Goal: Book appointment/travel/reservation

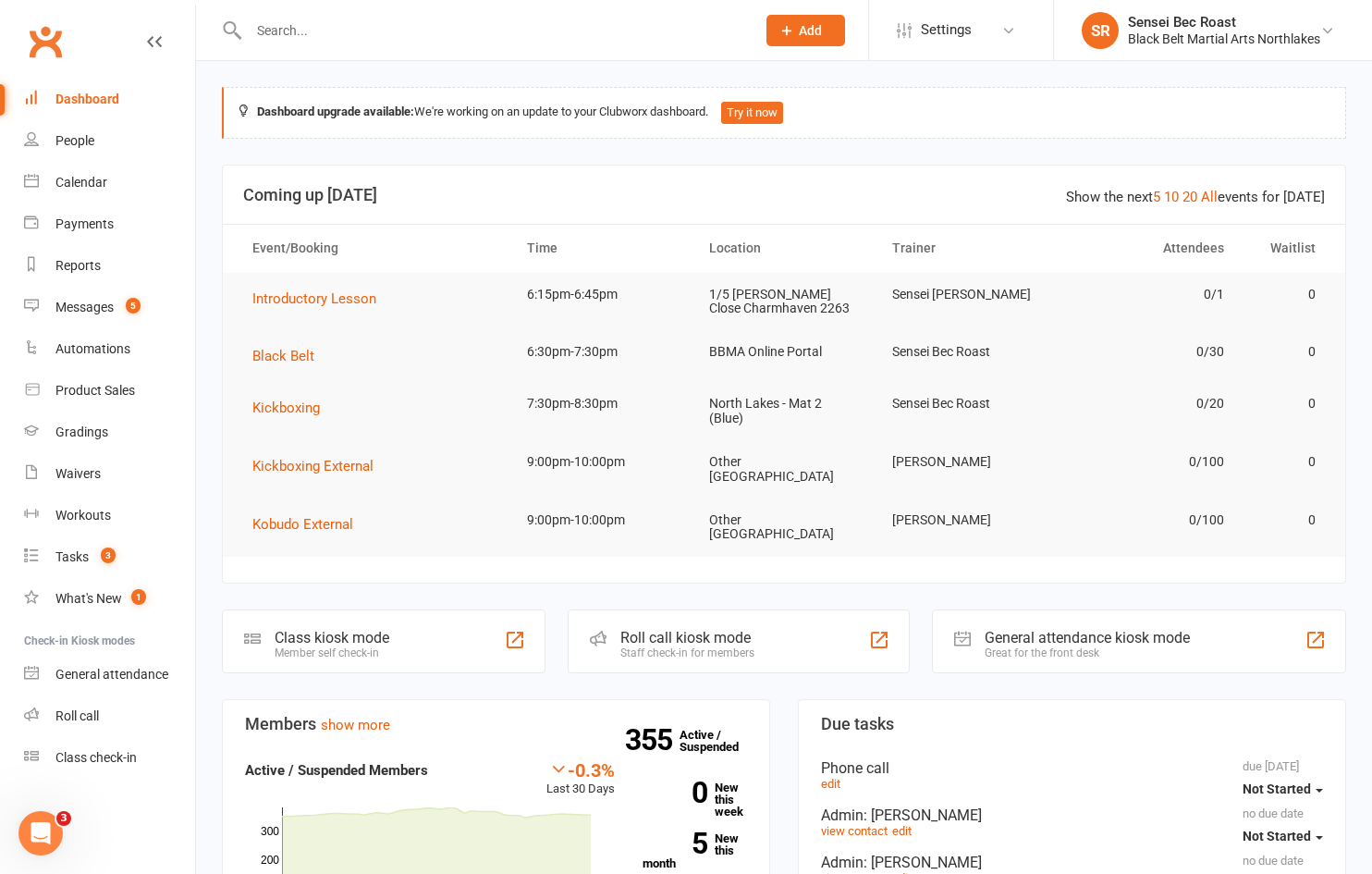
click at [296, 30] on input "text" at bounding box center [492, 30] width 499 height 26
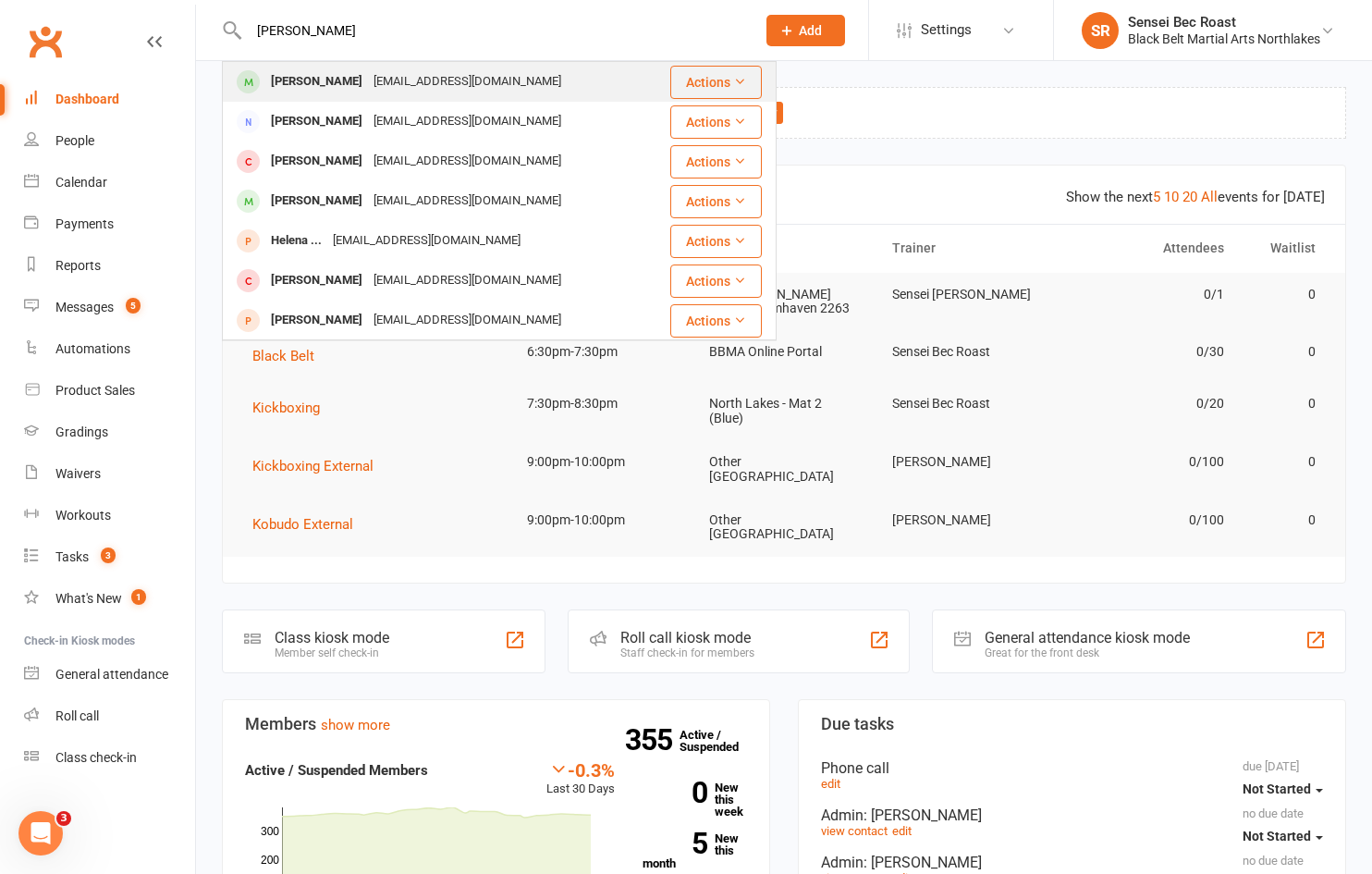
type input "[PERSON_NAME]"
click at [414, 64] on div "[PERSON_NAME] [EMAIL_ADDRESS][DOMAIN_NAME]" at bounding box center [446, 82] width 445 height 38
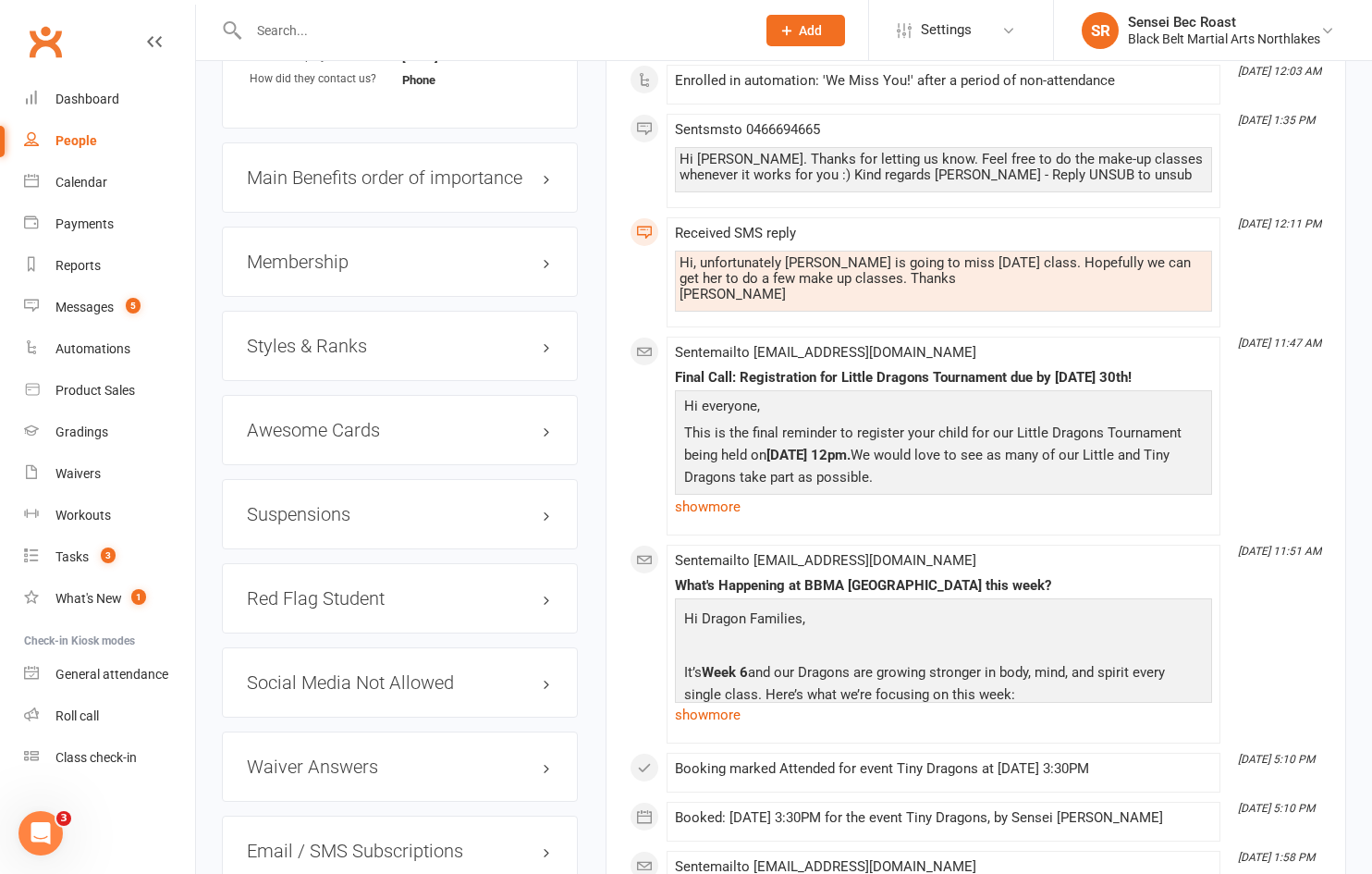
scroll to position [1571, 0]
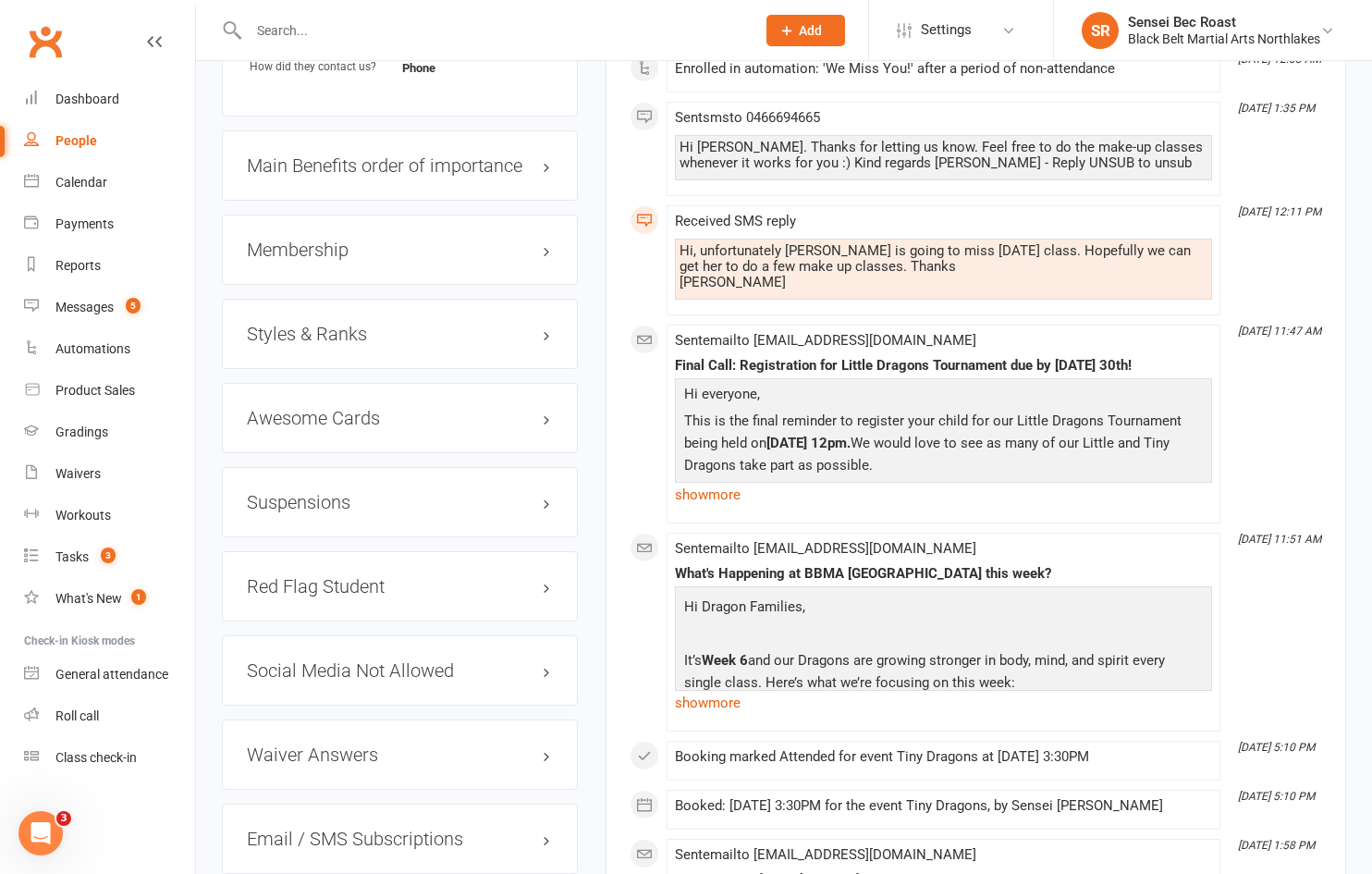
click at [408, 335] on h3 "Styles & Ranks" at bounding box center [400, 334] width 306 height 21
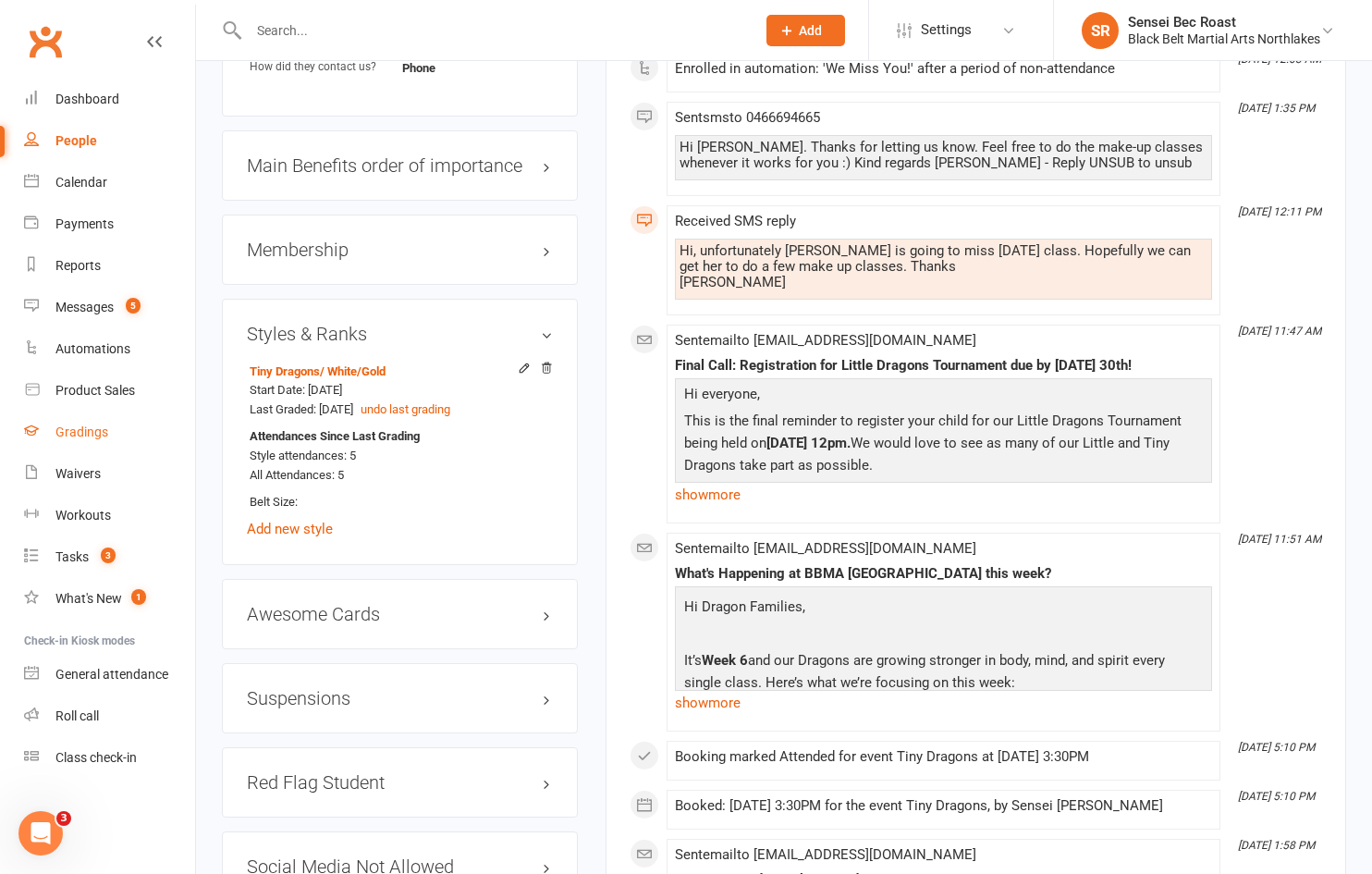
click at [192, 420] on link "Gradings" at bounding box center [109, 432] width 171 height 42
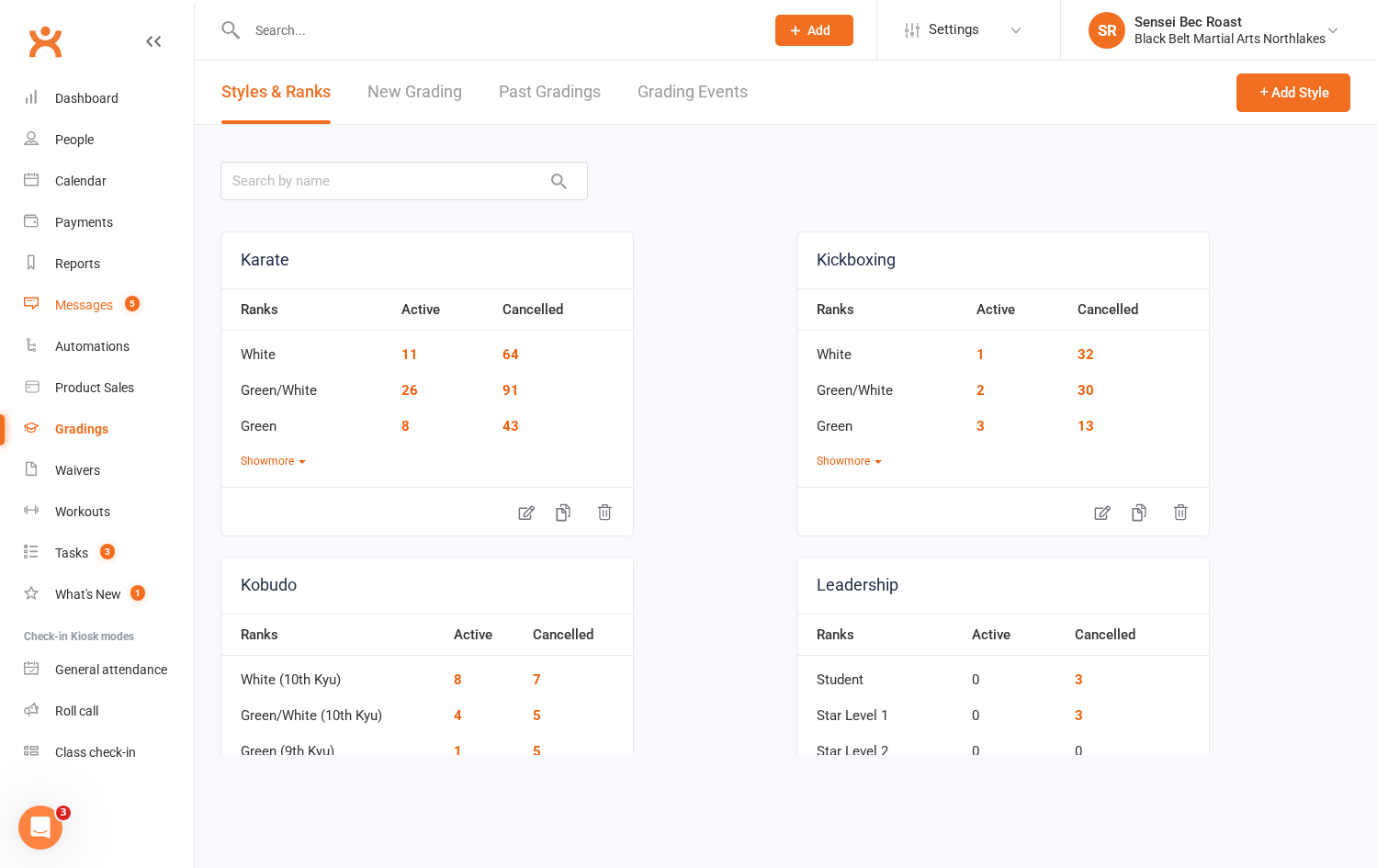
click at [98, 307] on div "Messages" at bounding box center [84, 305] width 58 height 15
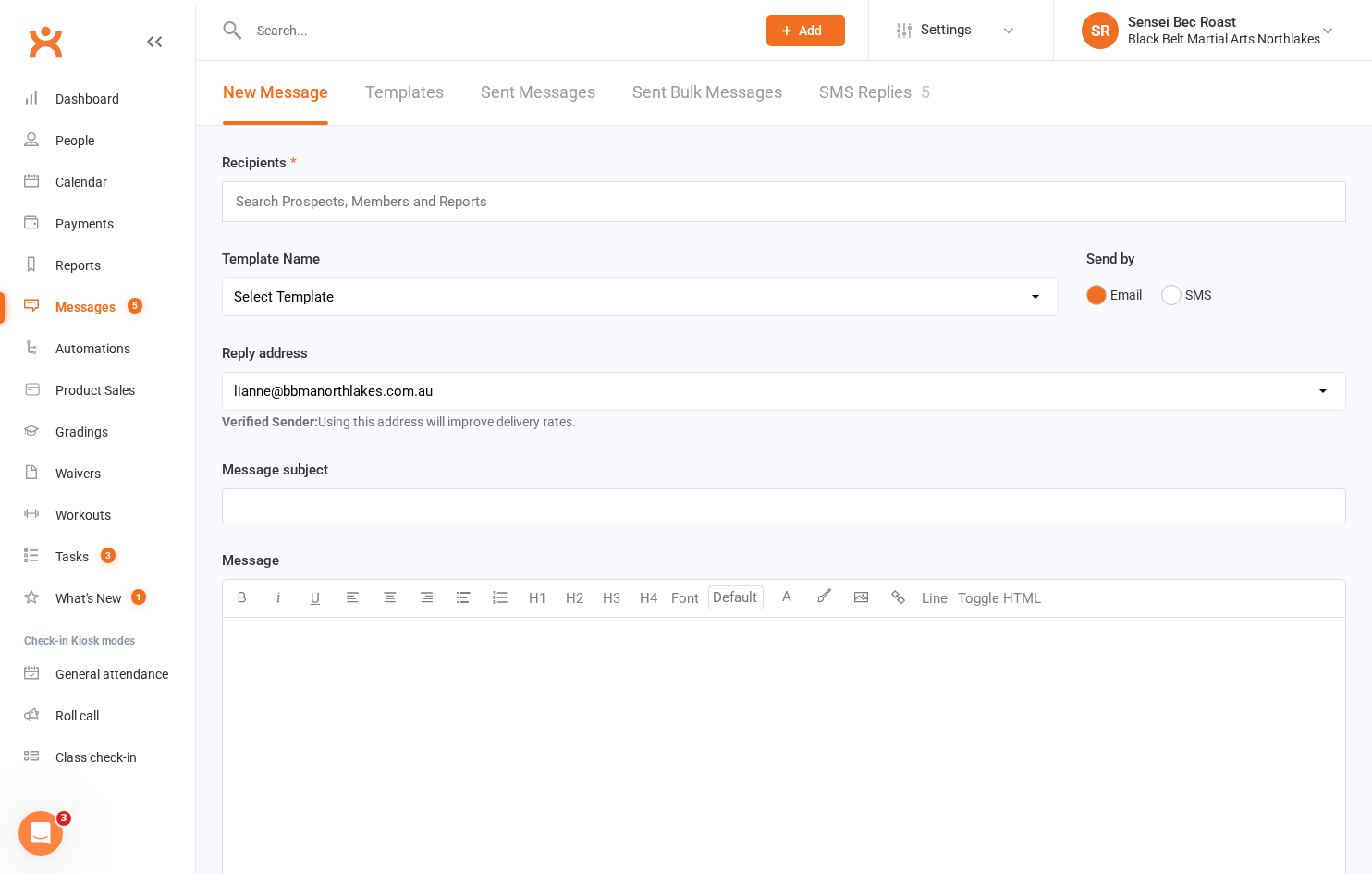
click at [900, 100] on link "SMS Replies 5" at bounding box center [874, 94] width 111 height 64
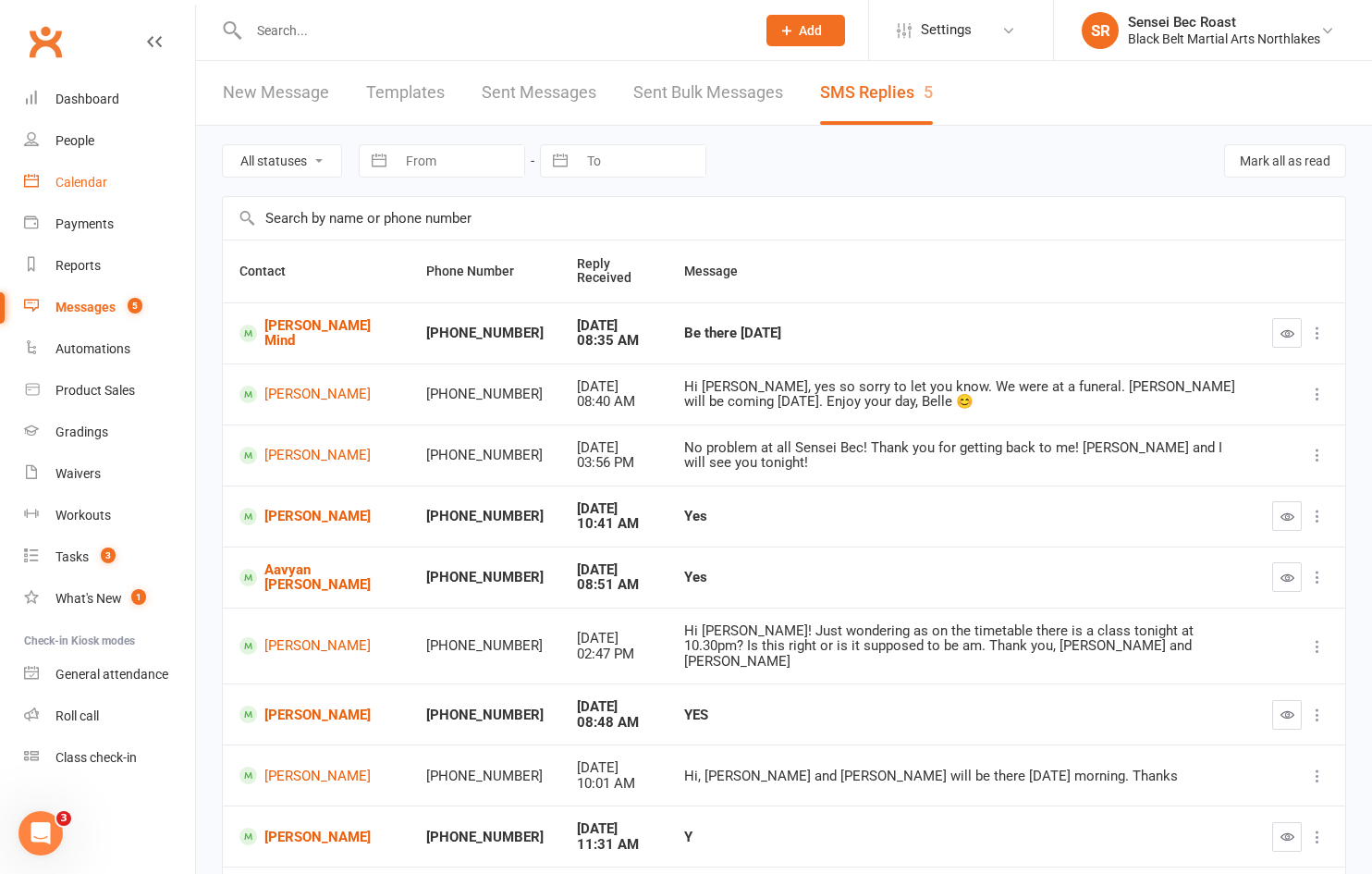
click at [66, 187] on div "Calendar" at bounding box center [81, 182] width 52 height 15
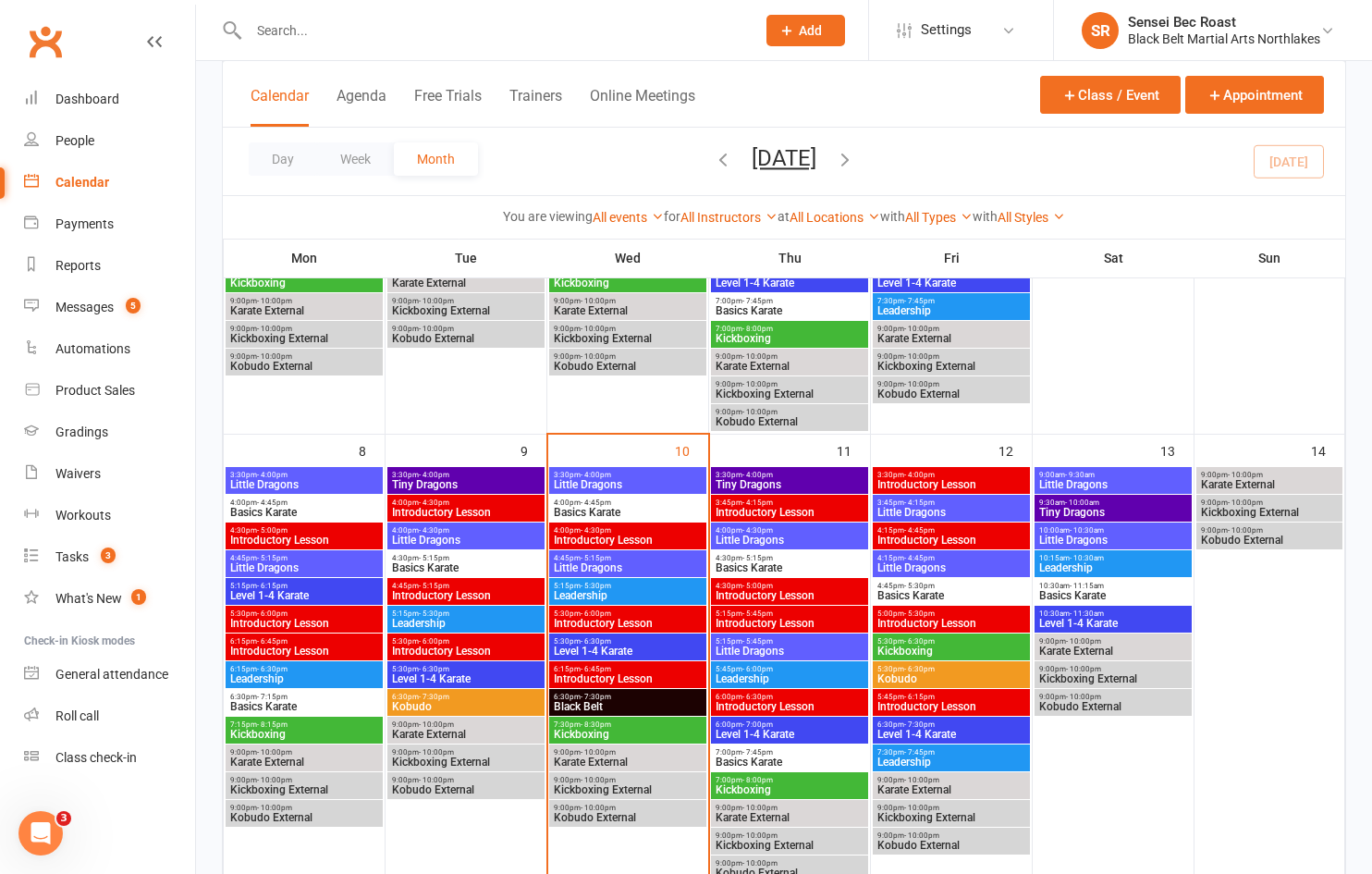
scroll to position [369, 0]
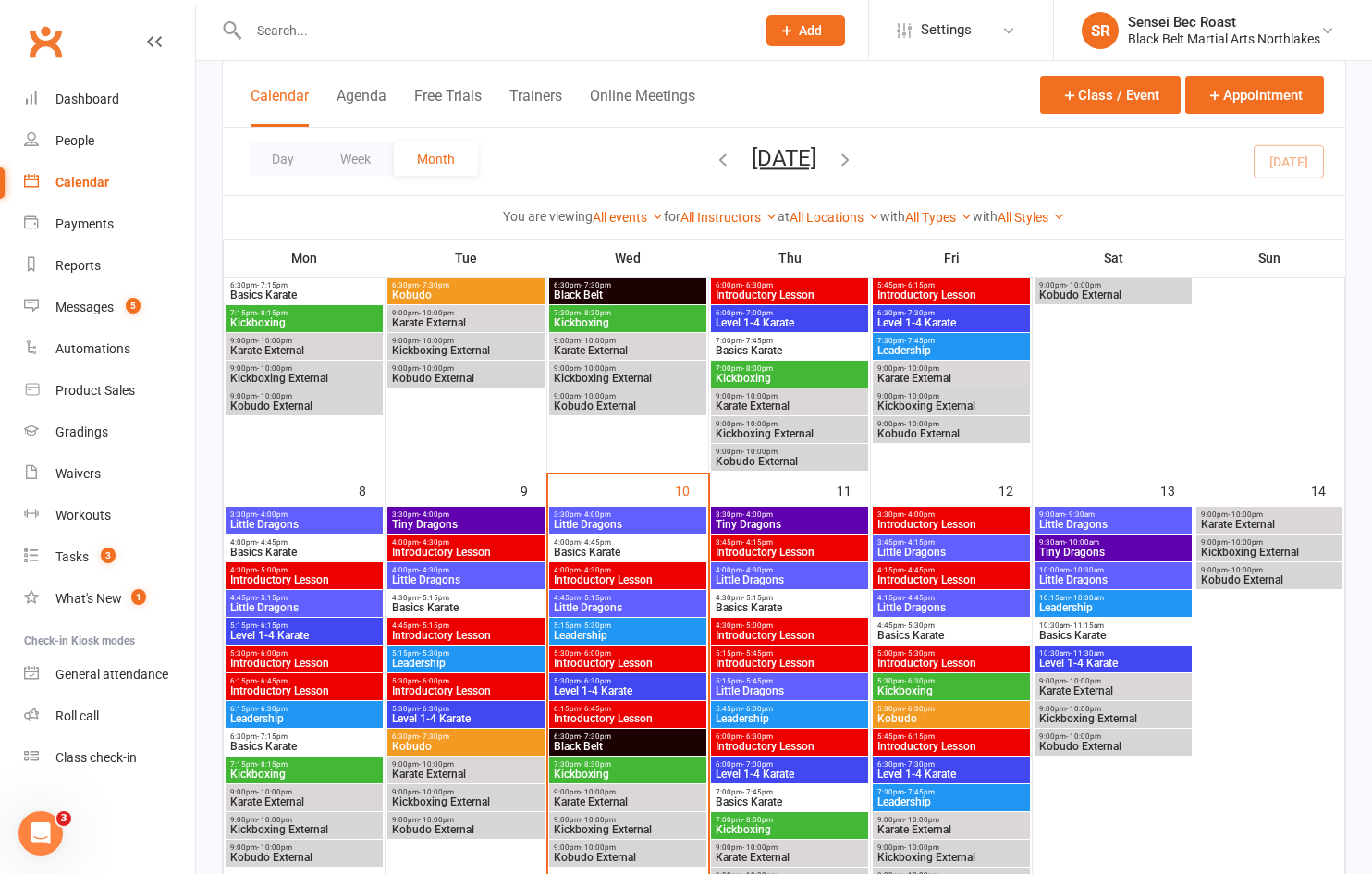
click at [580, 744] on span "Black Belt" at bounding box center [627, 746] width 149 height 11
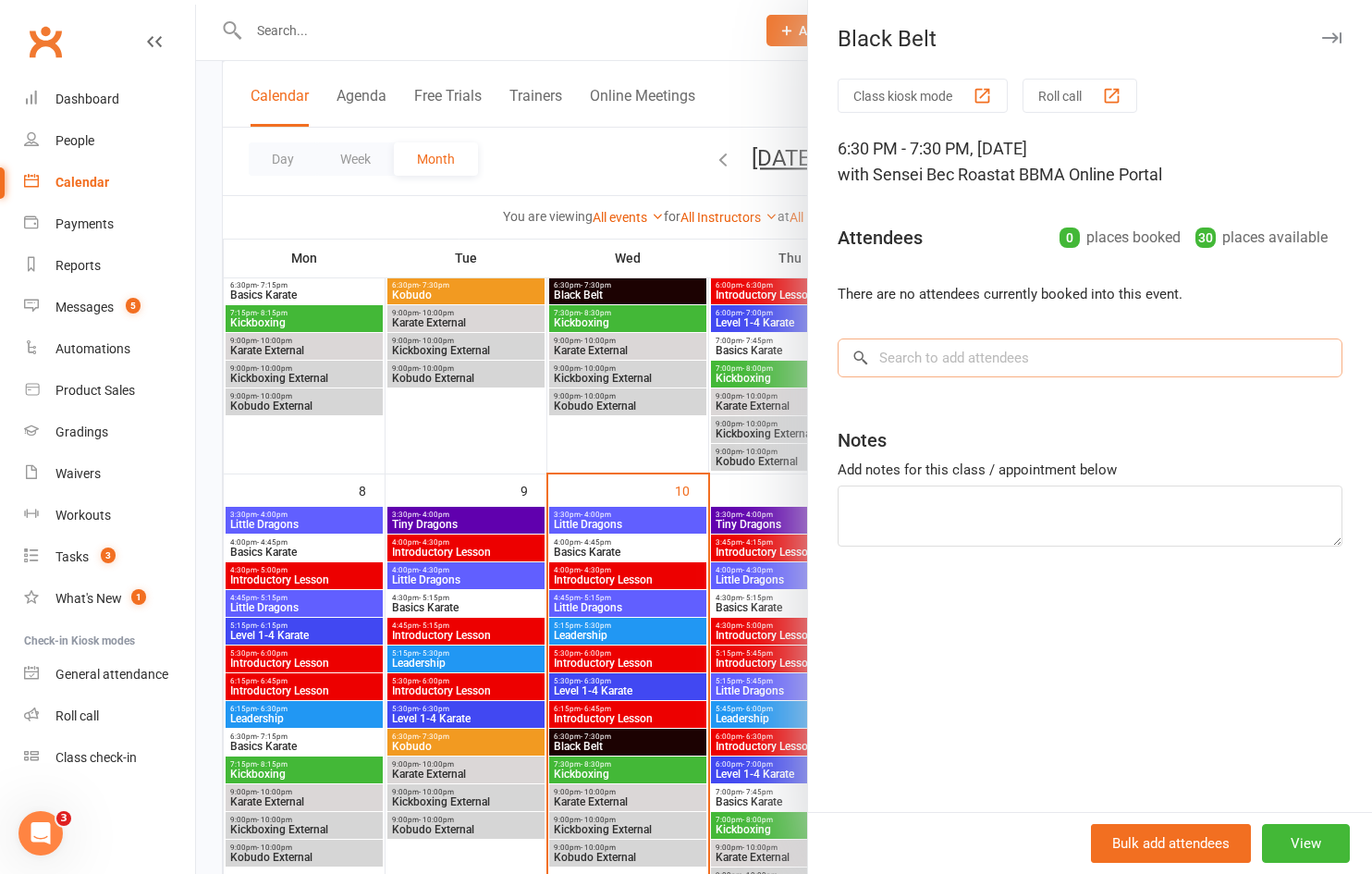
click at [934, 368] on input "search" at bounding box center [1089, 357] width 505 height 39
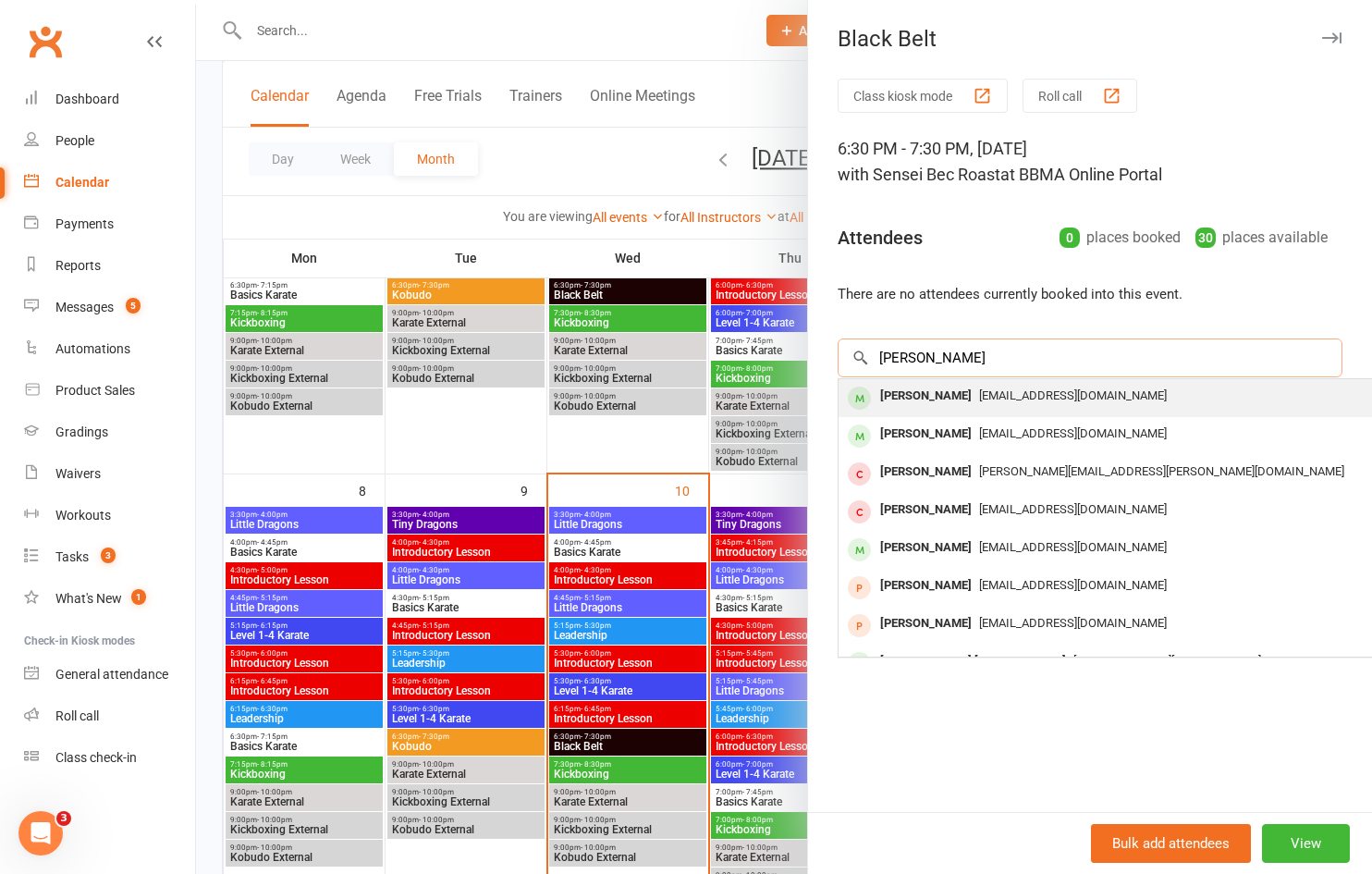
type input "[PERSON_NAME]"
click at [985, 404] on div "[EMAIL_ADDRESS][DOMAIN_NAME]" at bounding box center [1114, 396] width 538 height 26
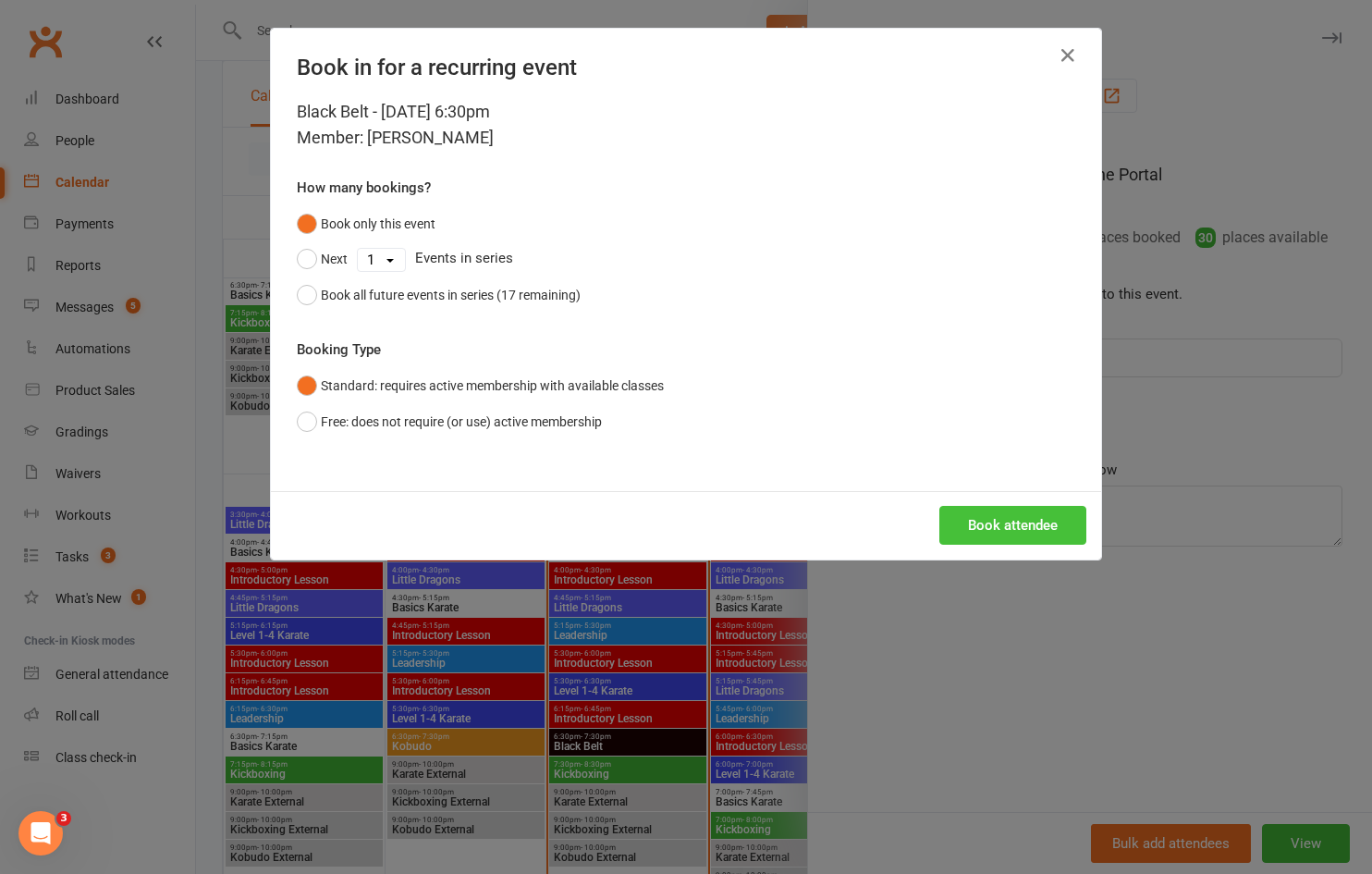
click at [960, 524] on button "Book attendee" at bounding box center [1013, 524] width 147 height 39
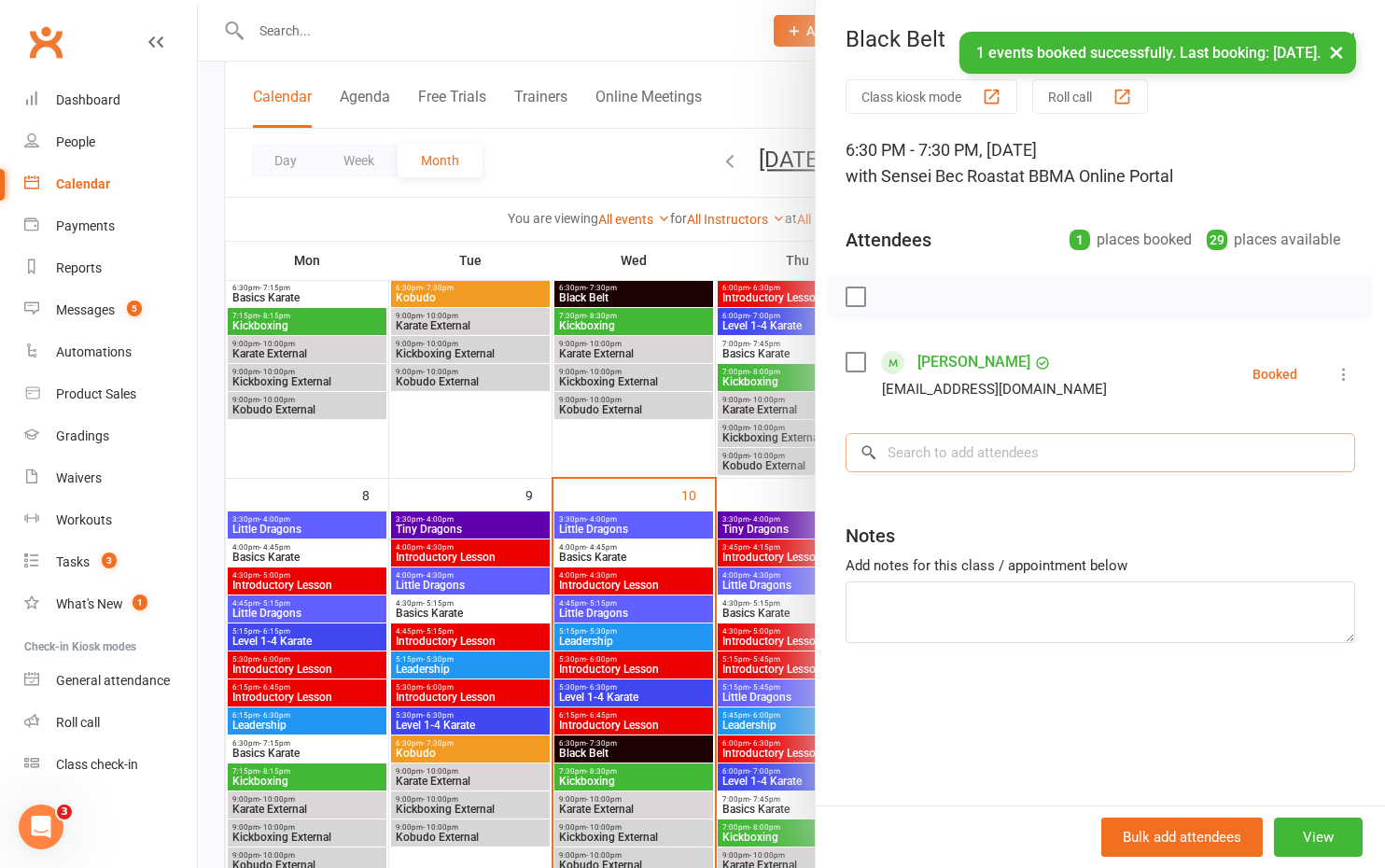
click at [951, 455] on input "search" at bounding box center [1100, 452] width 509 height 39
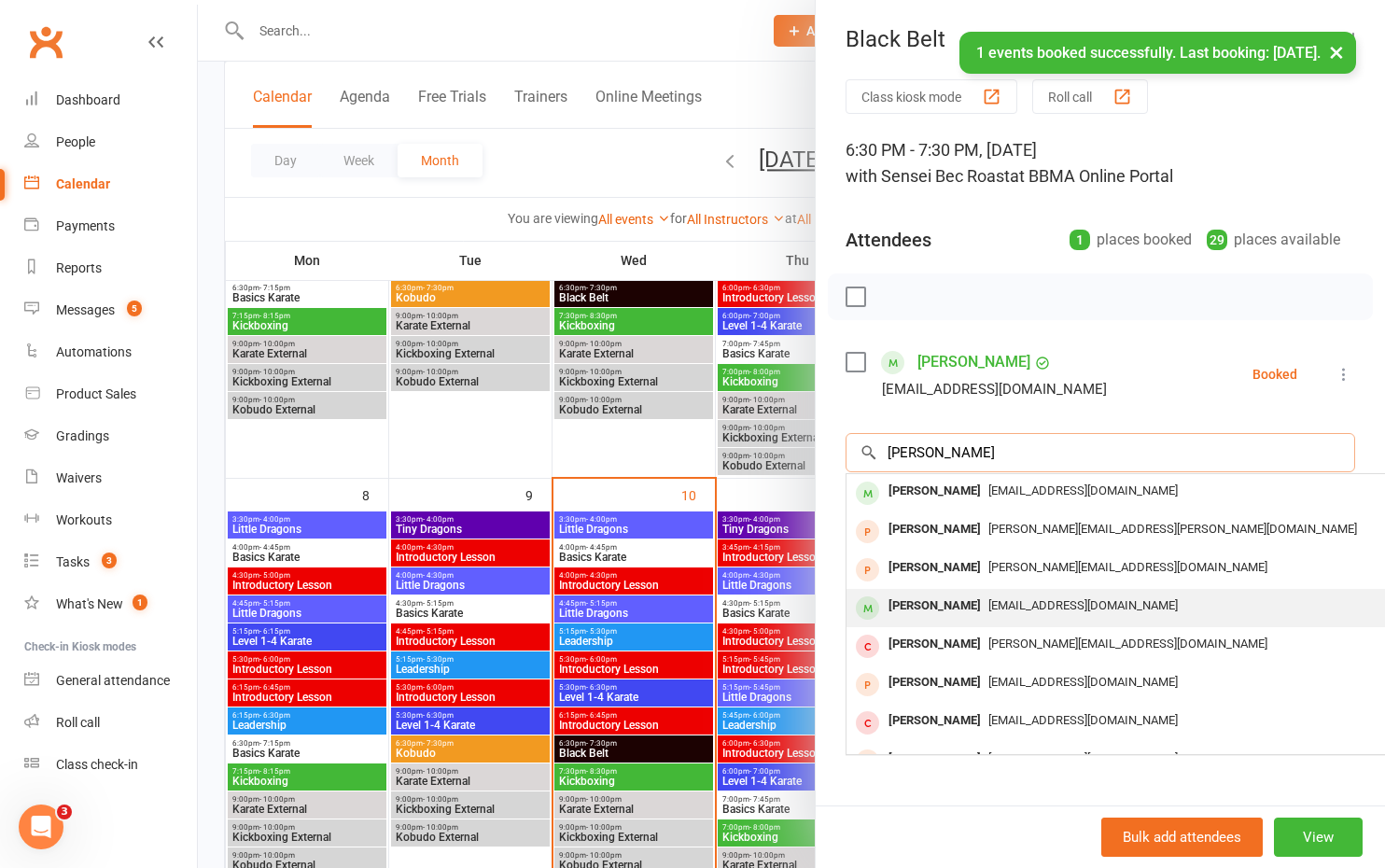
type input "[PERSON_NAME]"
click at [959, 605] on div "[PERSON_NAME]" at bounding box center [935, 606] width 108 height 27
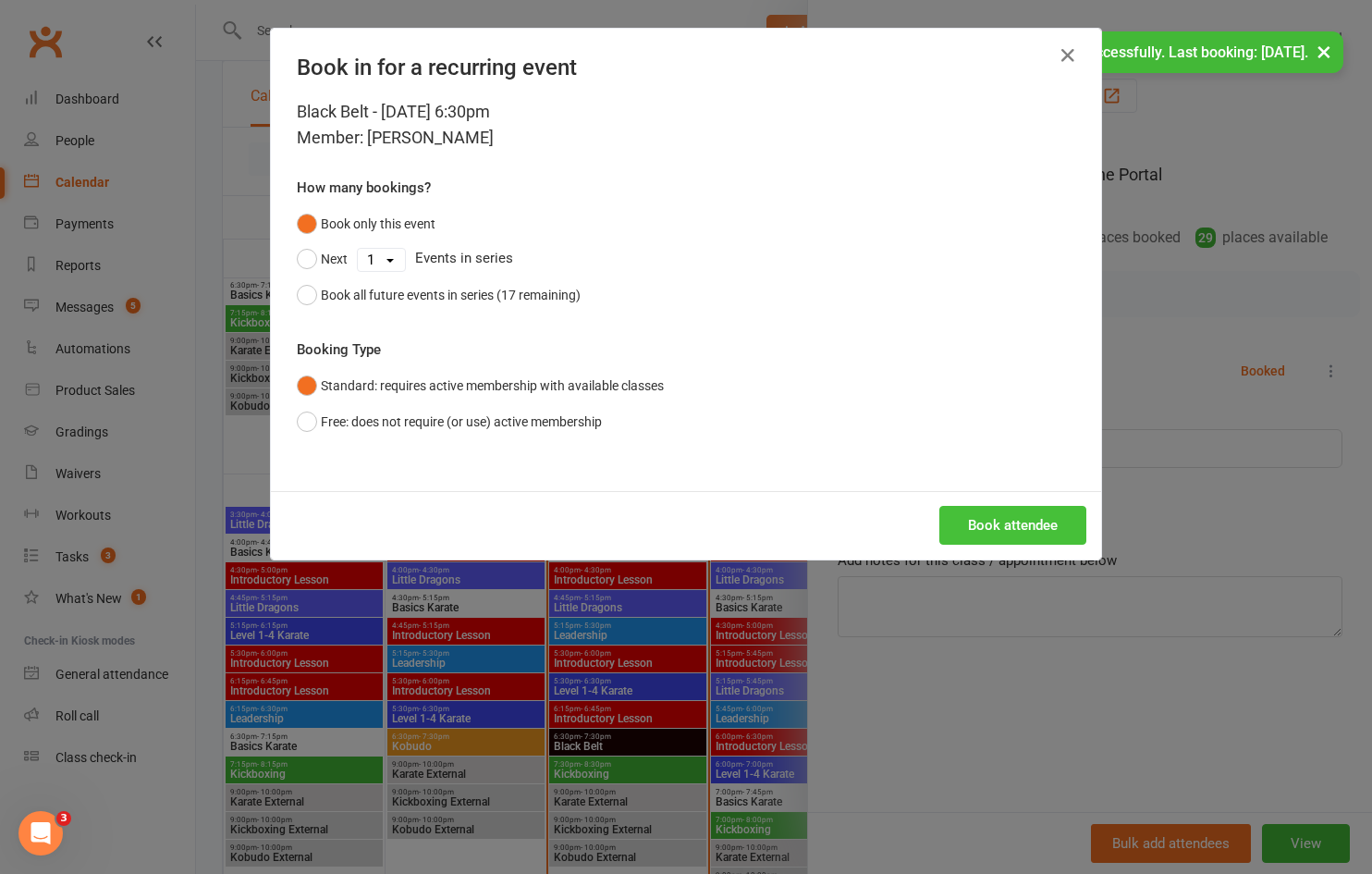
click at [961, 537] on button "Book attendee" at bounding box center [1013, 524] width 147 height 39
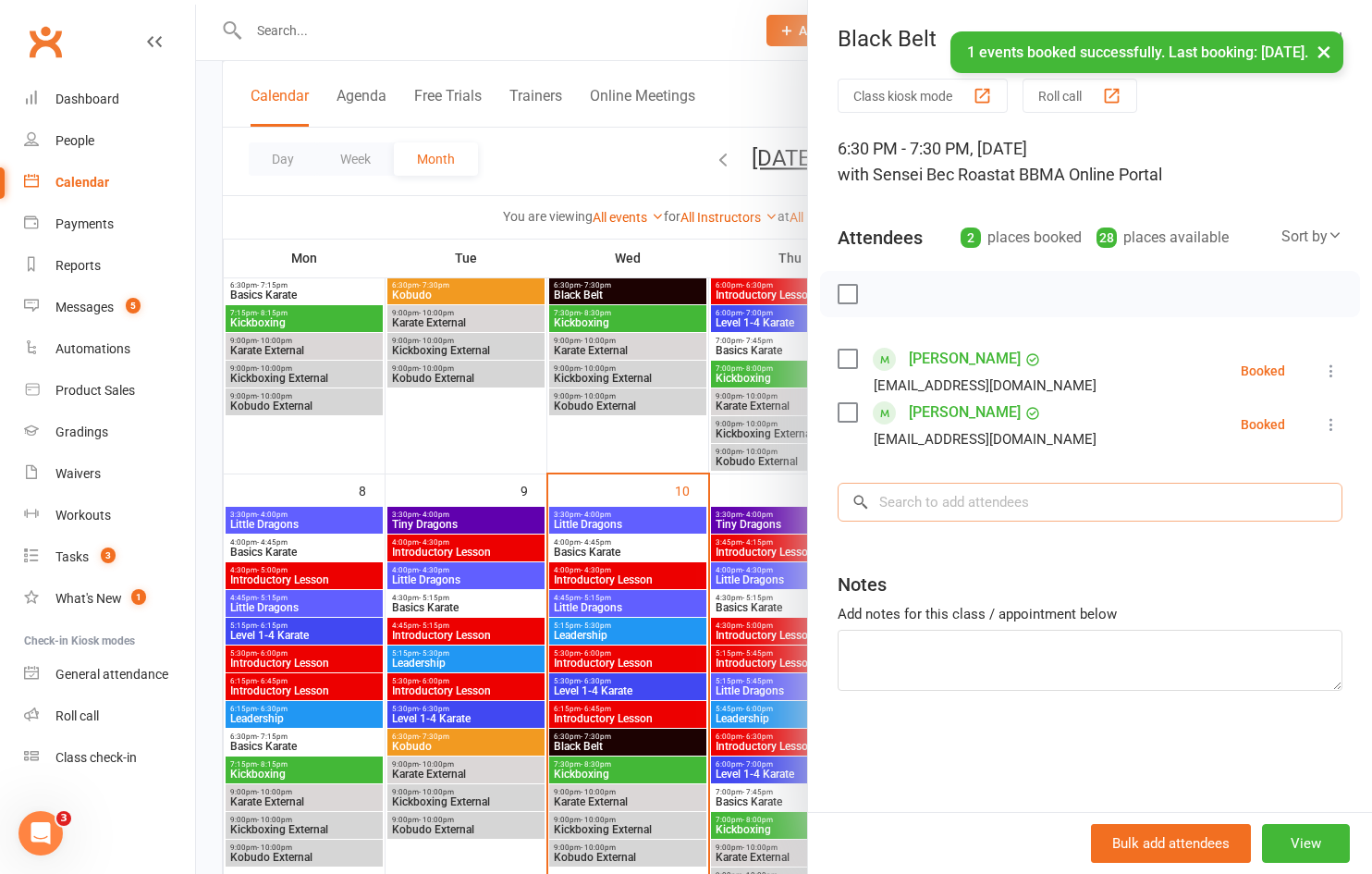
click at [941, 510] on input "search" at bounding box center [1089, 502] width 505 height 39
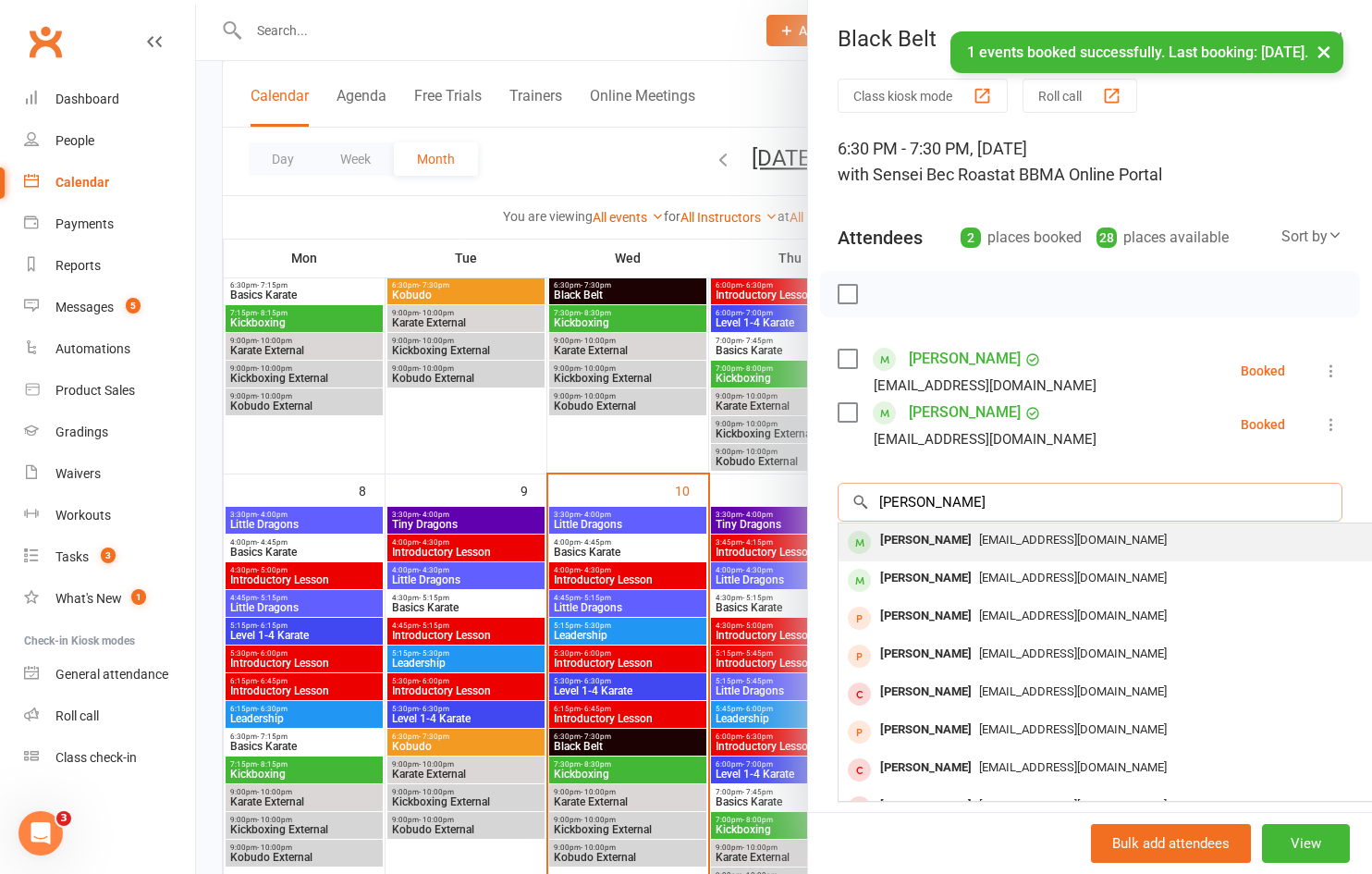
type input "[PERSON_NAME]"
click at [979, 534] on span "[EMAIL_ADDRESS][DOMAIN_NAME]" at bounding box center [1072, 540] width 188 height 14
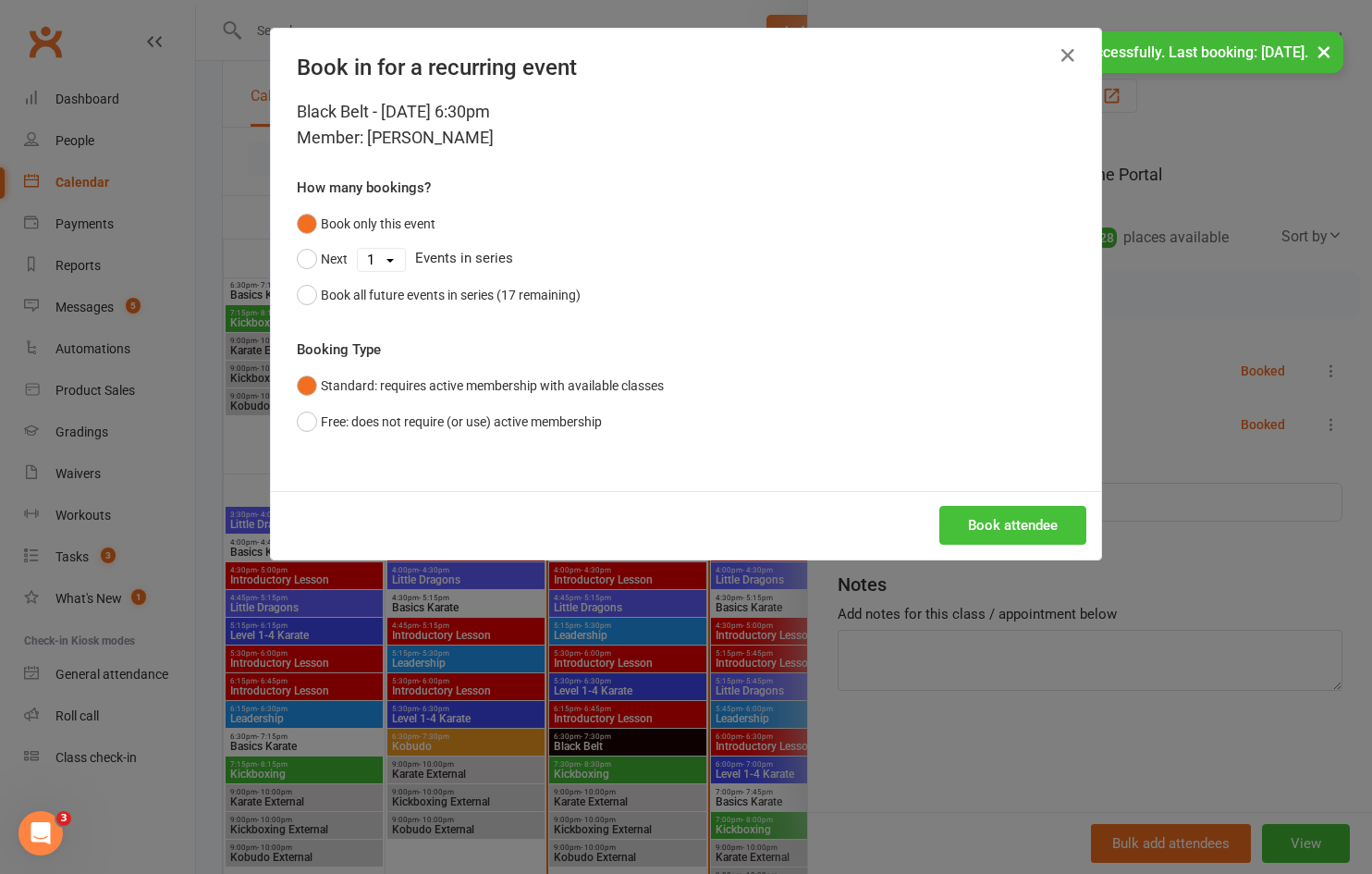
click at [949, 530] on button "Book attendee" at bounding box center [1013, 524] width 147 height 39
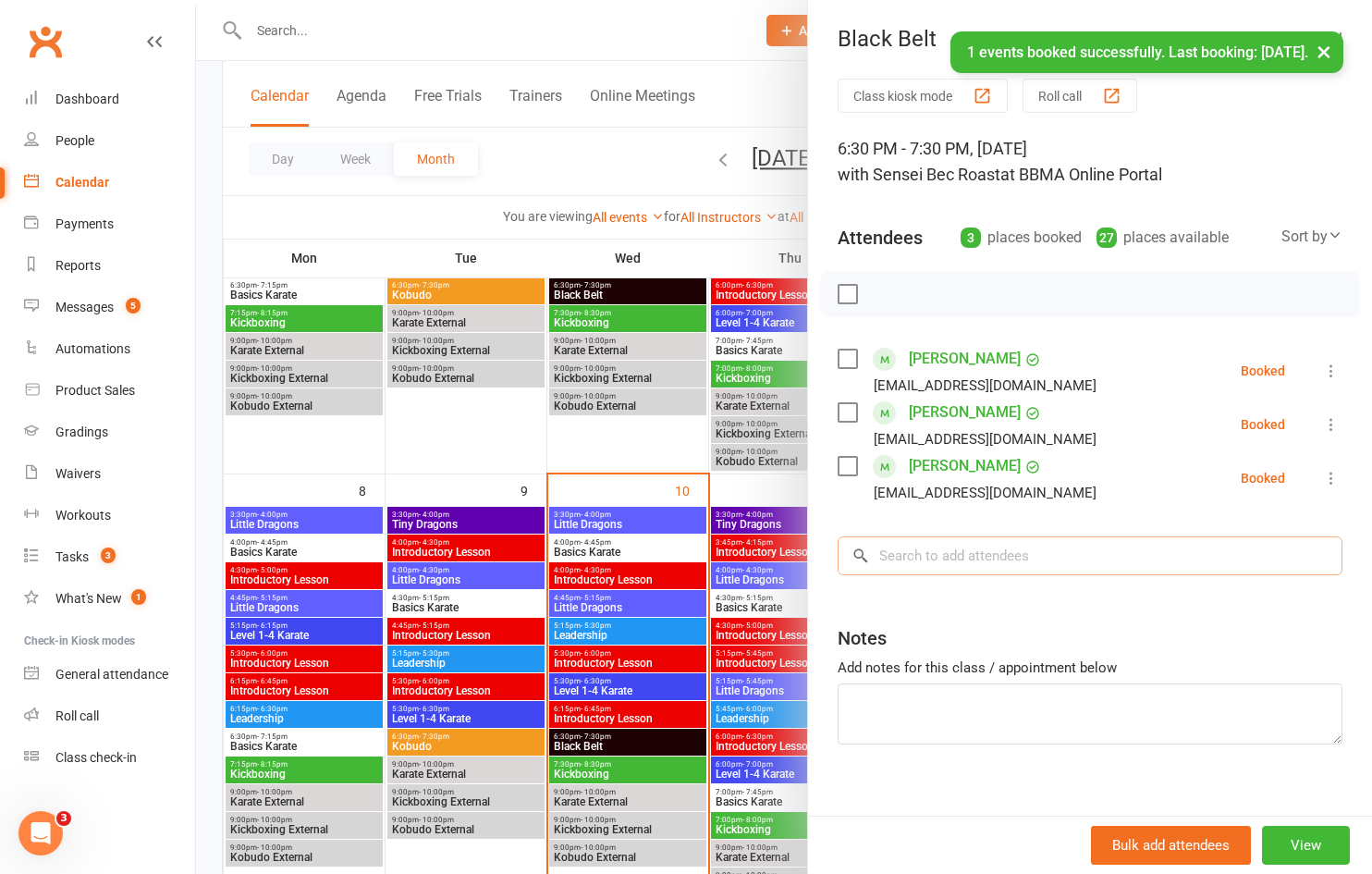
click at [916, 566] on input "search" at bounding box center [1089, 555] width 505 height 39
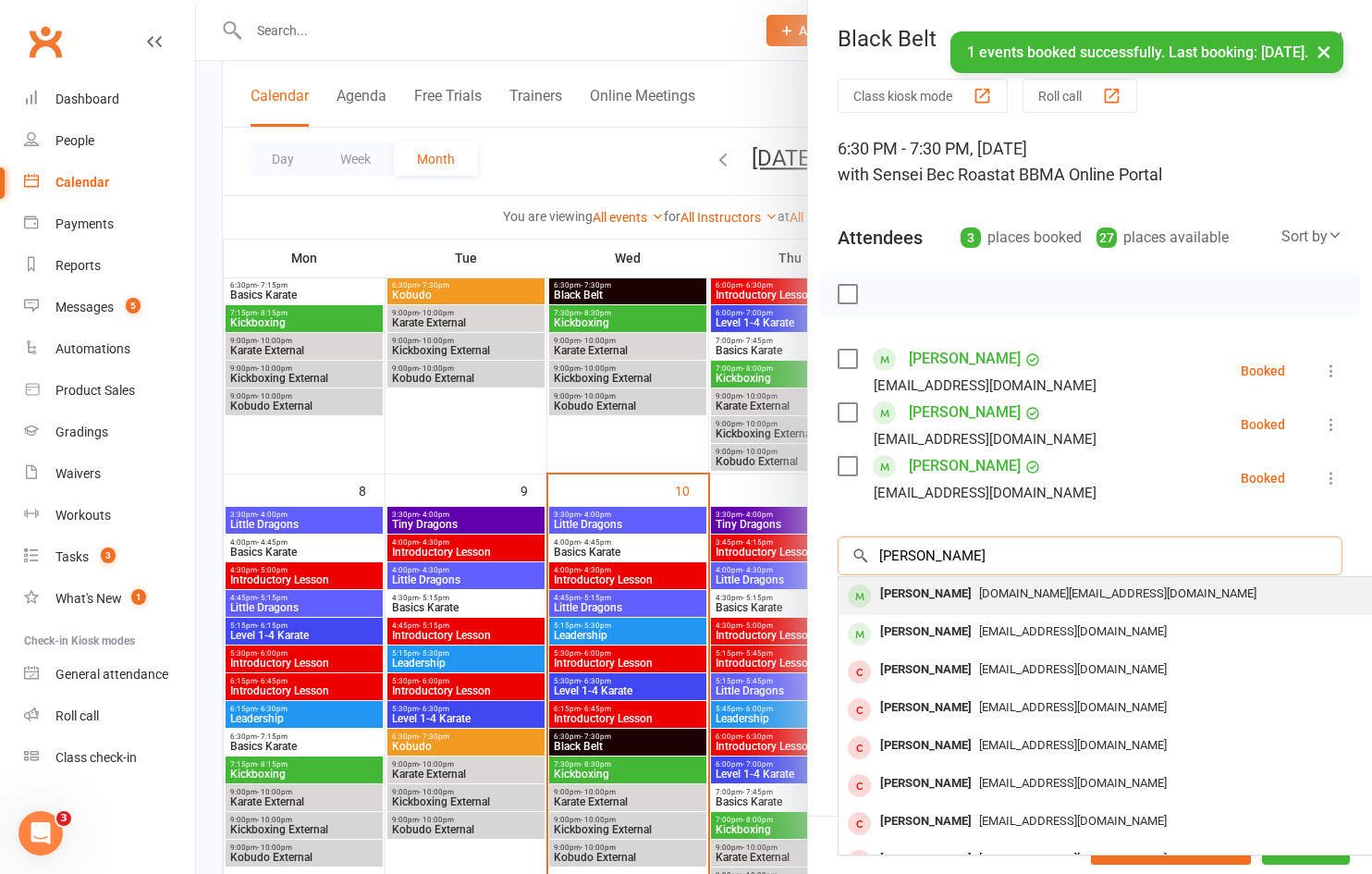
type input "[PERSON_NAME]"
click at [927, 597] on div "[PERSON_NAME]" at bounding box center [926, 593] width 107 height 26
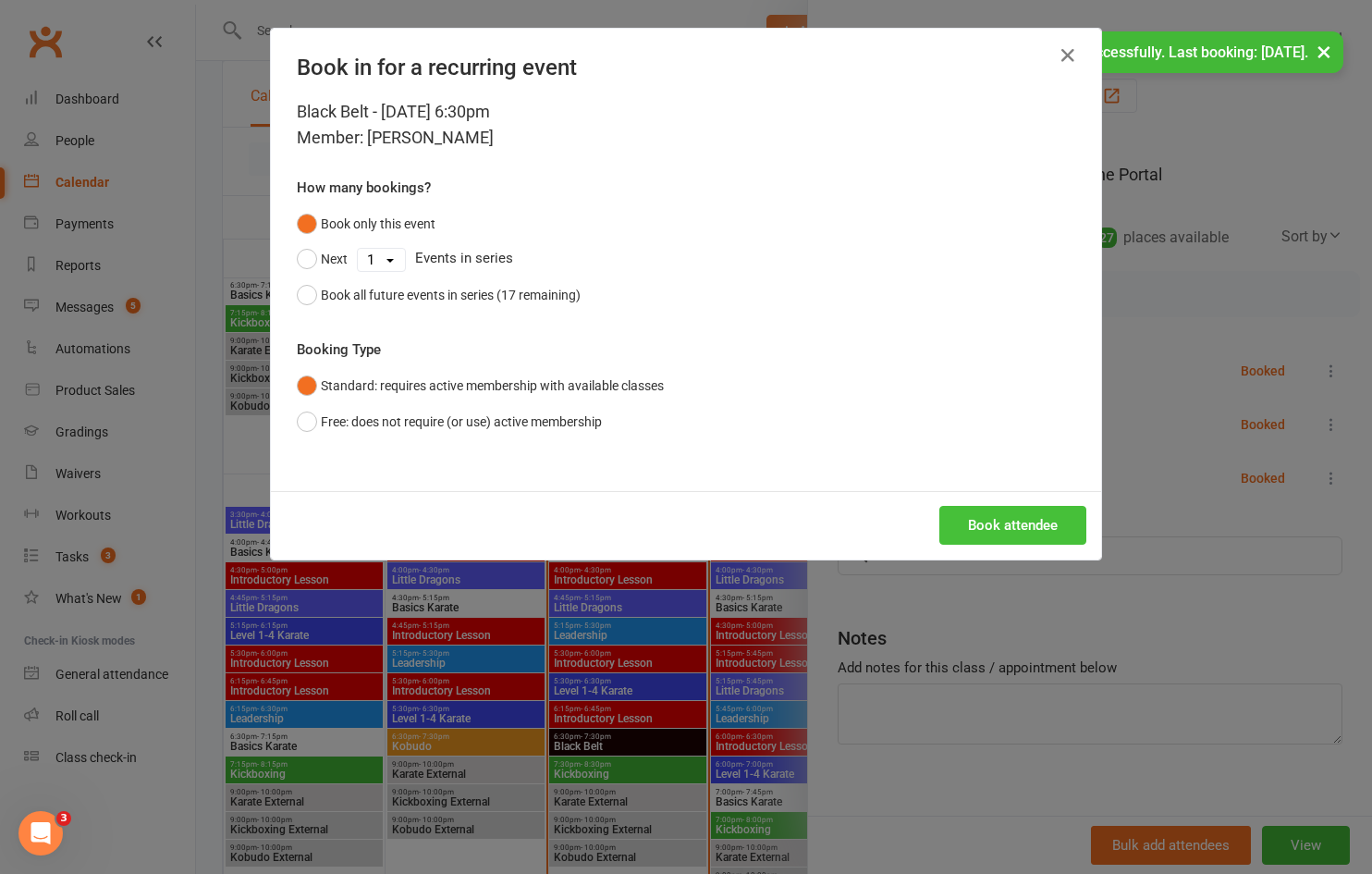
click at [986, 532] on button "Book attendee" at bounding box center [1013, 524] width 147 height 39
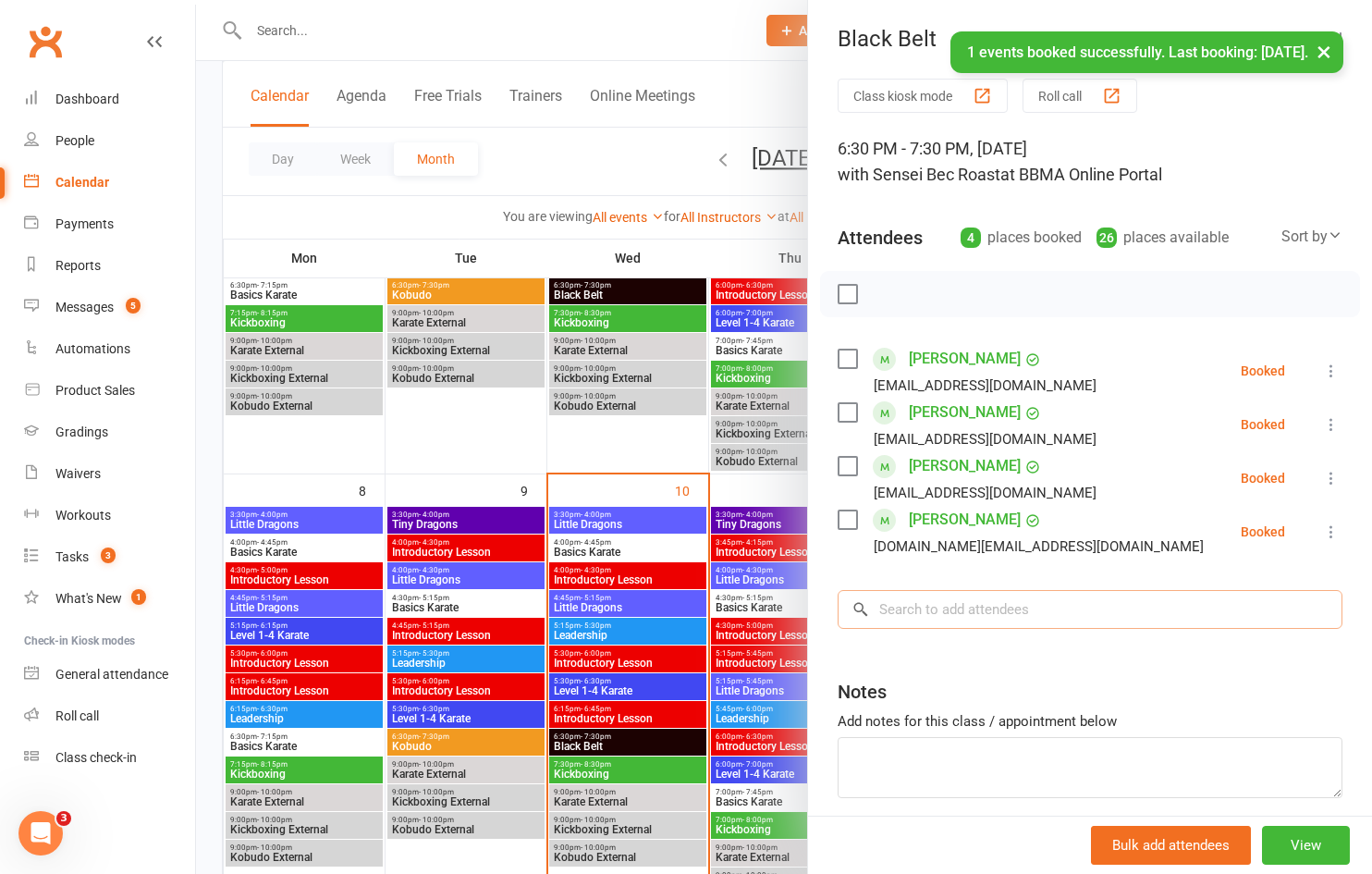
click at [912, 598] on input "search" at bounding box center [1089, 608] width 505 height 39
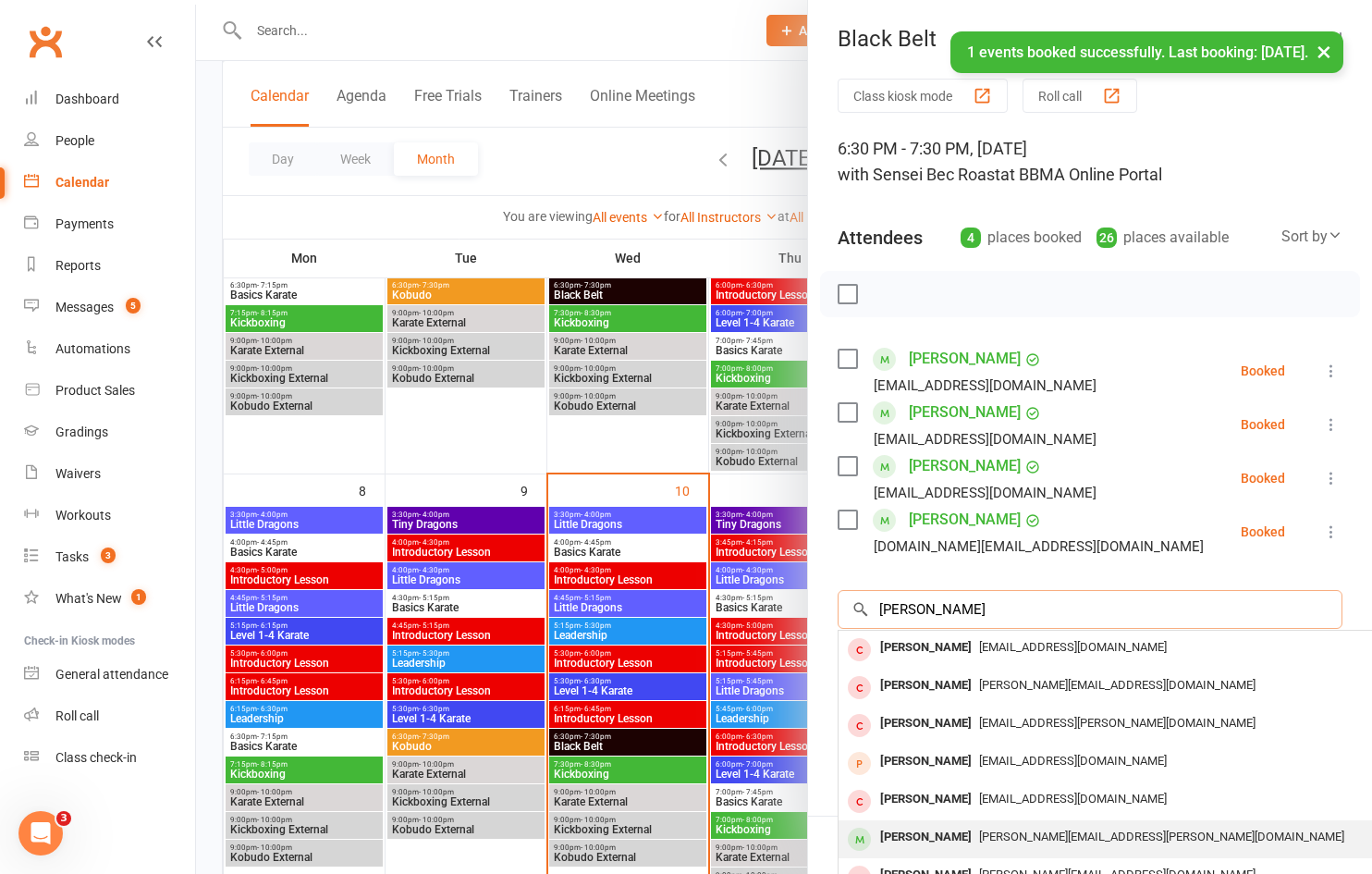
type input "[PERSON_NAME]"
click at [906, 826] on div "[PERSON_NAME]" at bounding box center [926, 837] width 107 height 26
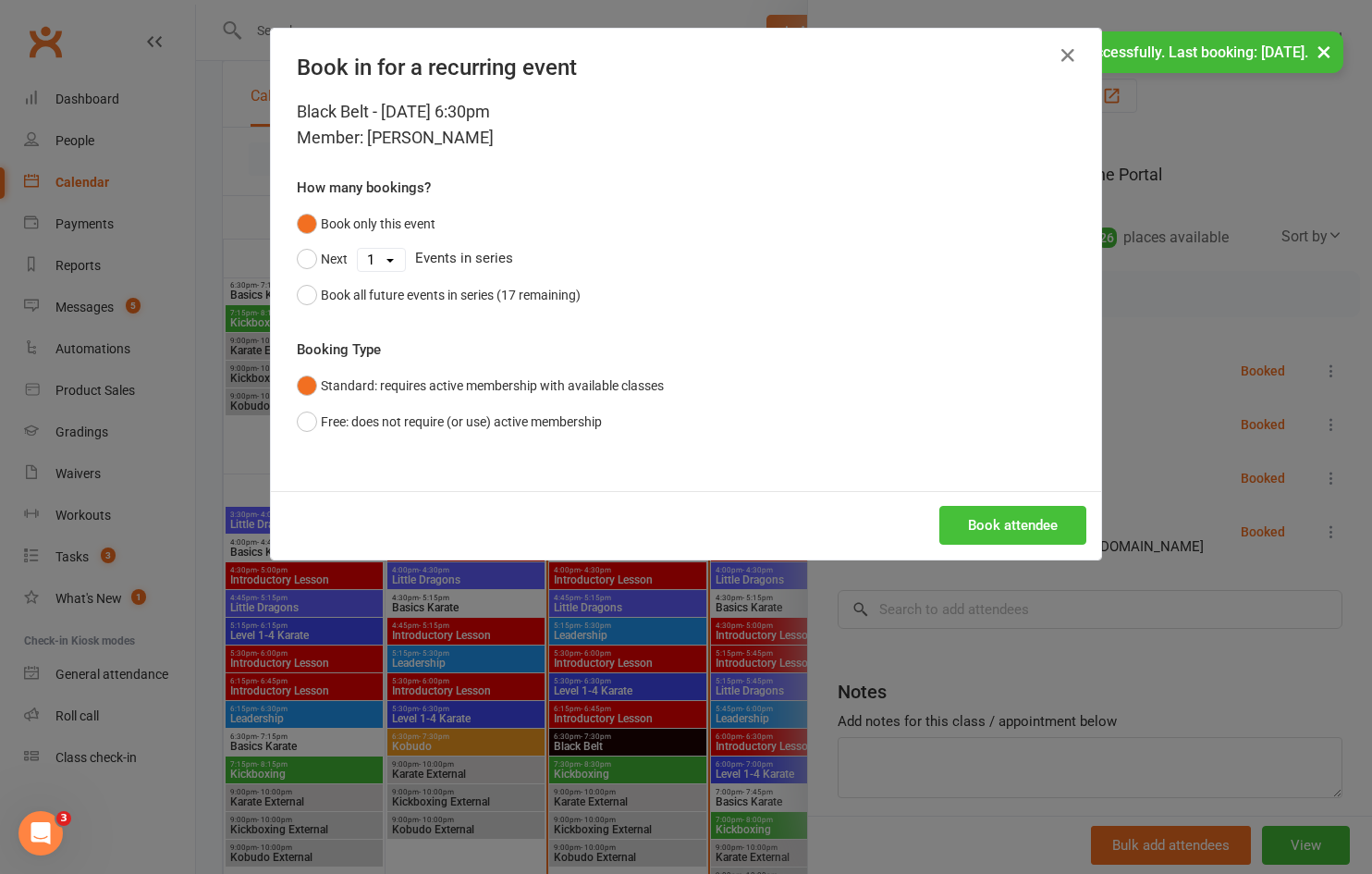
click at [963, 532] on button "Book attendee" at bounding box center [1013, 524] width 147 height 39
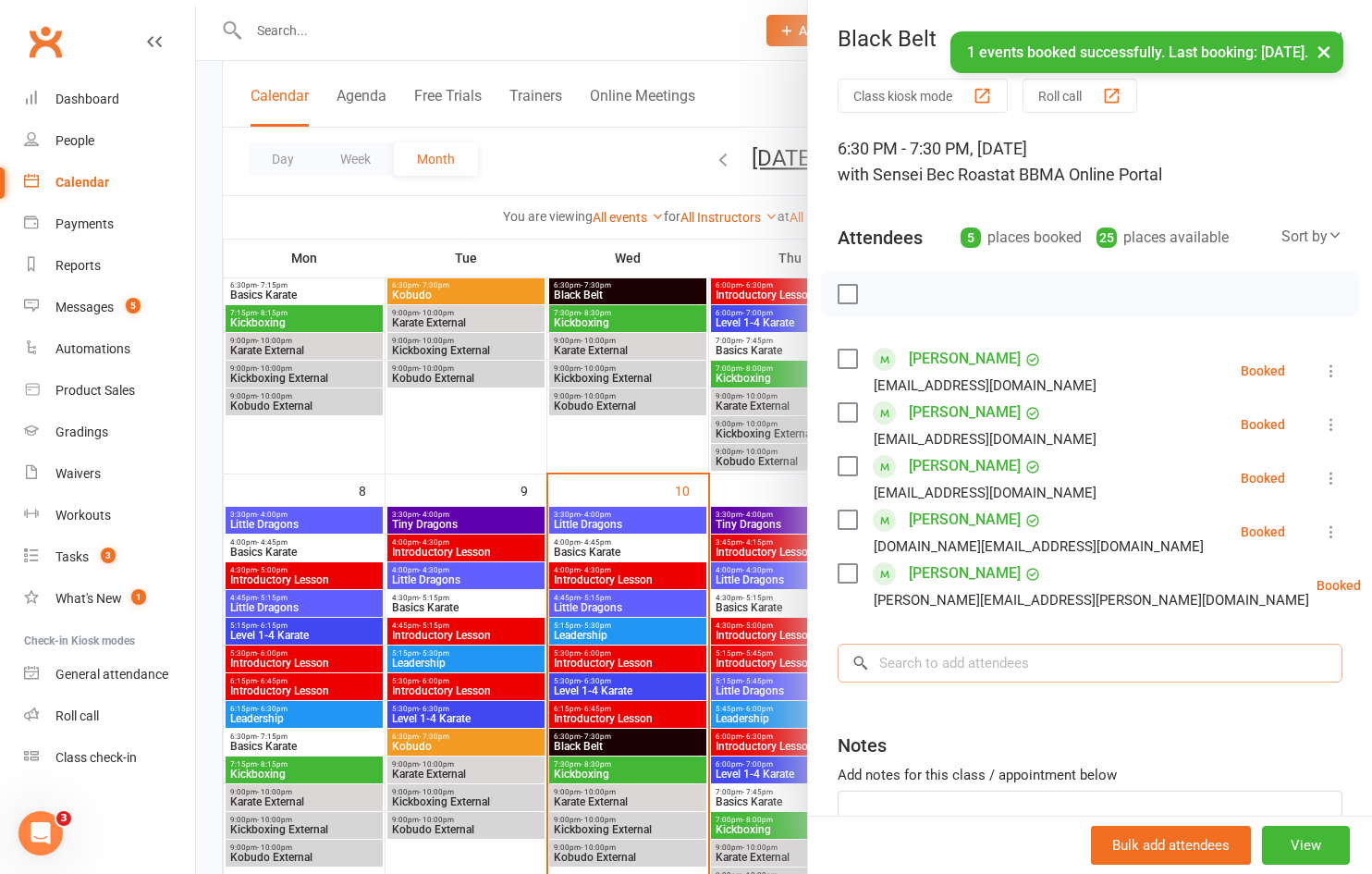
click at [918, 662] on input "search" at bounding box center [1089, 662] width 505 height 39
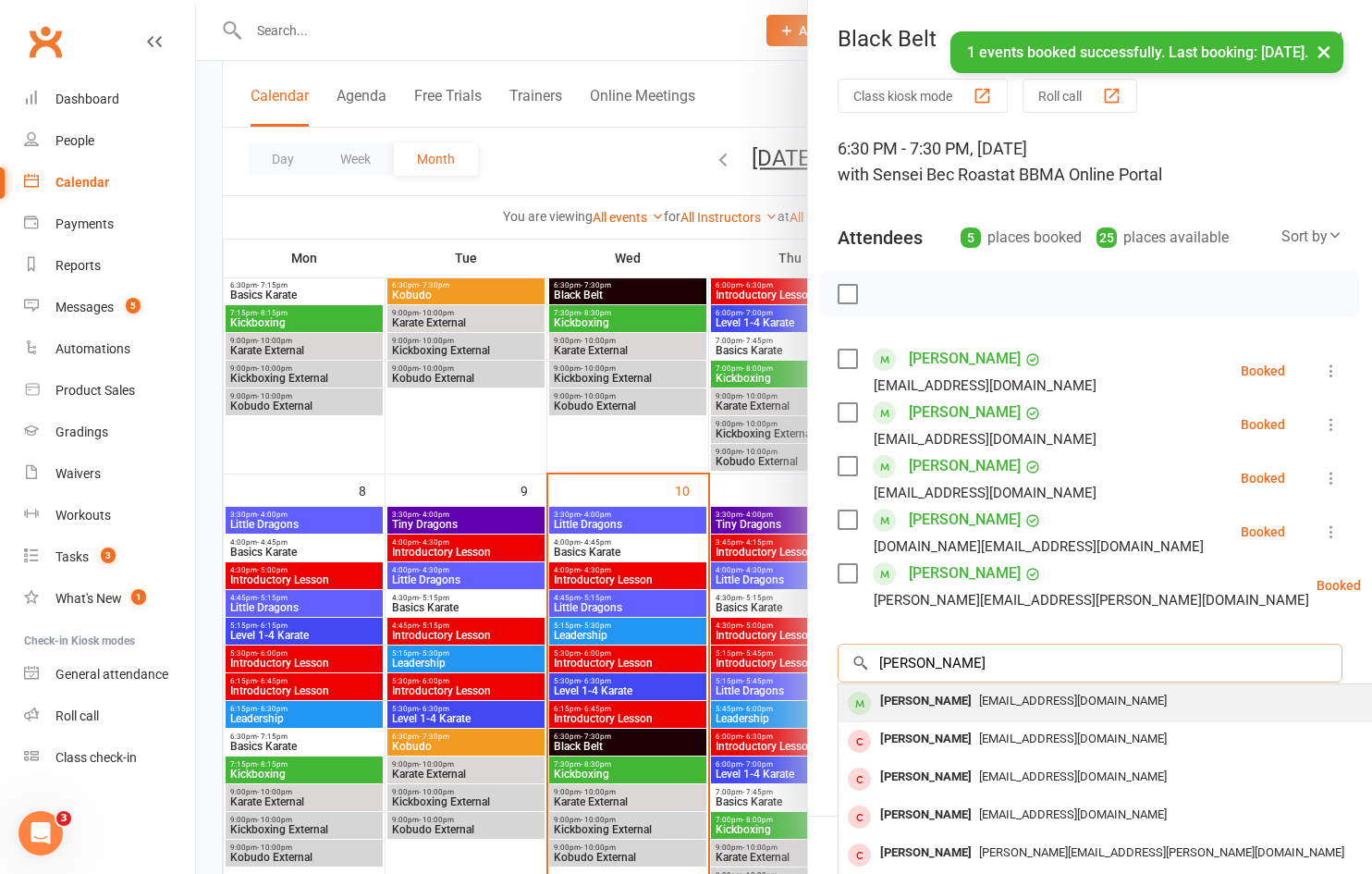
type input "[PERSON_NAME]"
click at [922, 702] on div "[PERSON_NAME]" at bounding box center [926, 701] width 107 height 26
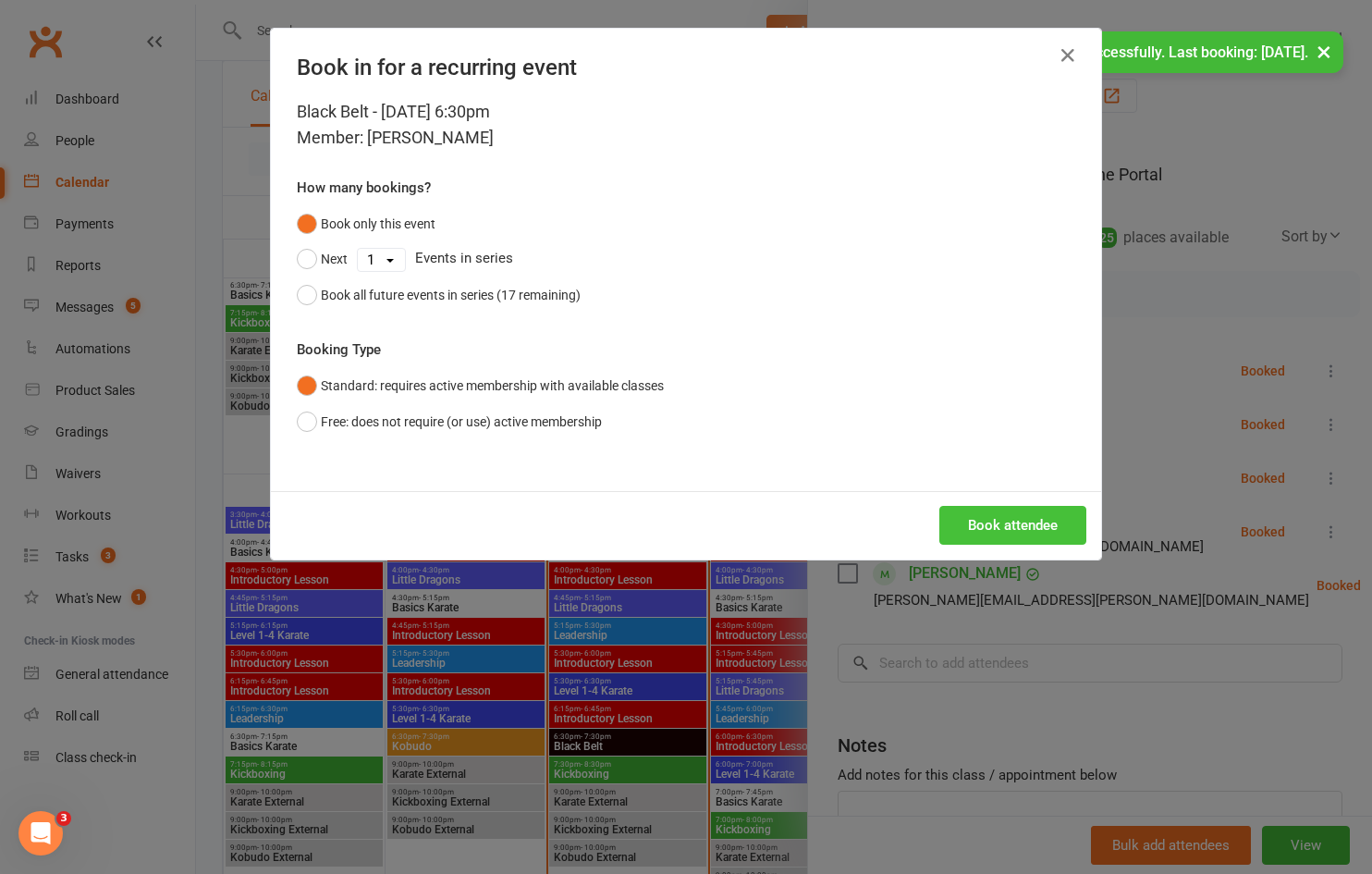
click at [986, 535] on button "Book attendee" at bounding box center [1013, 524] width 147 height 39
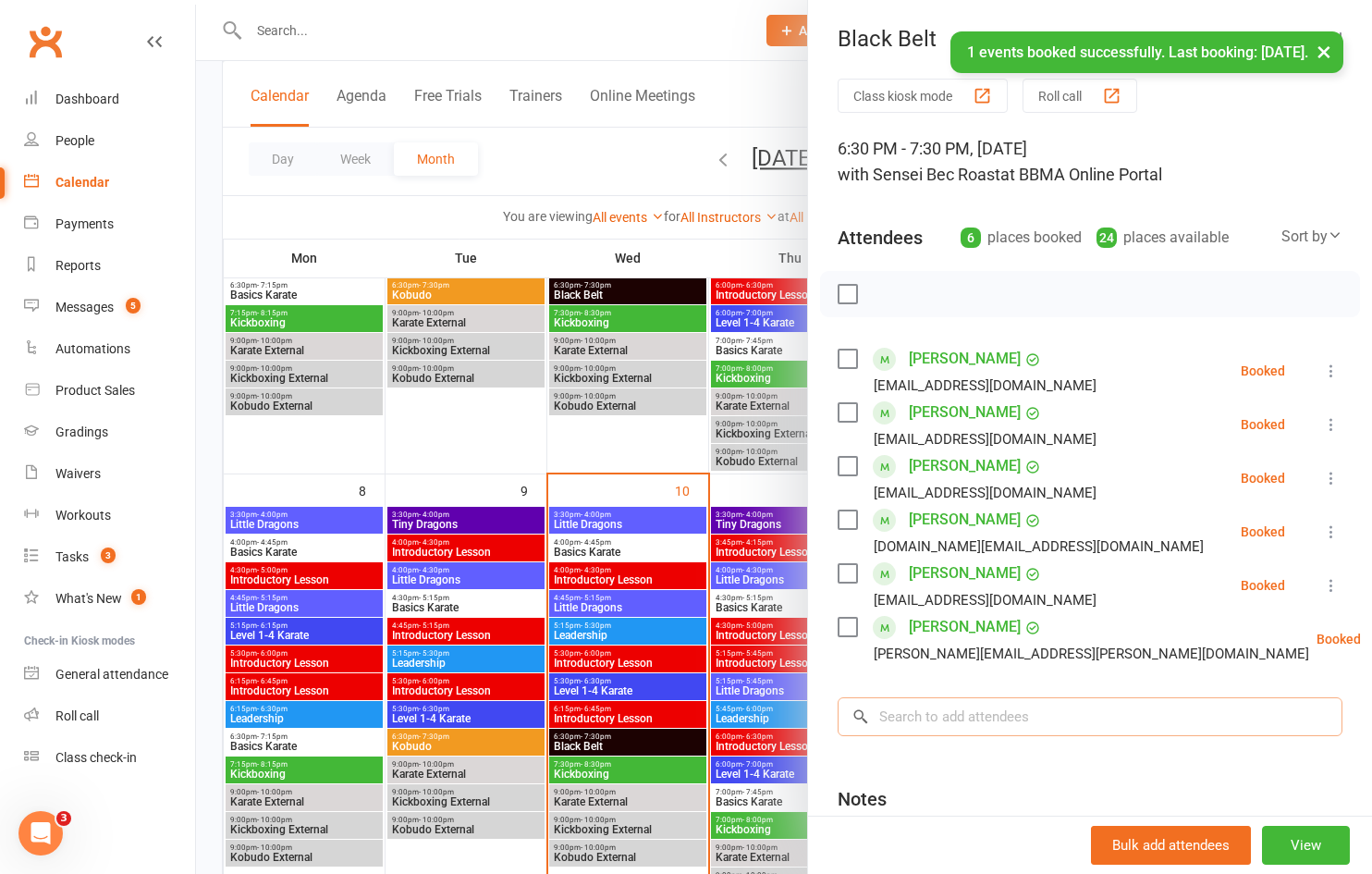
click at [909, 705] on input "search" at bounding box center [1089, 716] width 505 height 39
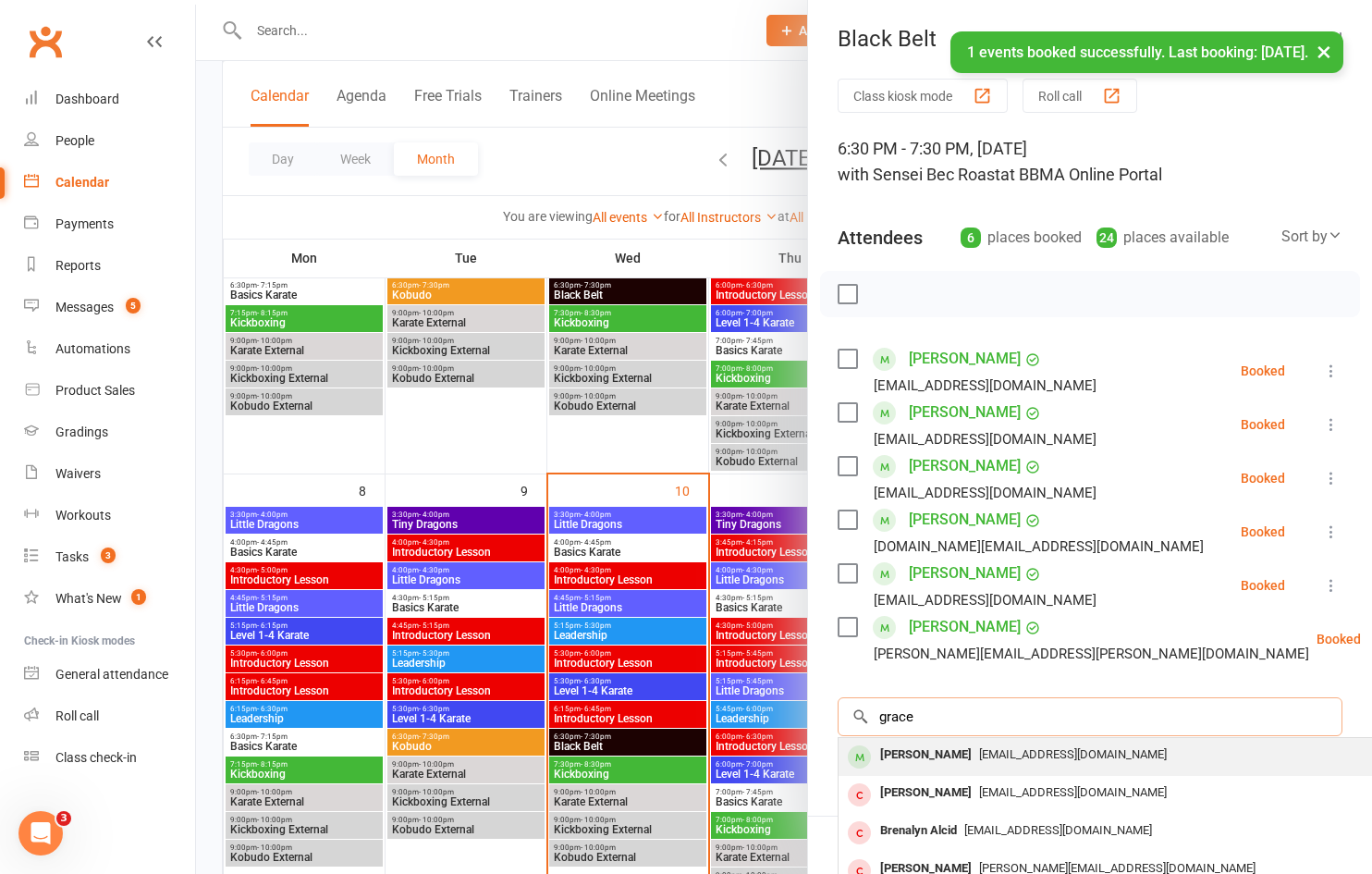
type input "grace"
click at [932, 763] on div "[PERSON_NAME]" at bounding box center [926, 755] width 107 height 26
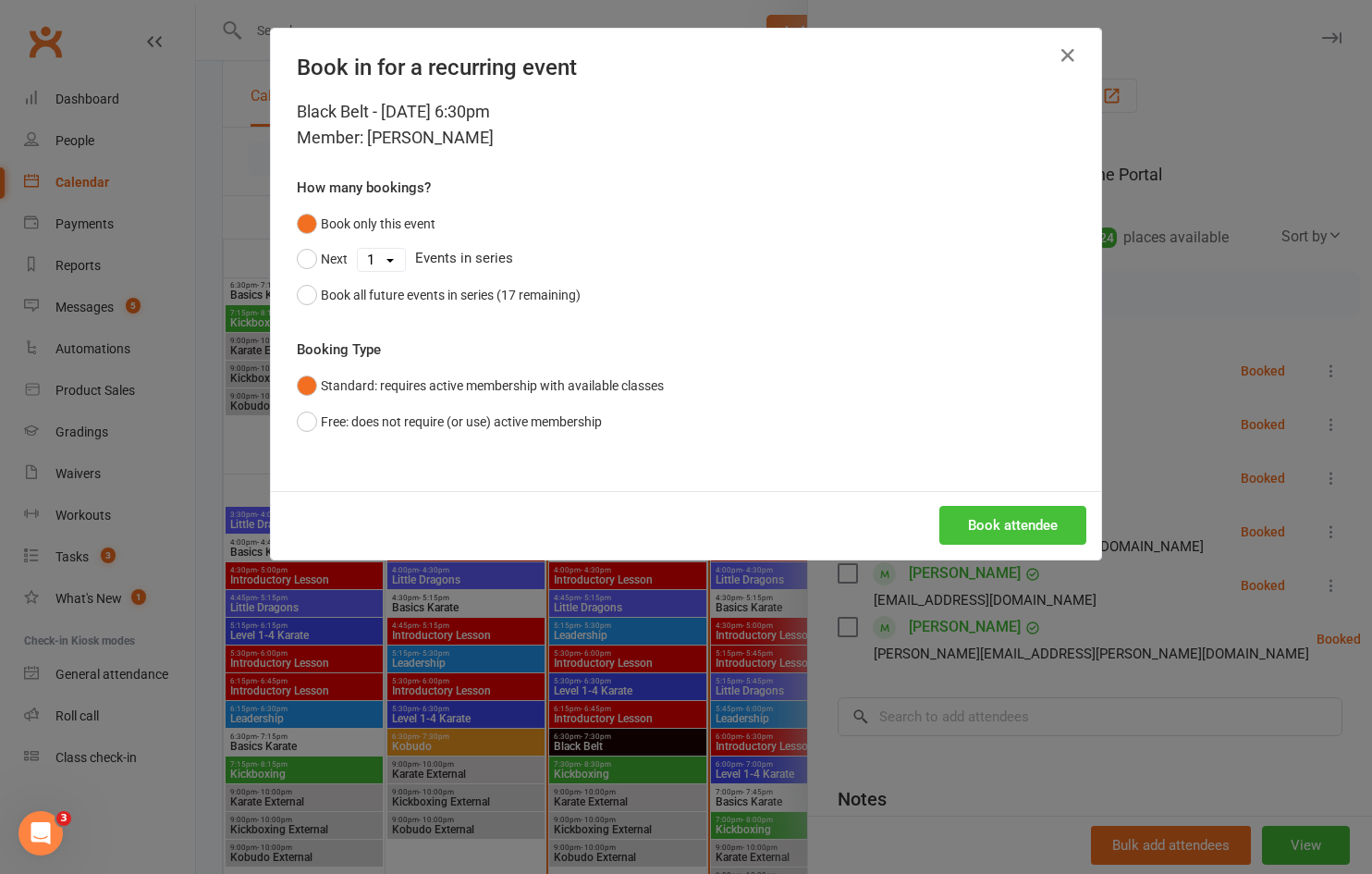
click at [1016, 514] on button "Book attendee" at bounding box center [1013, 524] width 147 height 39
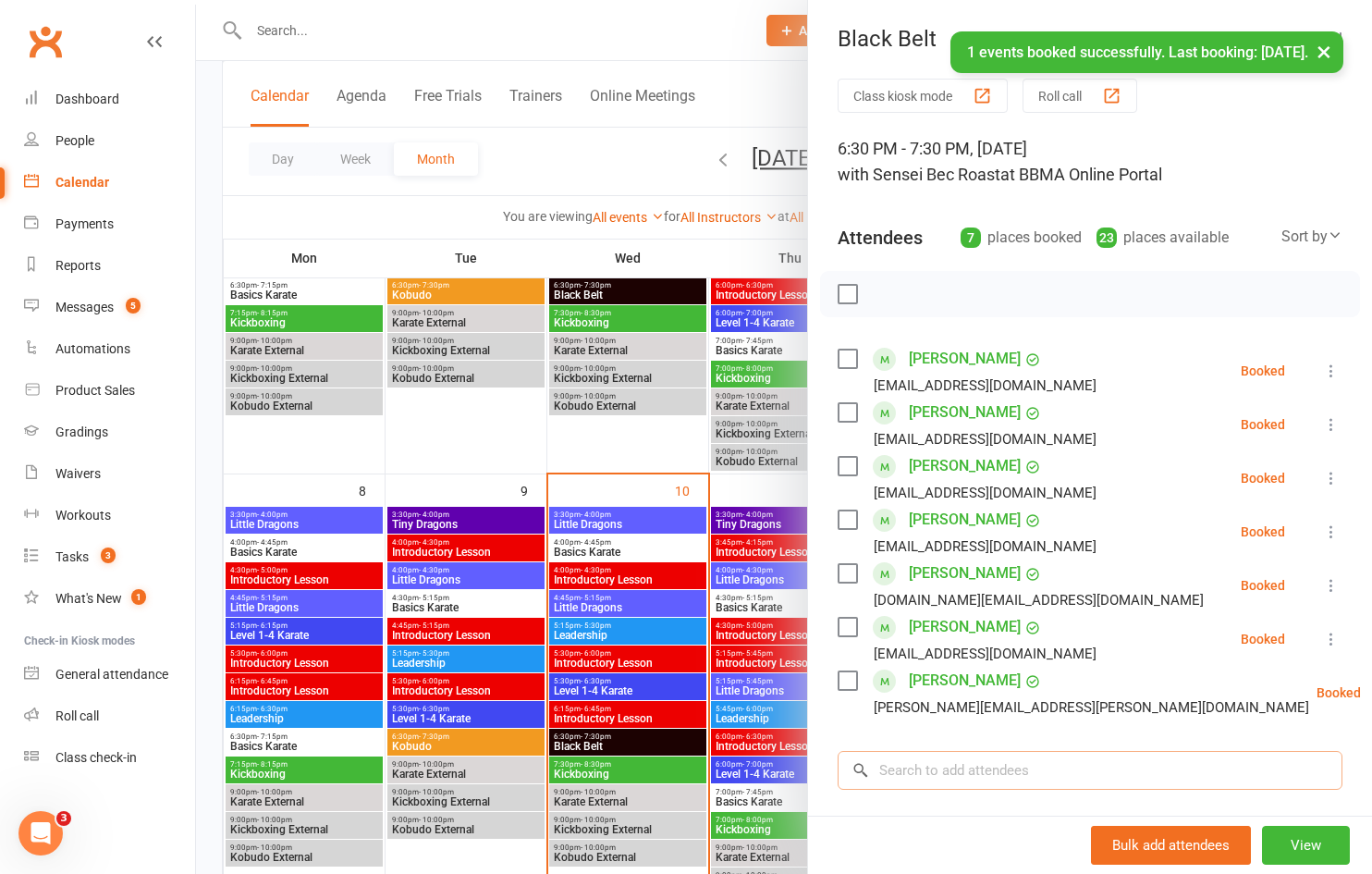
click at [928, 772] on input "search" at bounding box center [1089, 769] width 505 height 39
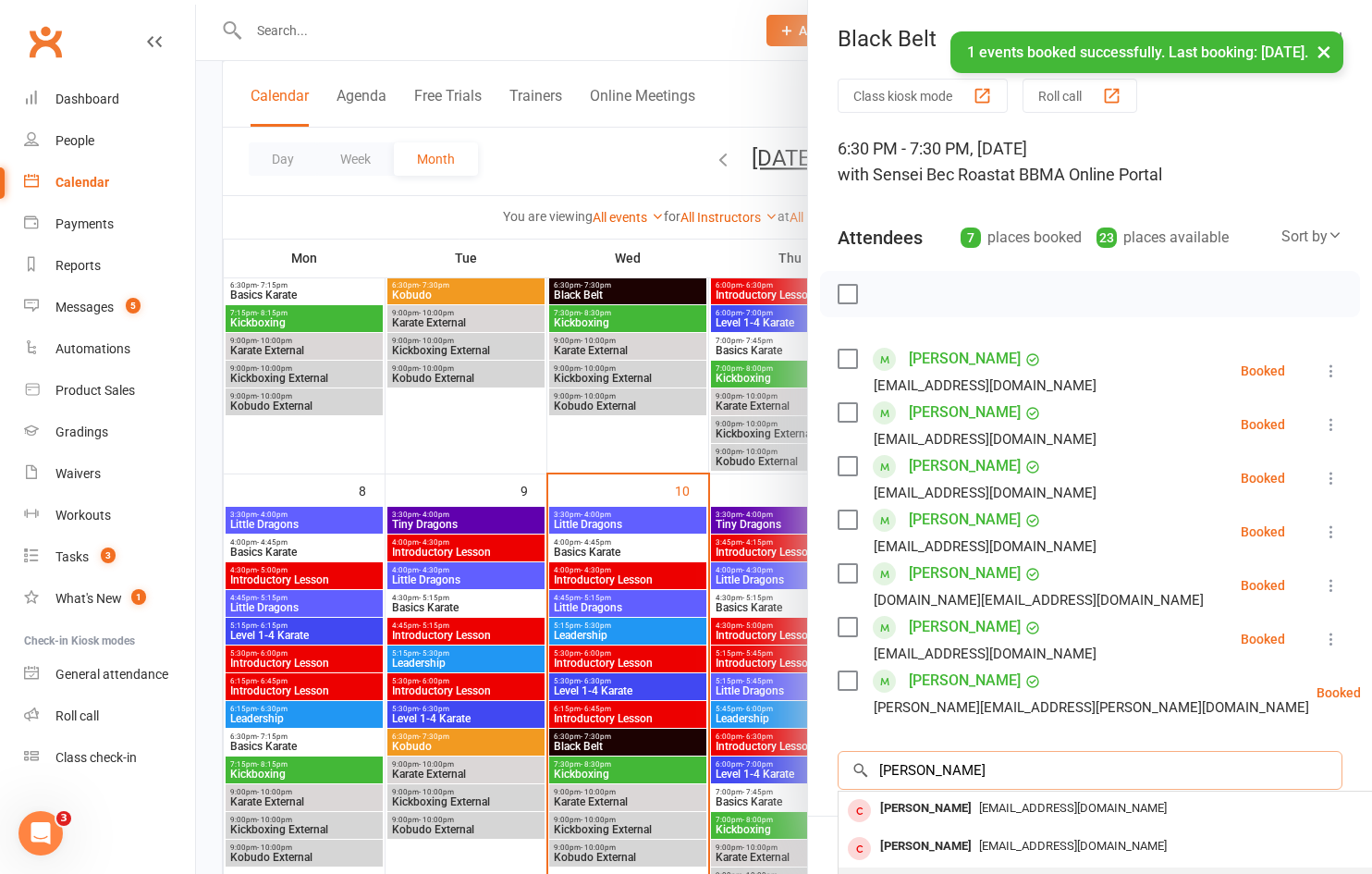
scroll to position [249, 0]
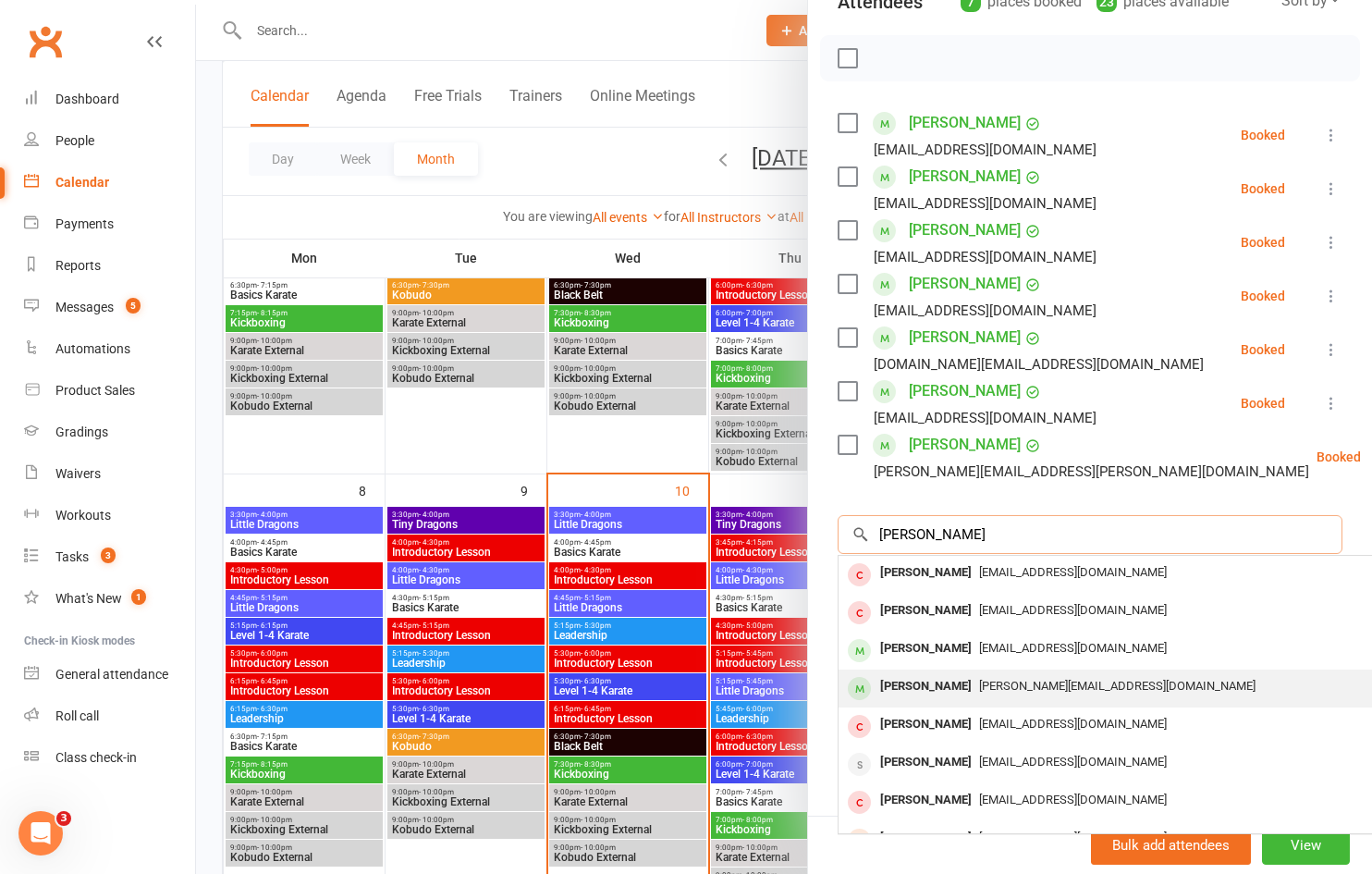
type input "[PERSON_NAME]"
click at [986, 678] on span "[PERSON_NAME][EMAIL_ADDRESS][DOMAIN_NAME]" at bounding box center [1117, 685] width 277 height 14
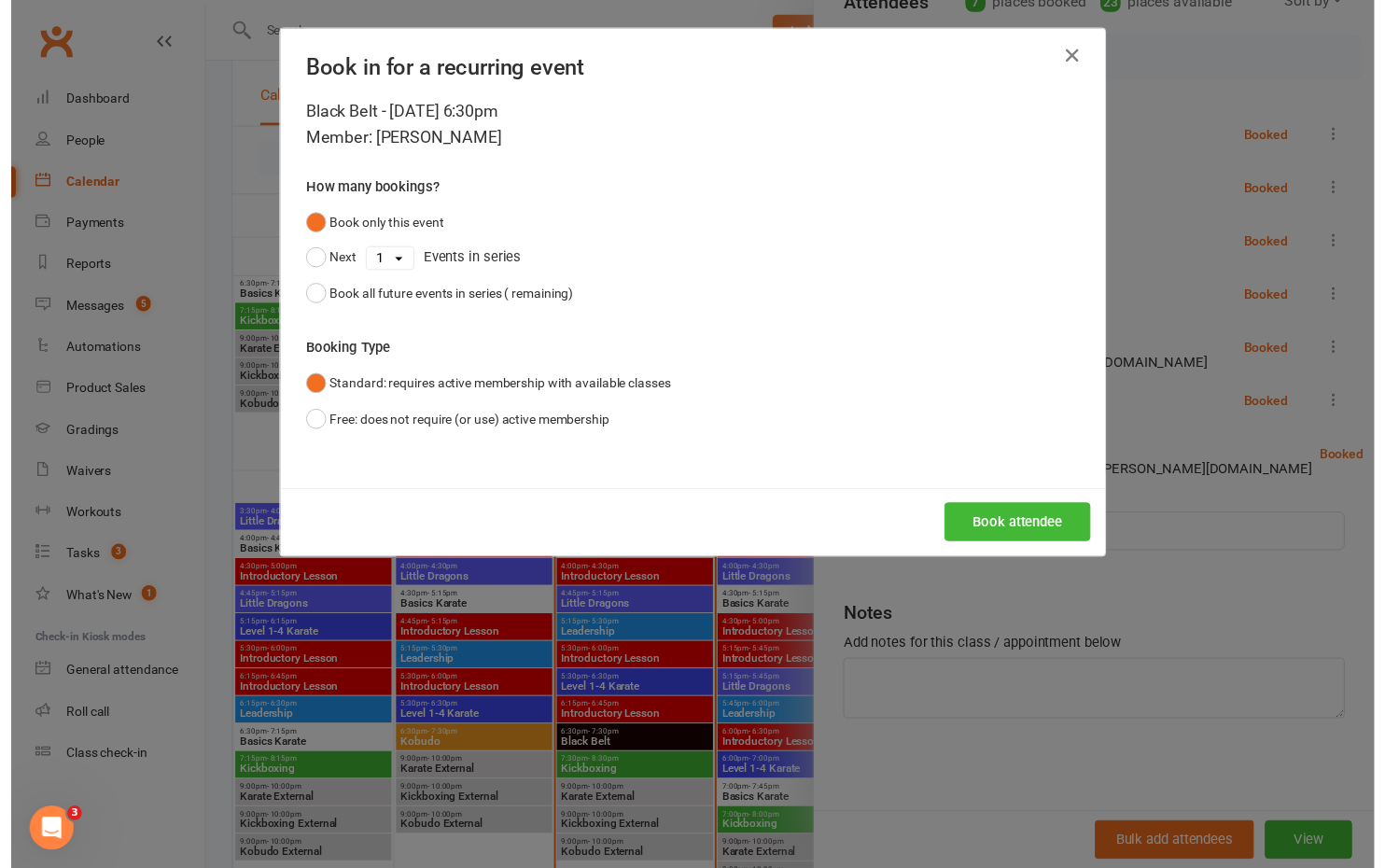
scroll to position [238, 0]
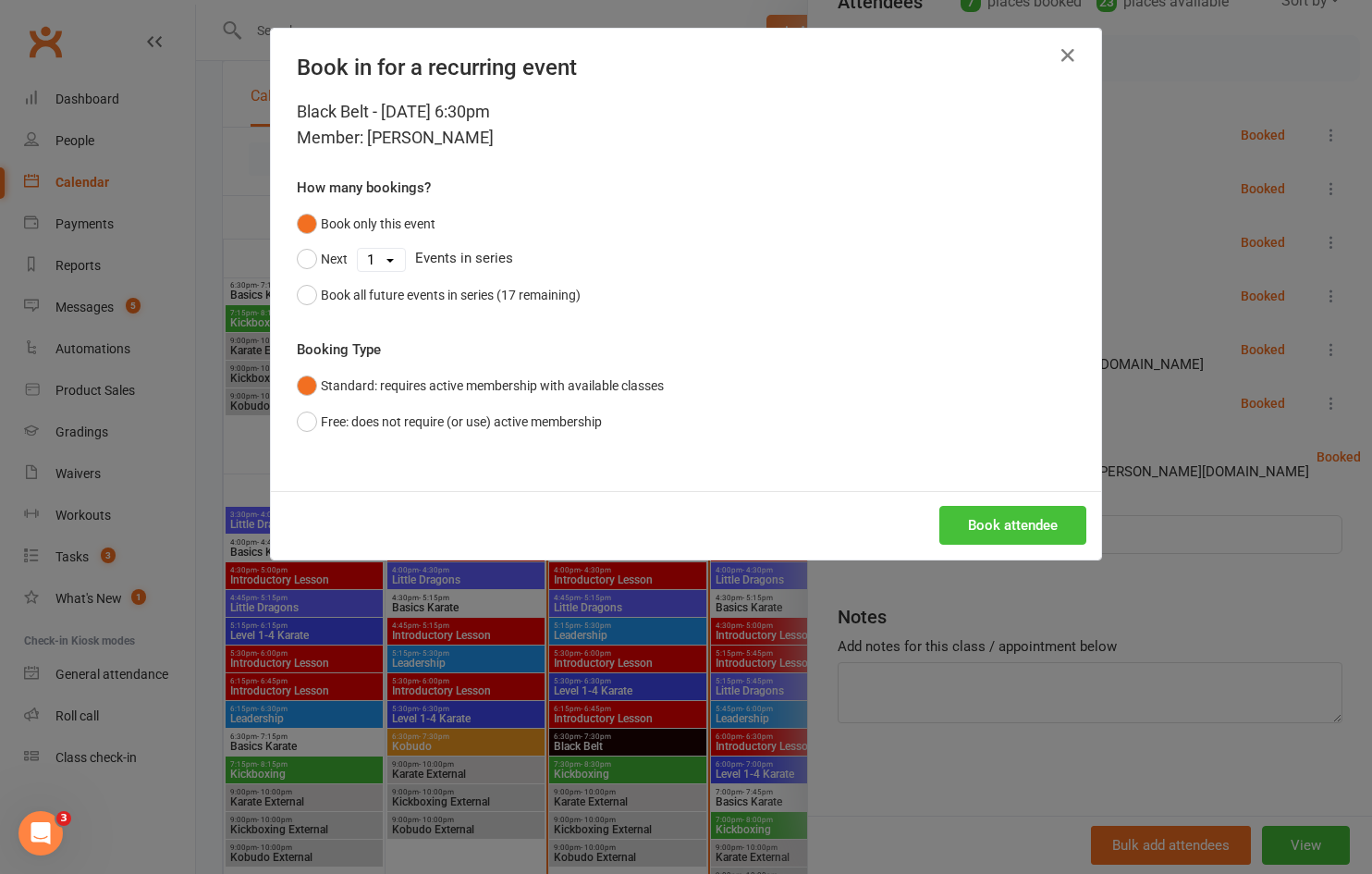
click at [993, 527] on button "Book attendee" at bounding box center [1013, 524] width 147 height 39
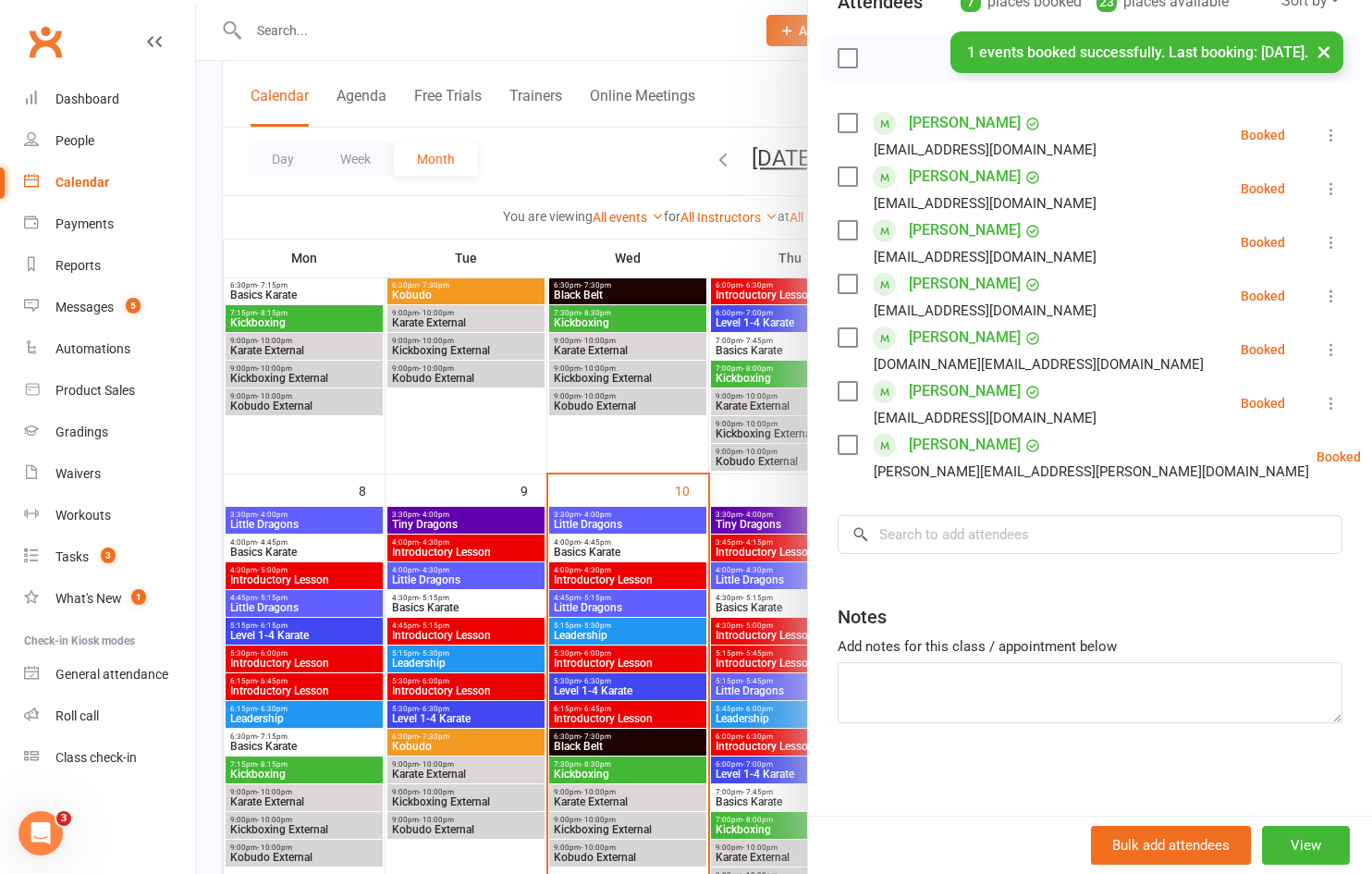
scroll to position [249, 0]
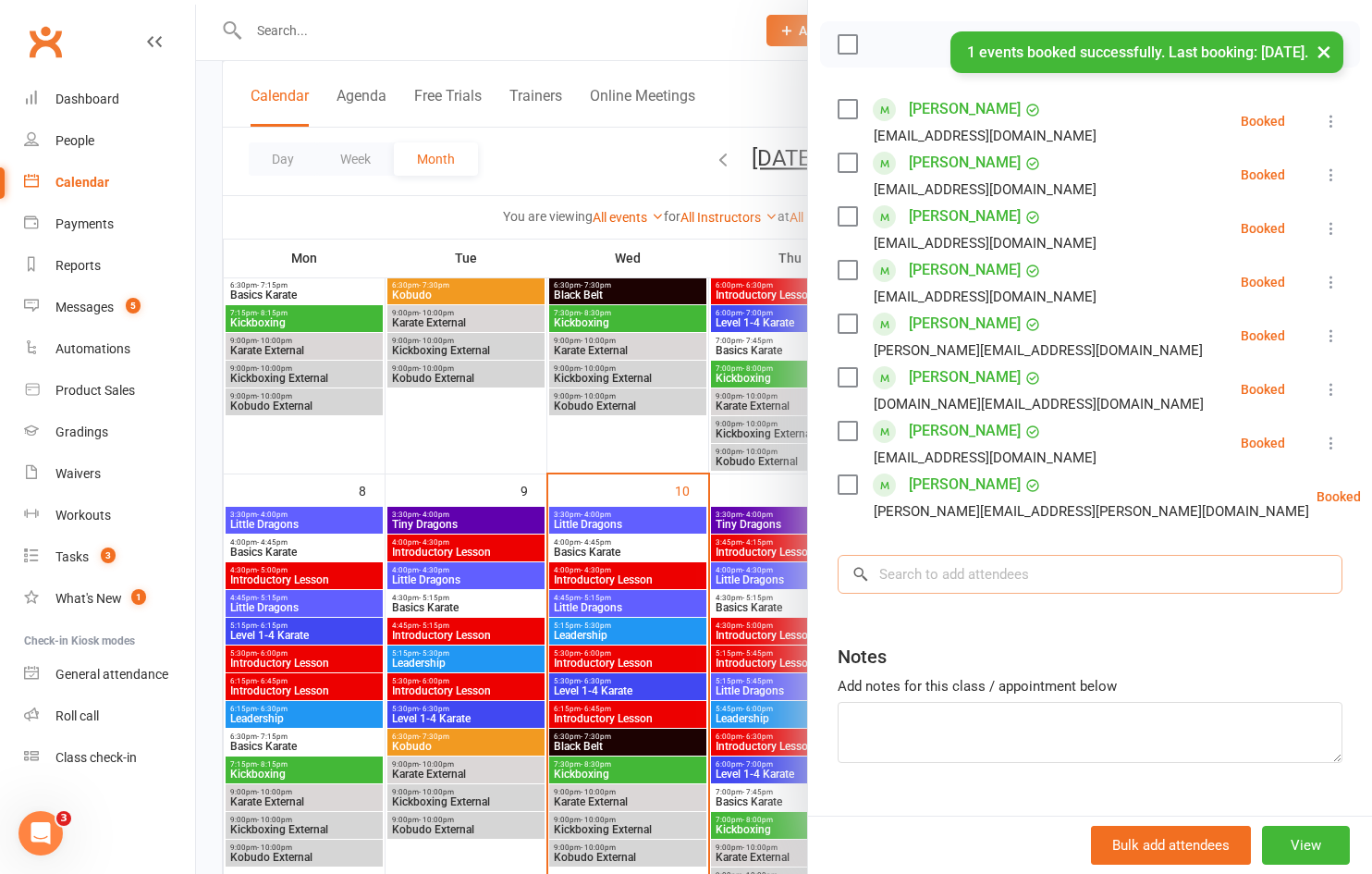
click at [936, 575] on input "search" at bounding box center [1089, 574] width 505 height 39
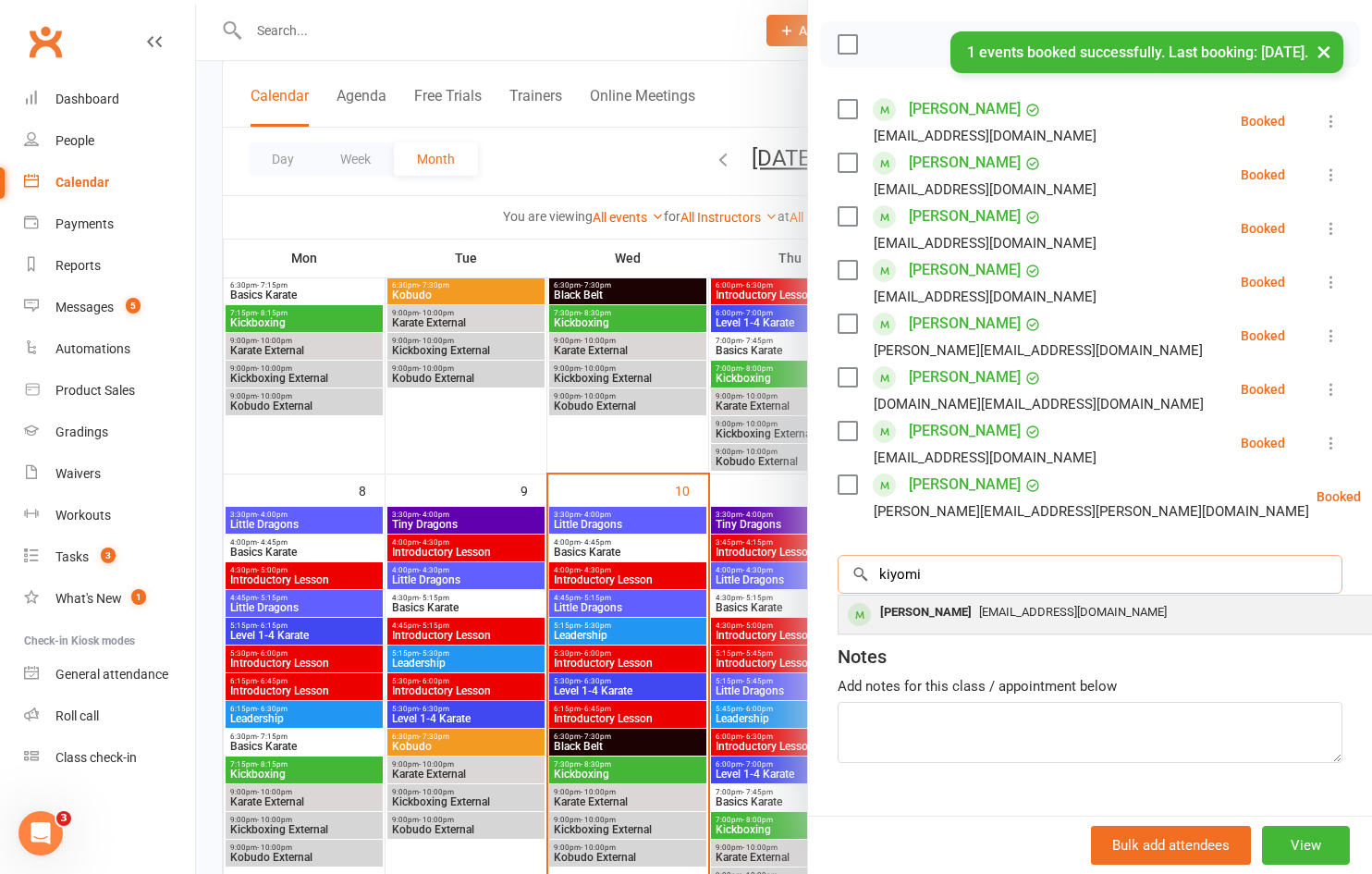
type input "kiyomi"
click at [924, 614] on div "[PERSON_NAME]" at bounding box center [926, 612] width 107 height 26
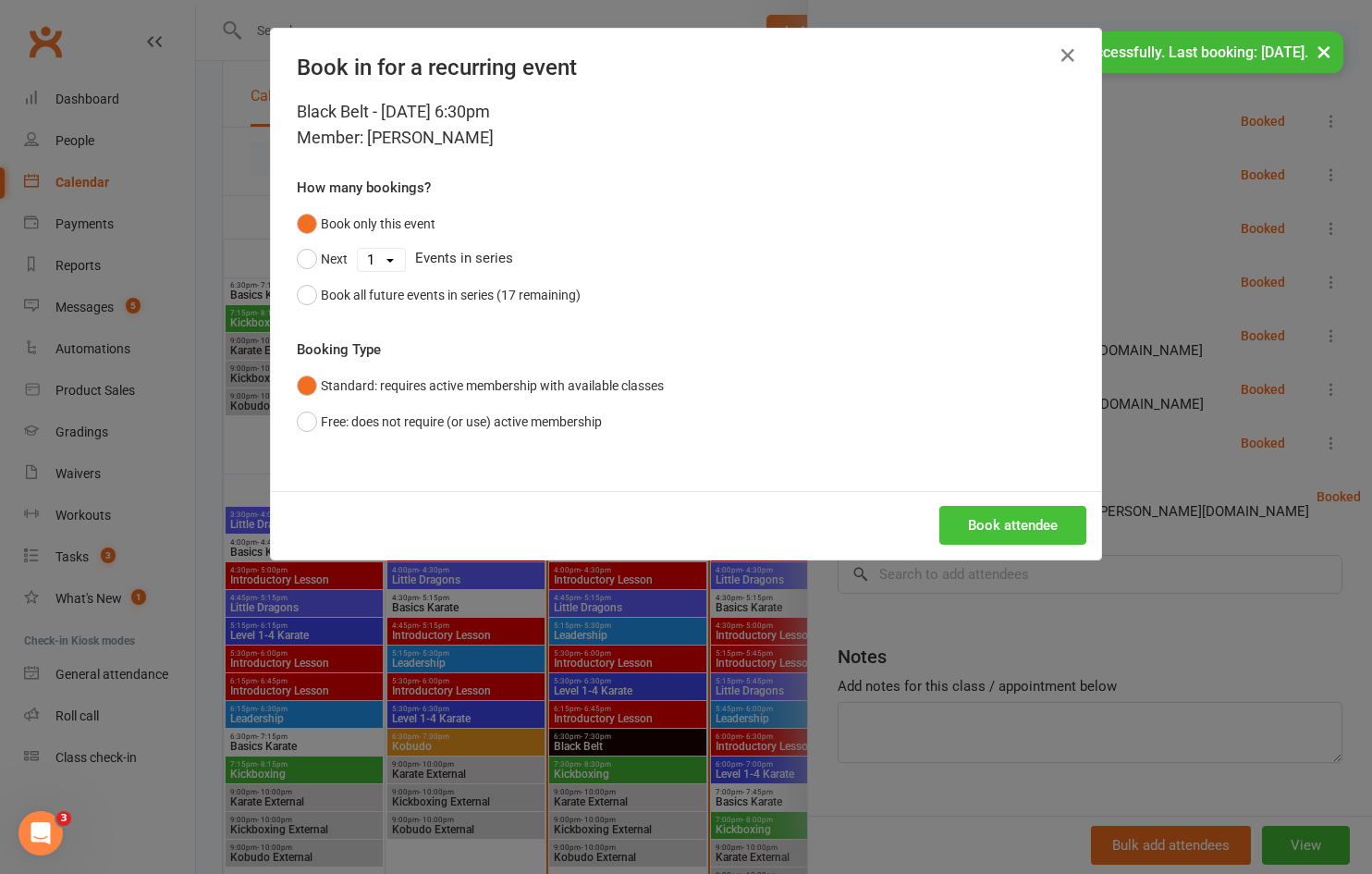
click at [976, 530] on button "Book attendee" at bounding box center [1013, 524] width 147 height 39
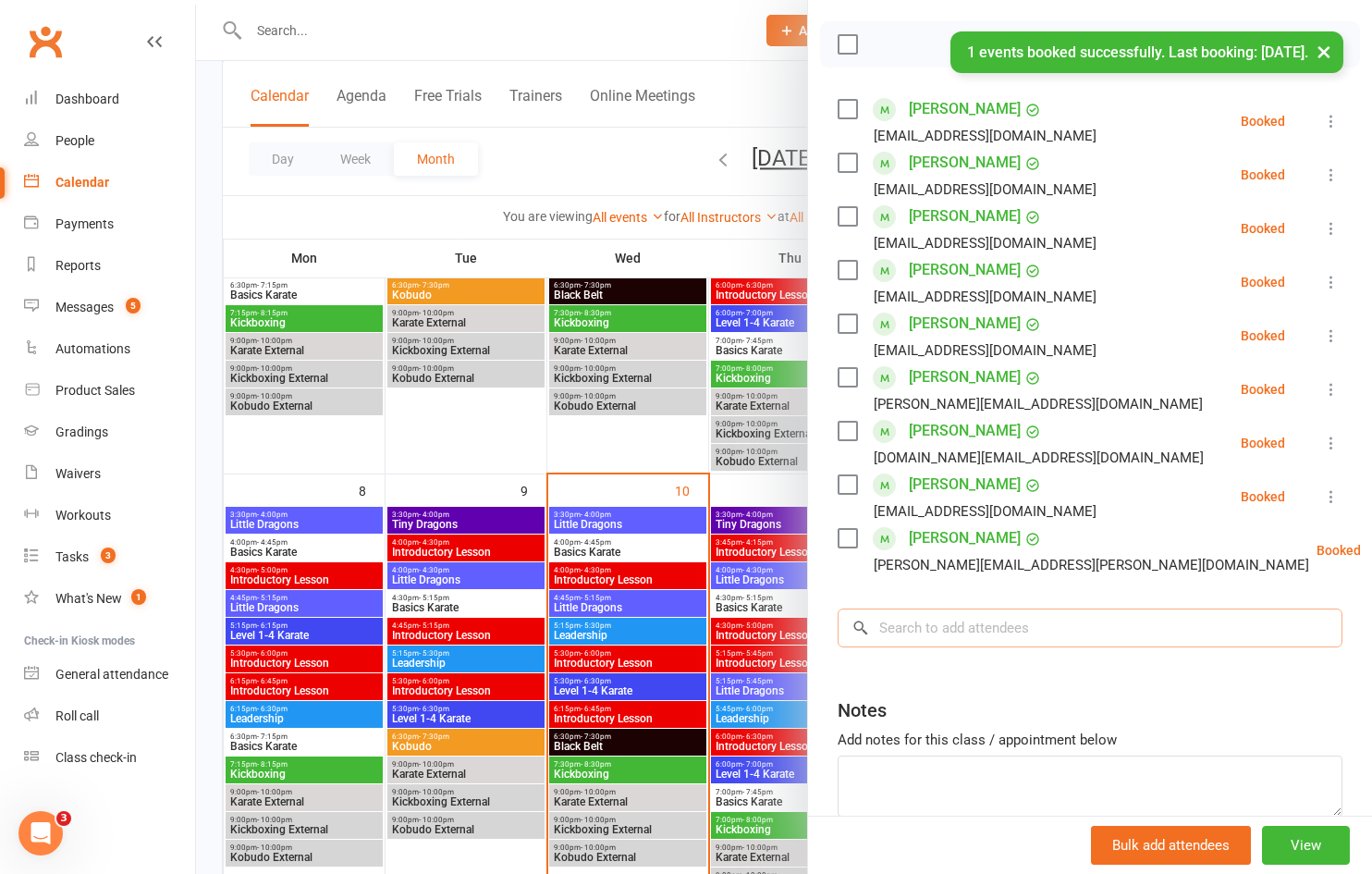
click at [935, 624] on input "search" at bounding box center [1089, 627] width 505 height 39
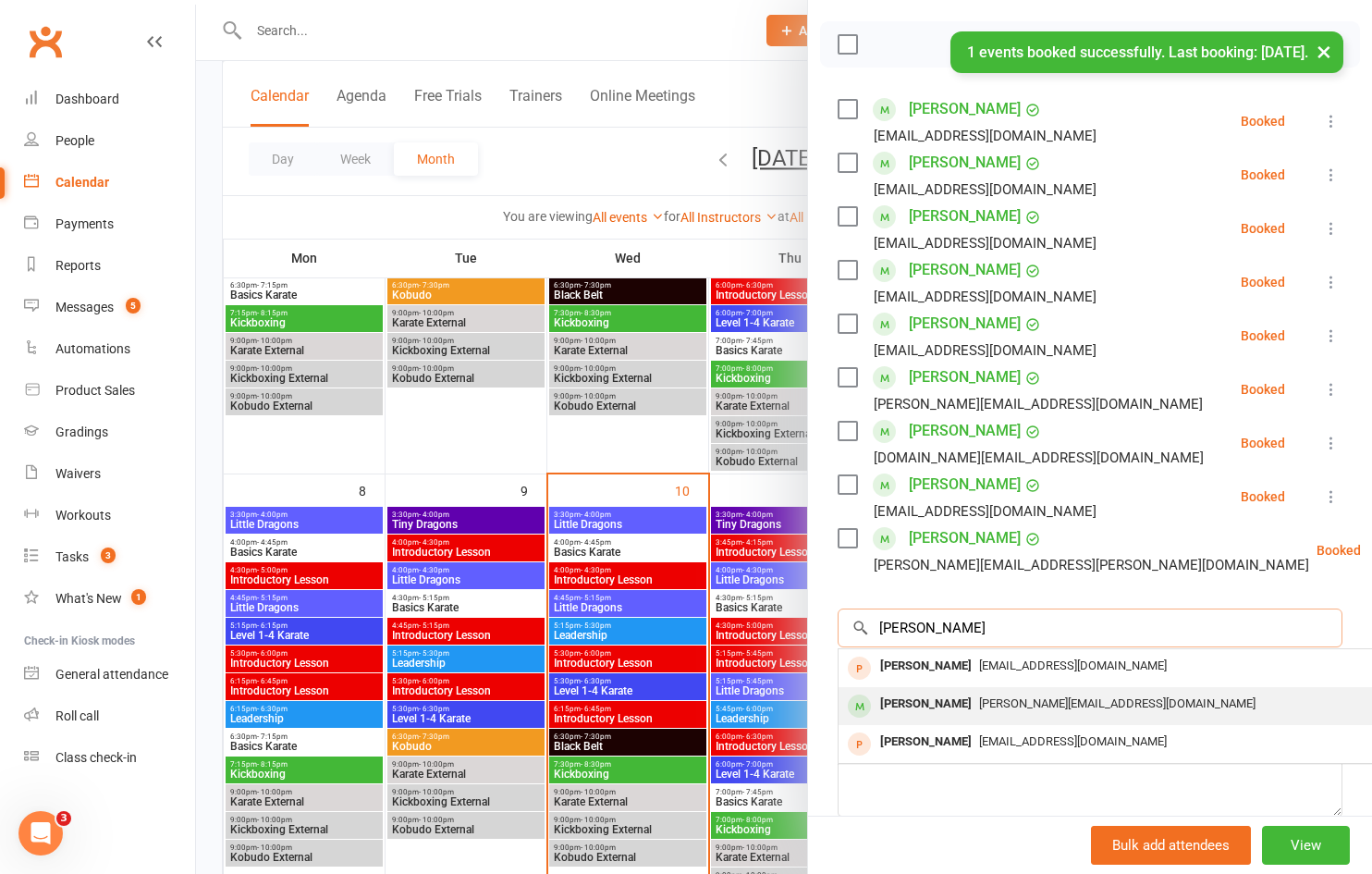
type input "[PERSON_NAME]"
click at [926, 689] on div "[PERSON_NAME] [PERSON_NAME][EMAIL_ADDRESS][DOMAIN_NAME]" at bounding box center [1114, 706] width 553 height 38
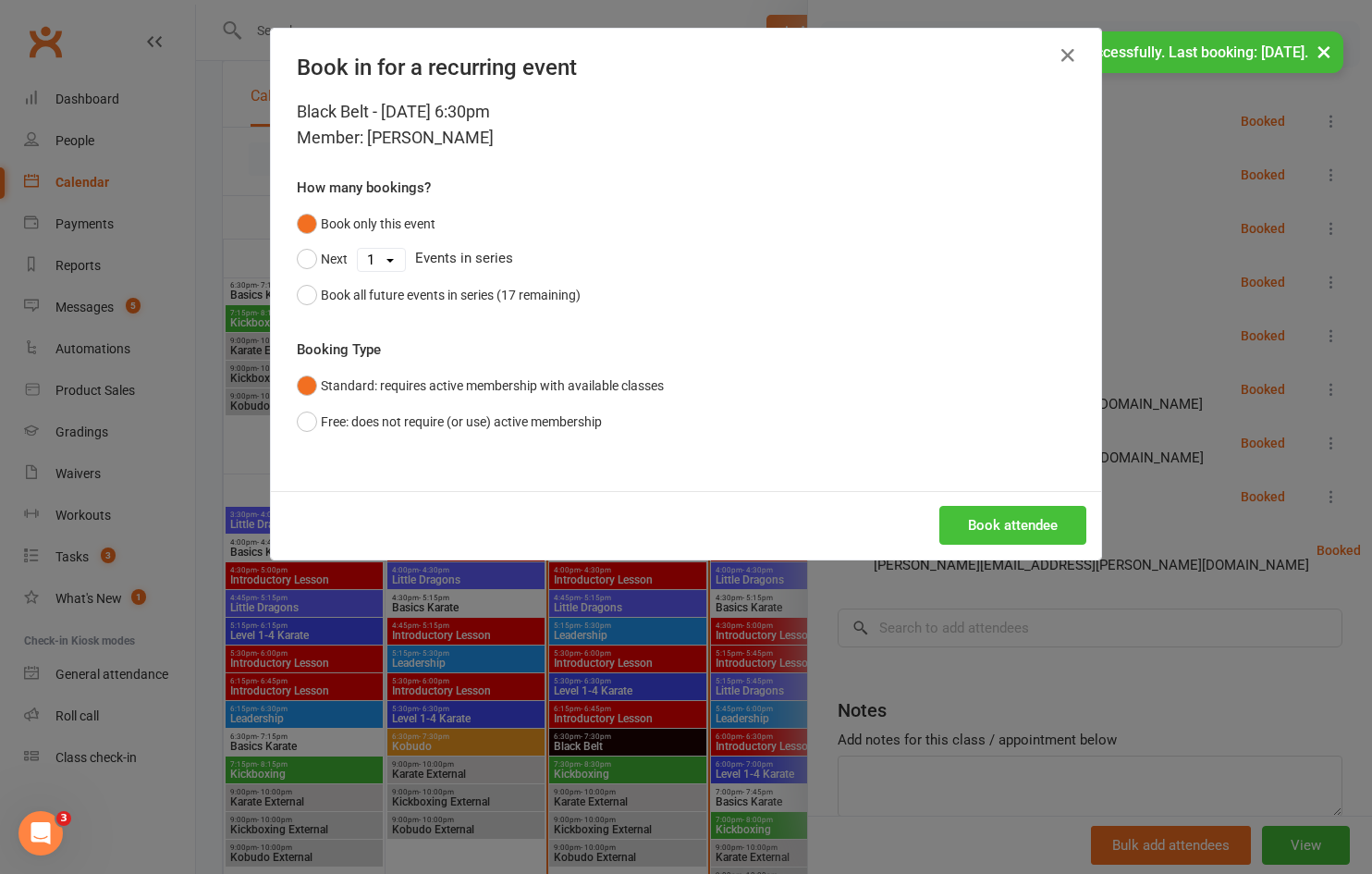
click at [973, 533] on button "Book attendee" at bounding box center [1013, 524] width 147 height 39
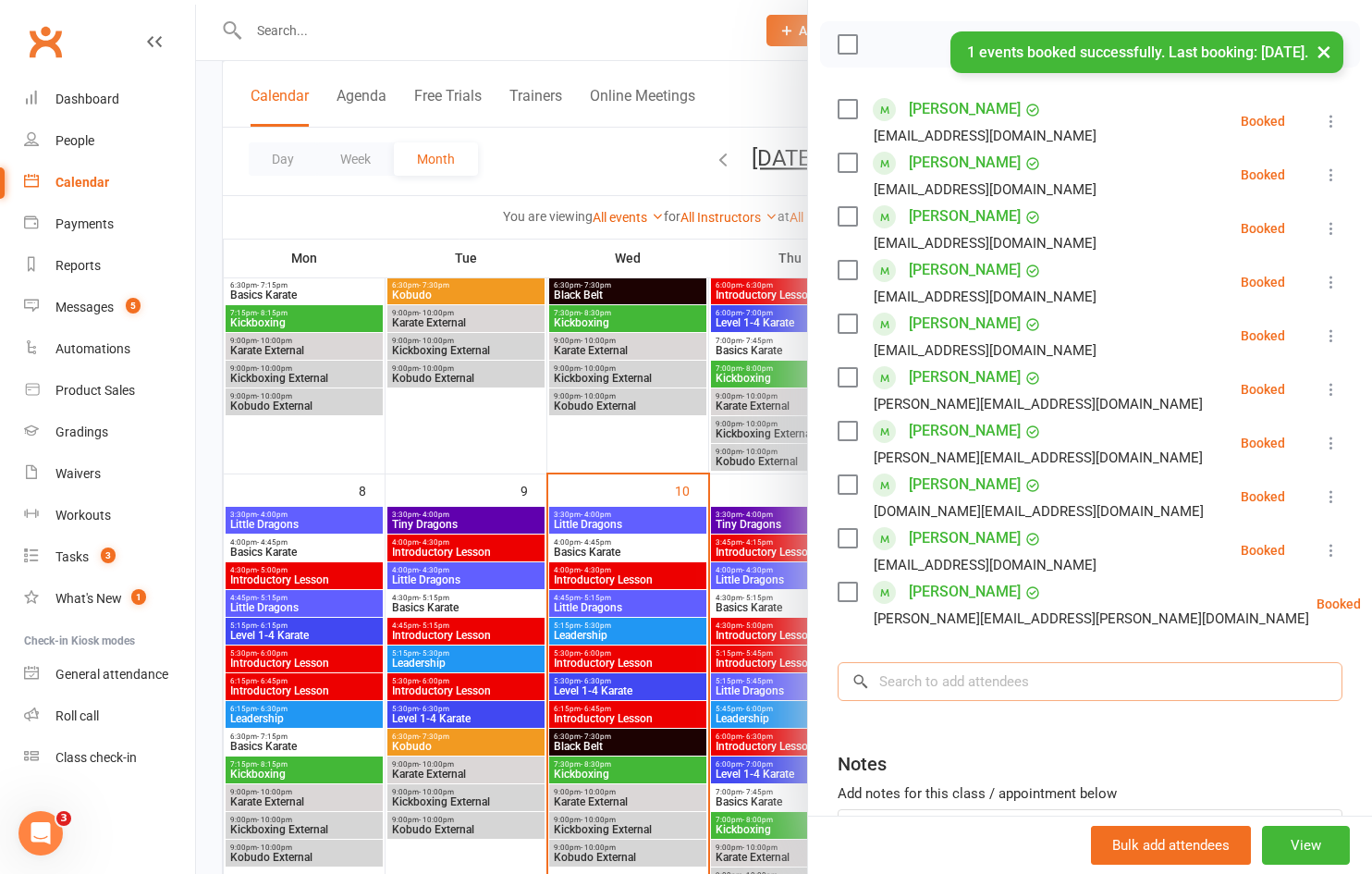
click at [904, 670] on input "search" at bounding box center [1089, 680] width 505 height 39
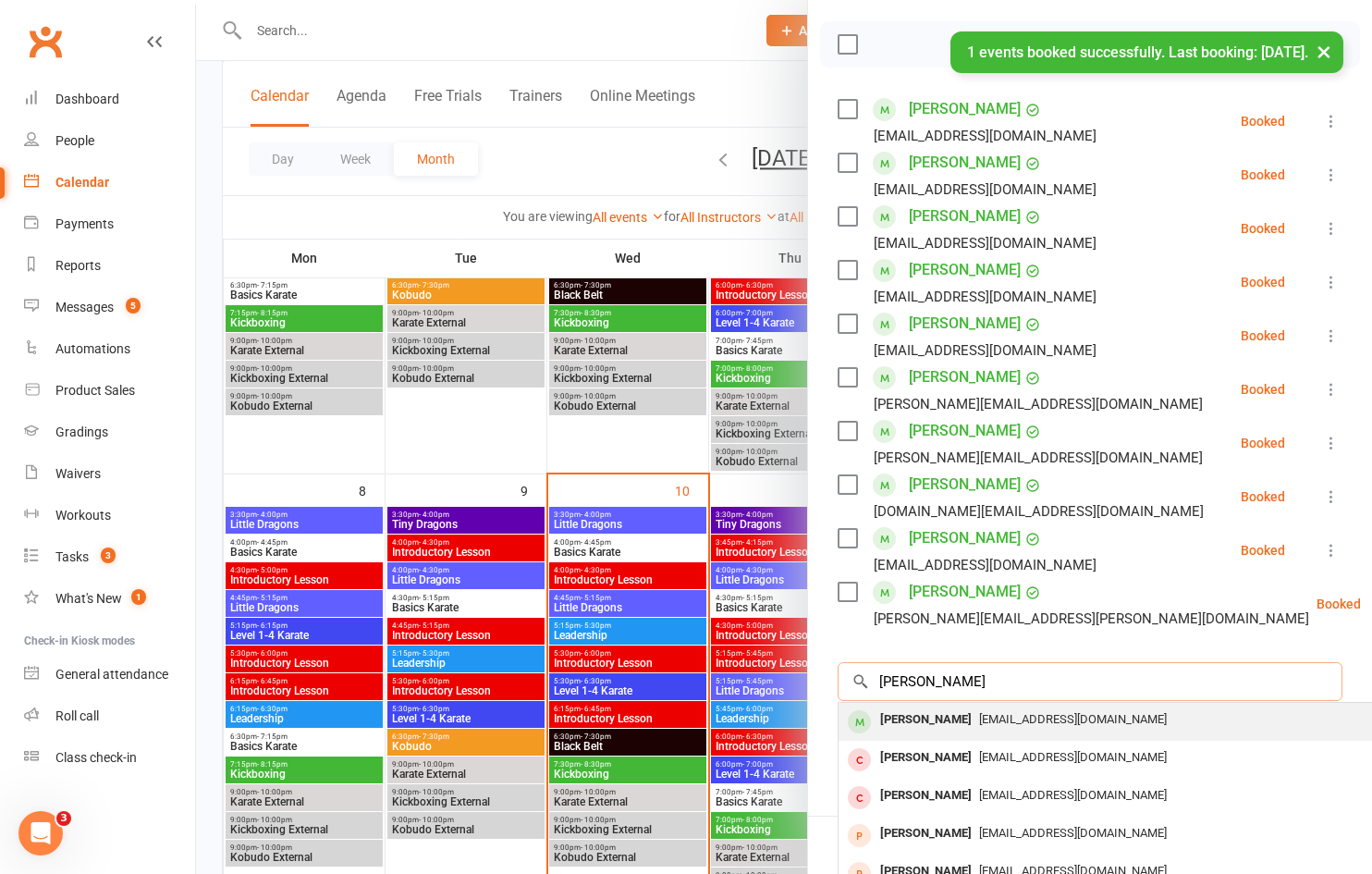
type input "[PERSON_NAME]"
click at [915, 714] on div "[PERSON_NAME]" at bounding box center [926, 719] width 107 height 26
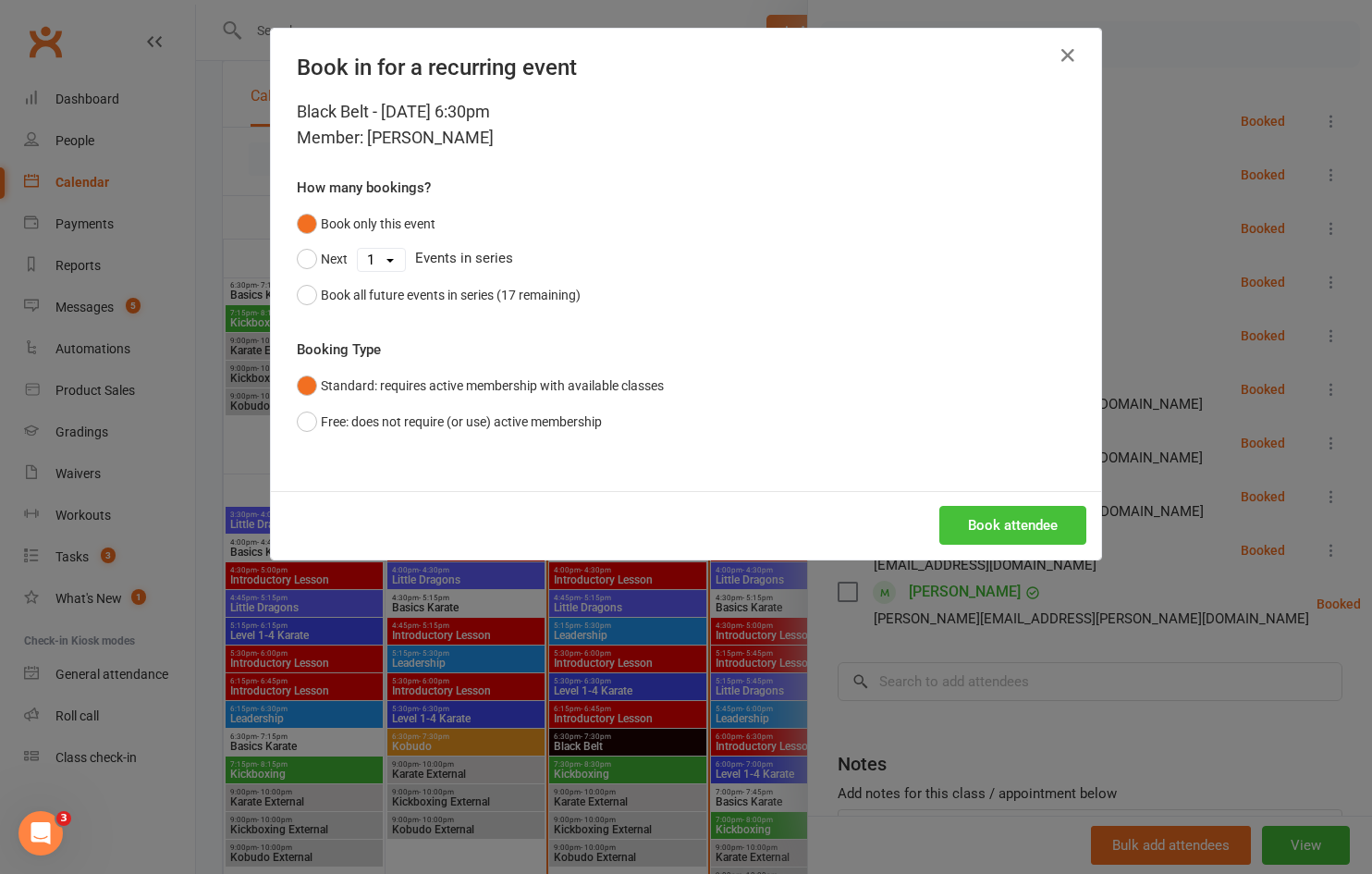
click at [995, 525] on button "Book attendee" at bounding box center [1013, 524] width 147 height 39
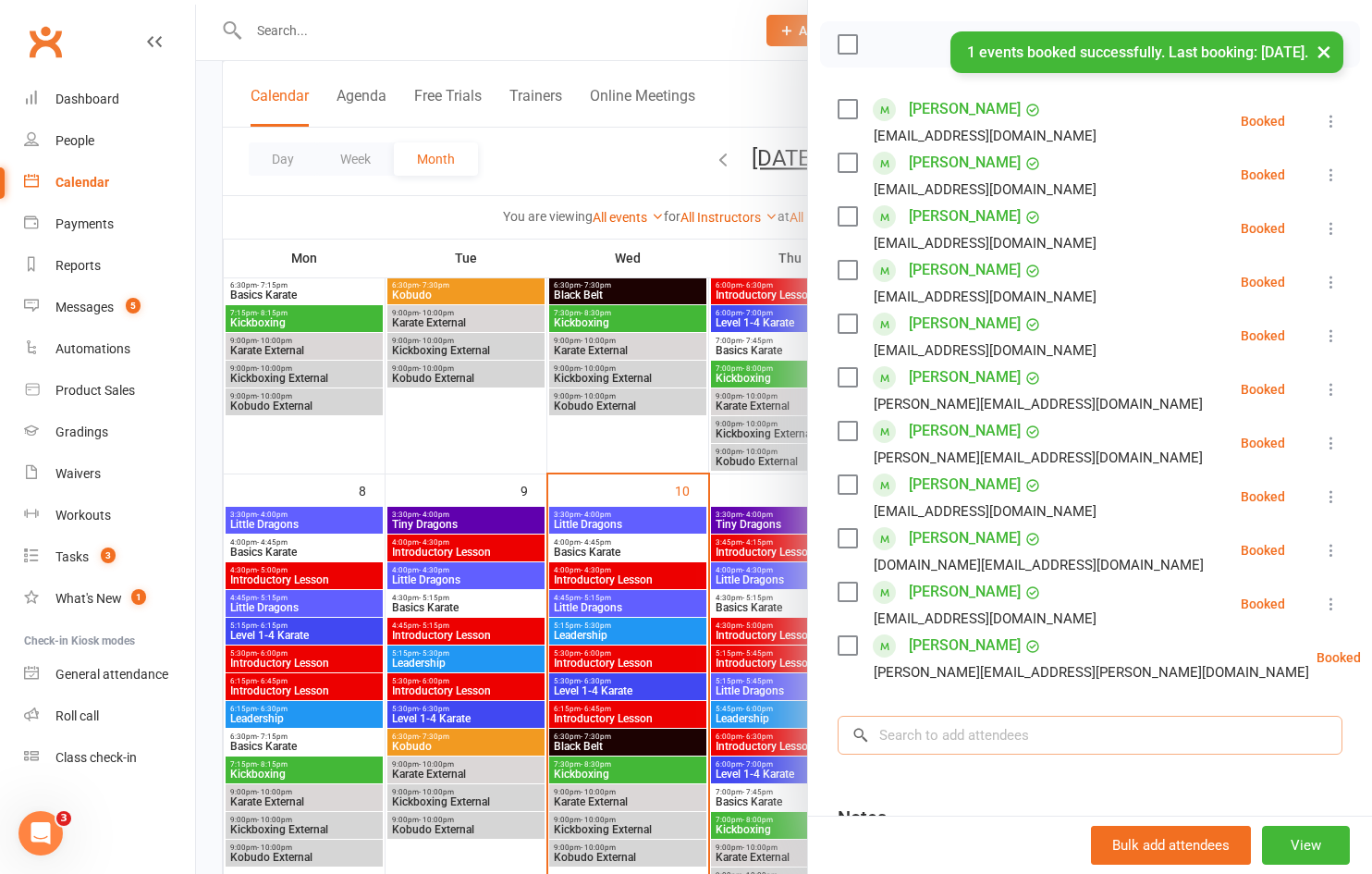
click at [965, 733] on input "search" at bounding box center [1089, 734] width 505 height 39
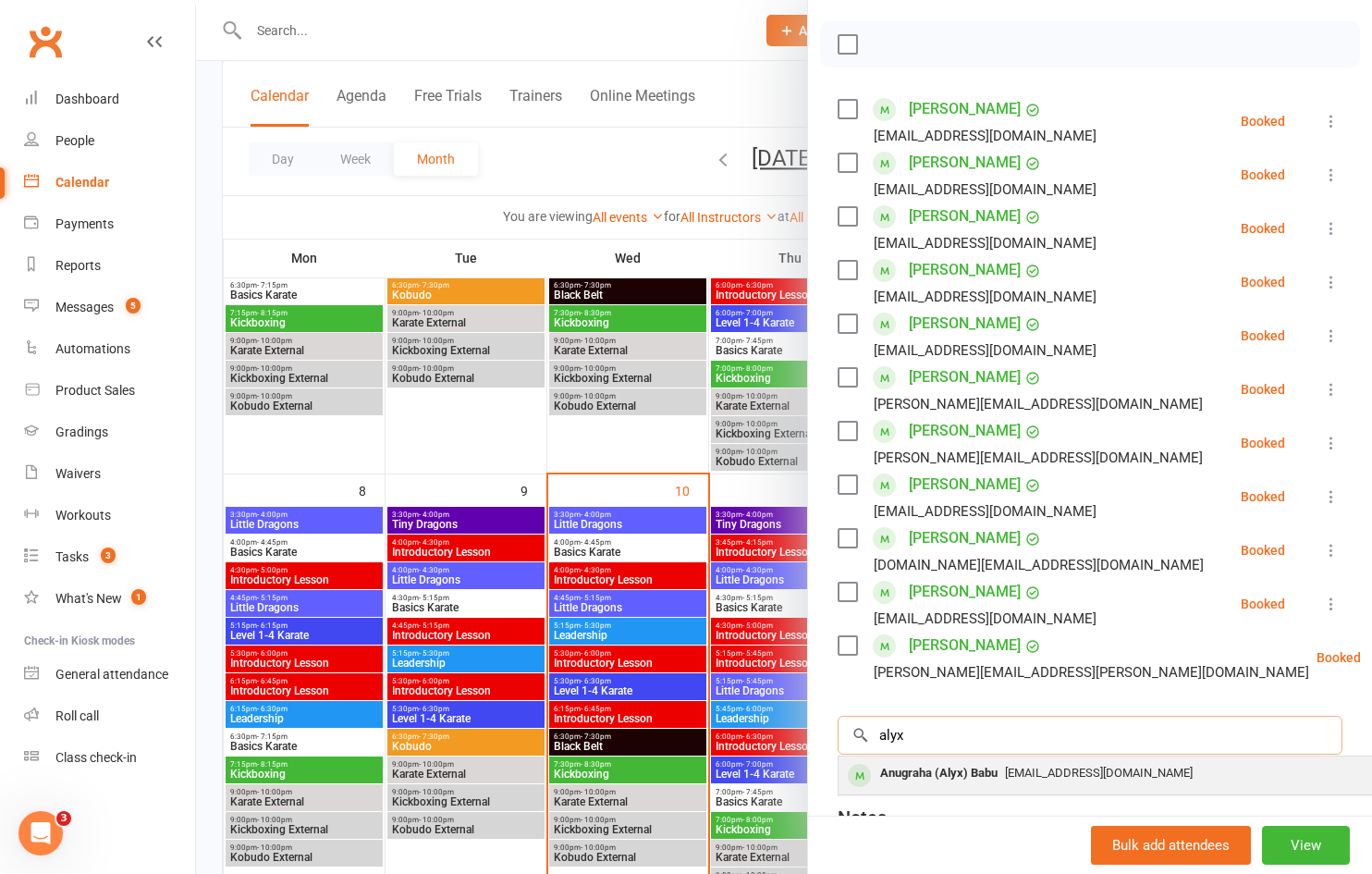
type input "alyx"
click at [948, 775] on div "Anugraha (Alyx) Babu" at bounding box center [939, 773] width 132 height 26
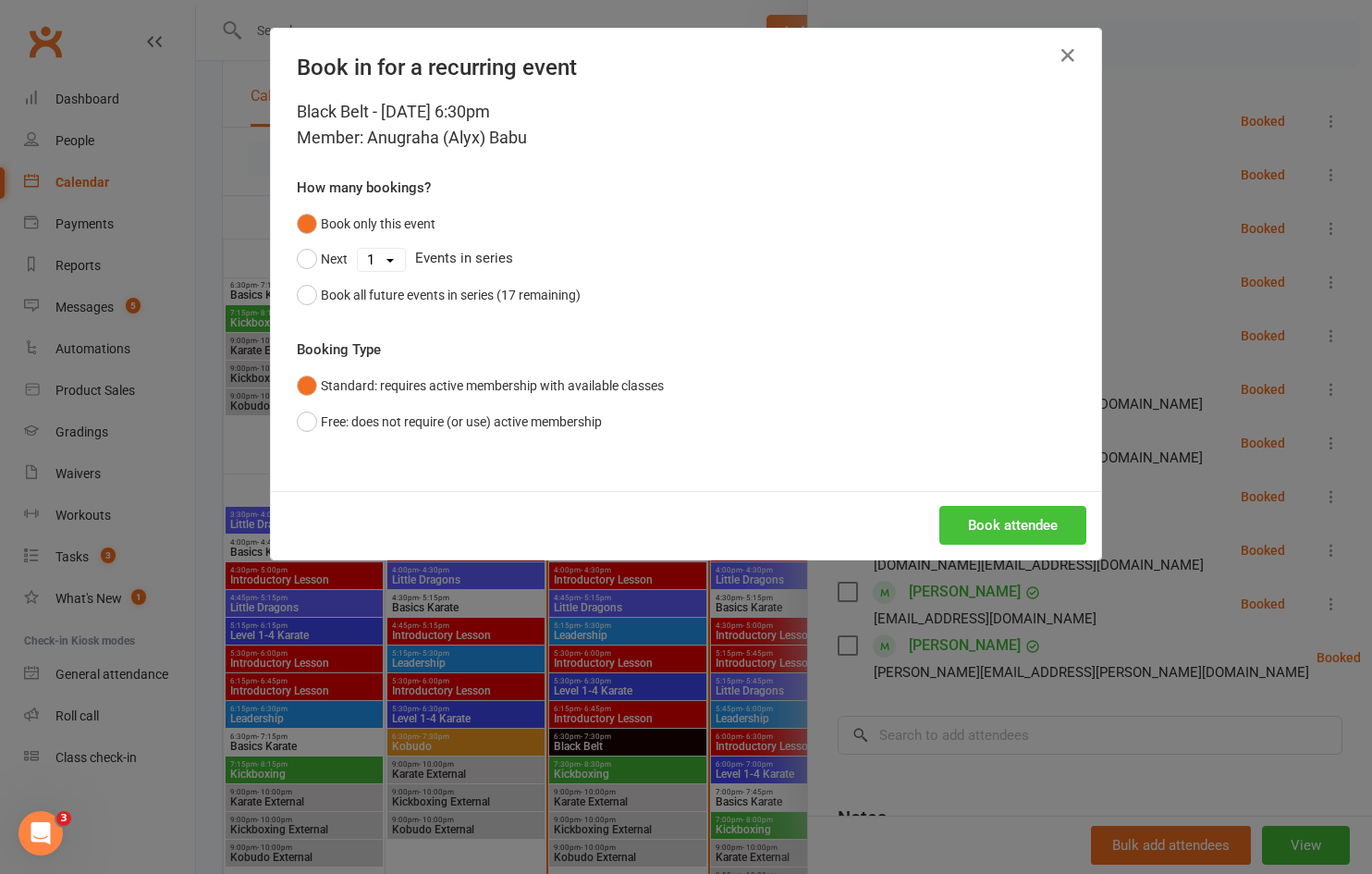
click at [1033, 535] on button "Book attendee" at bounding box center [1013, 524] width 147 height 39
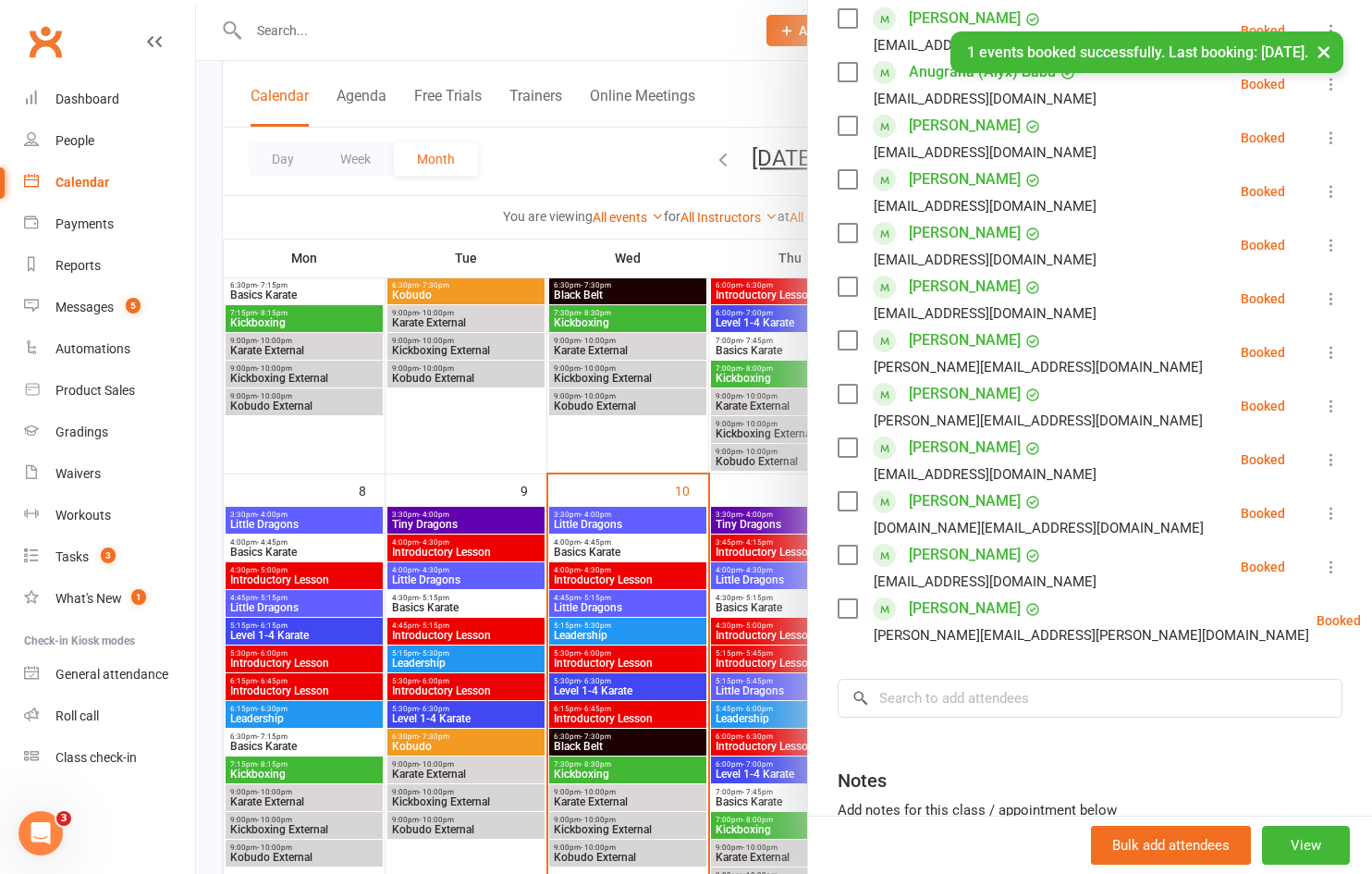
scroll to position [342, 0]
click at [968, 687] on input "search" at bounding box center [1089, 695] width 505 height 39
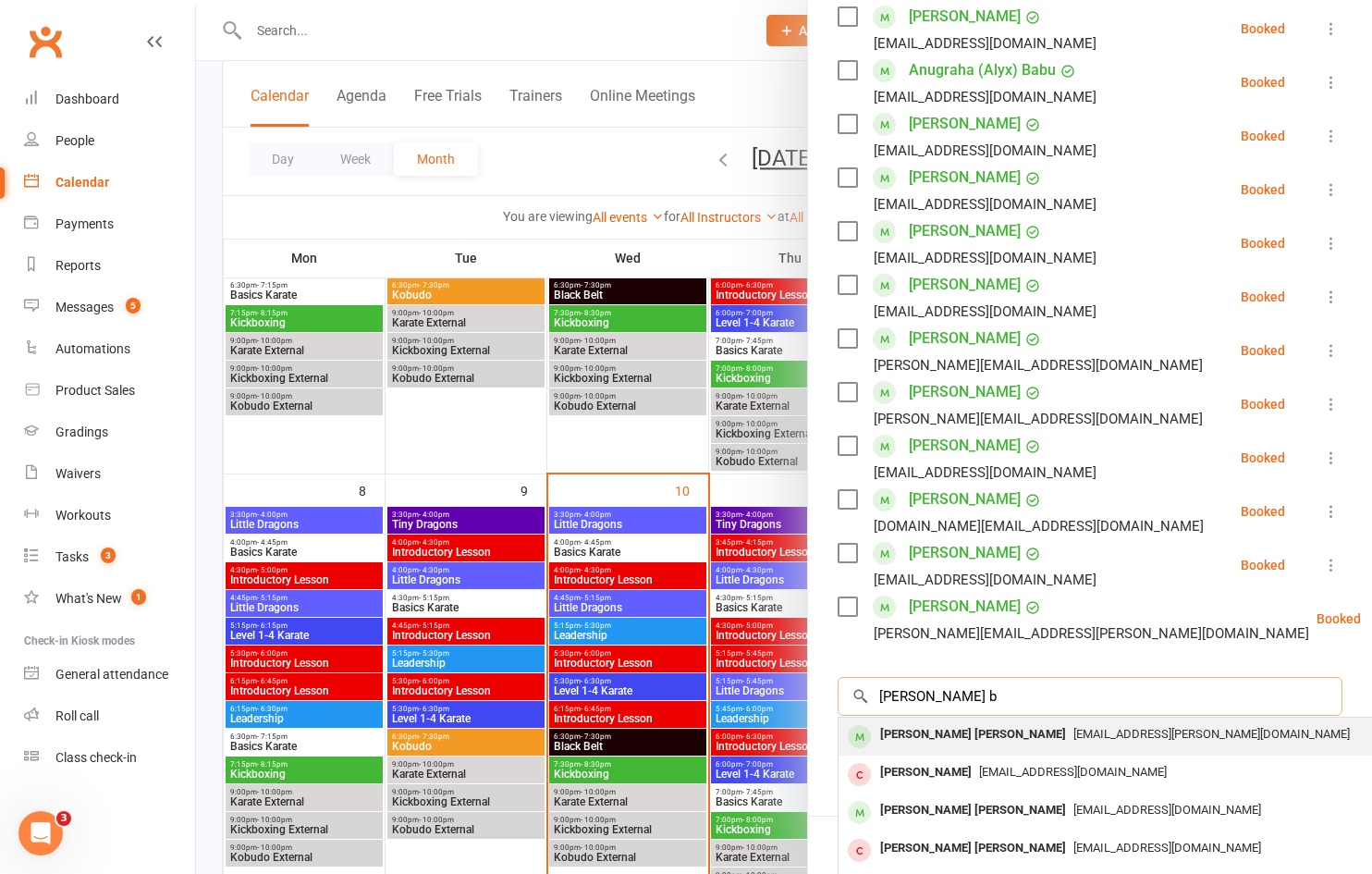
type input "[PERSON_NAME] b"
click at [965, 729] on div "[PERSON_NAME] [PERSON_NAME]" at bounding box center [973, 734] width 200 height 26
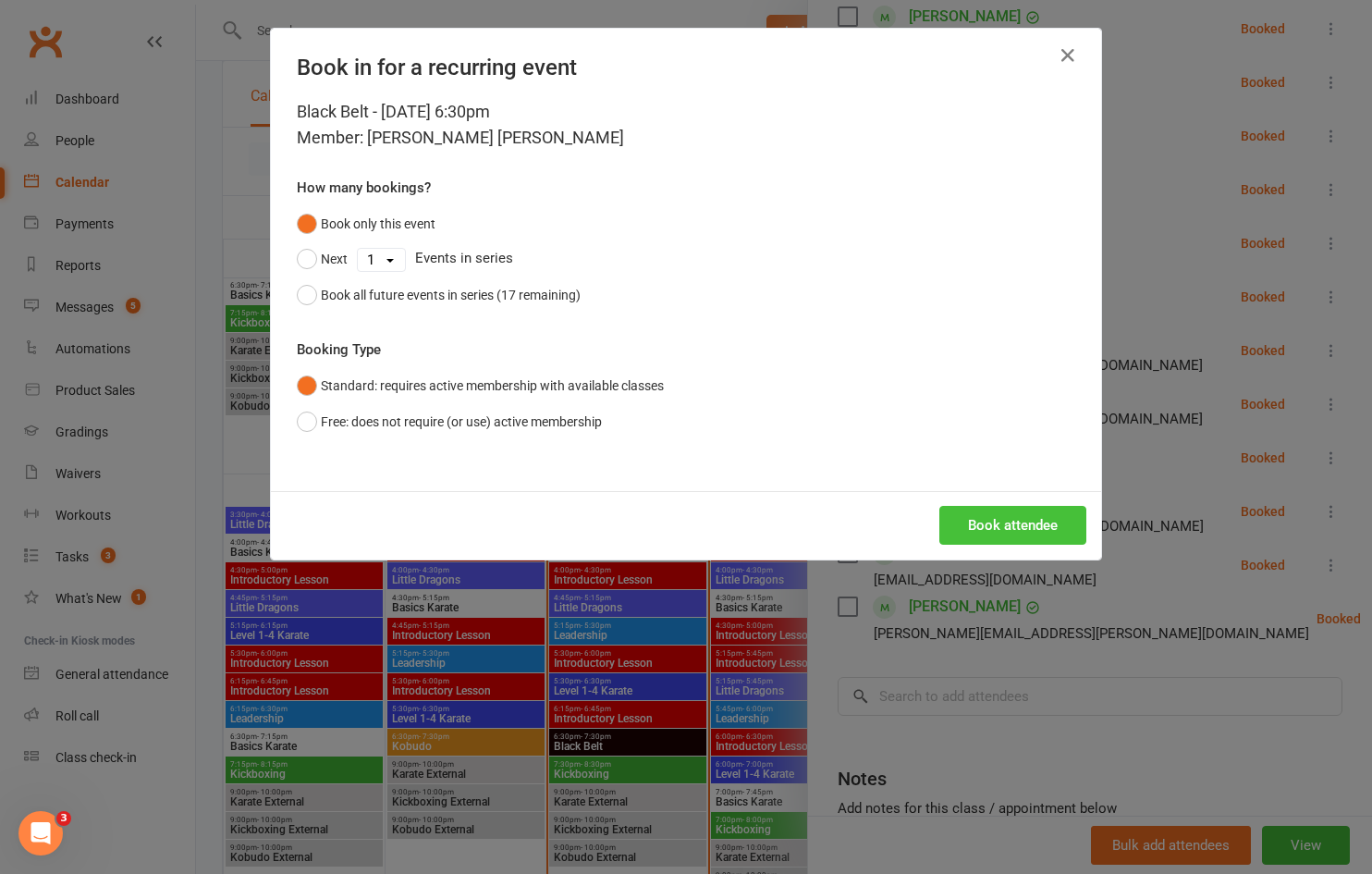
click at [1003, 532] on button "Book attendee" at bounding box center [1013, 524] width 147 height 39
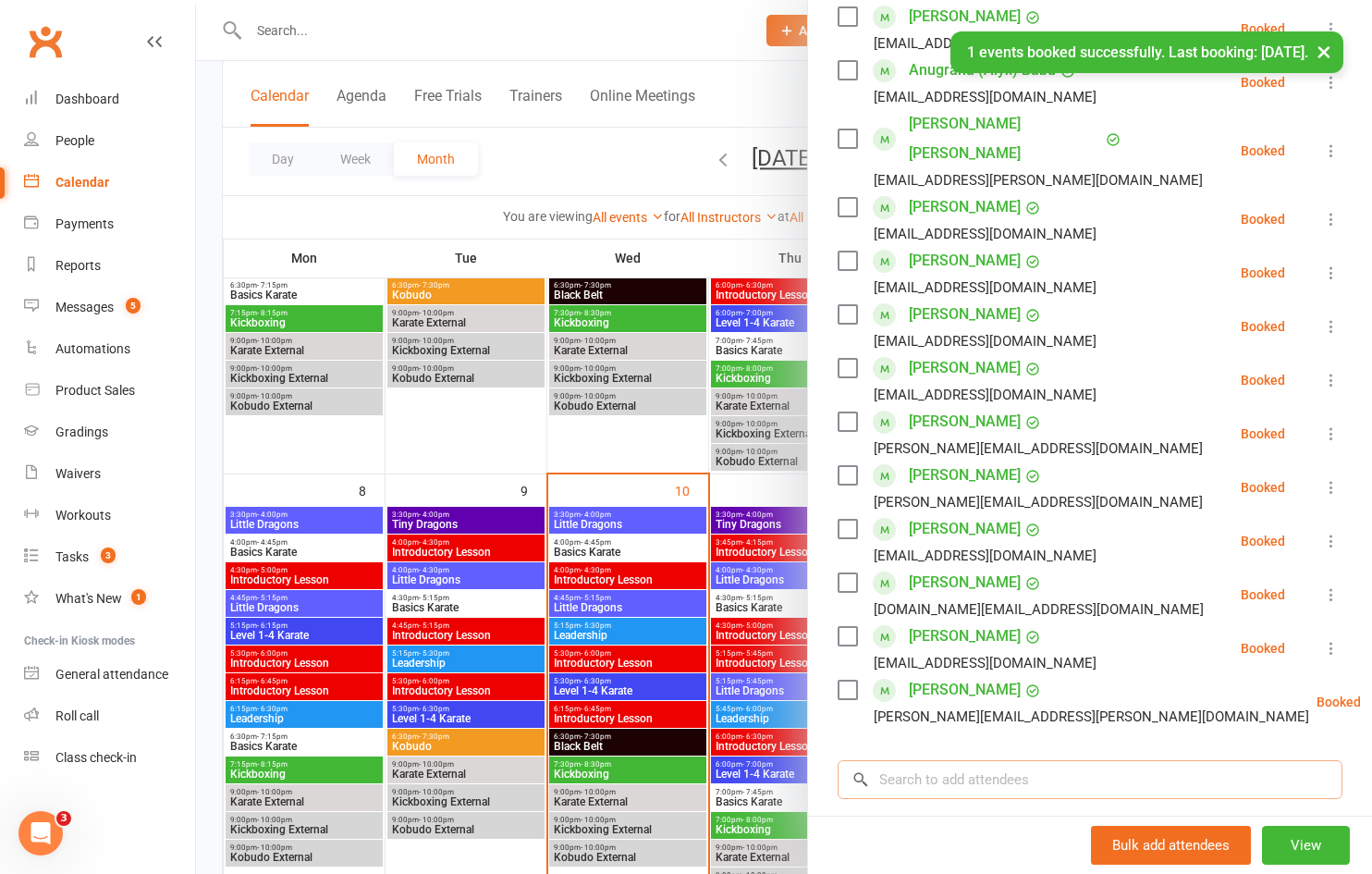
click at [957, 760] on input "search" at bounding box center [1089, 779] width 505 height 39
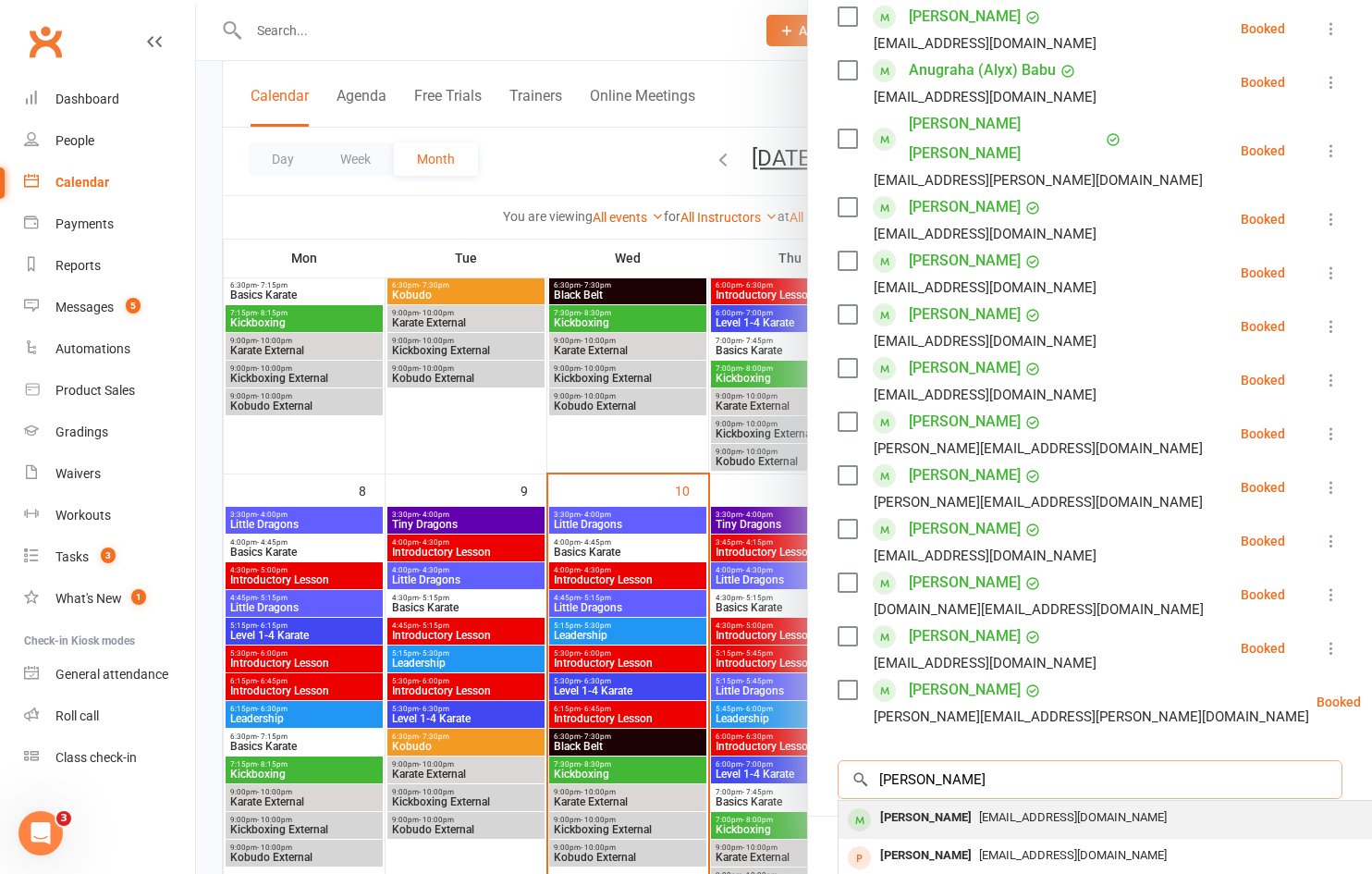
type input "[PERSON_NAME]"
click at [979, 810] on span "[EMAIL_ADDRESS][DOMAIN_NAME]" at bounding box center [1072, 816] width 188 height 14
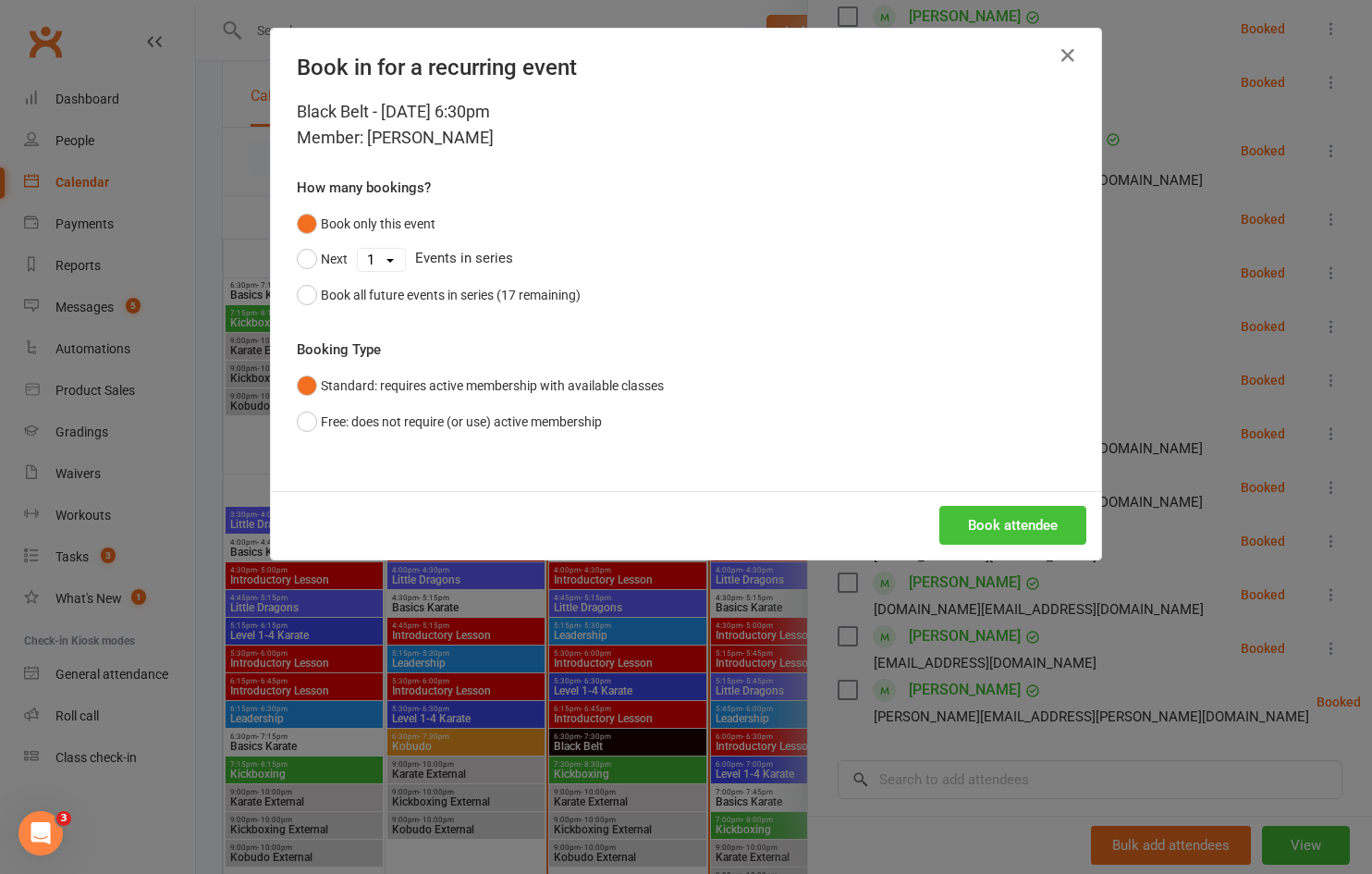
click at [997, 528] on button "Book attendee" at bounding box center [1013, 524] width 147 height 39
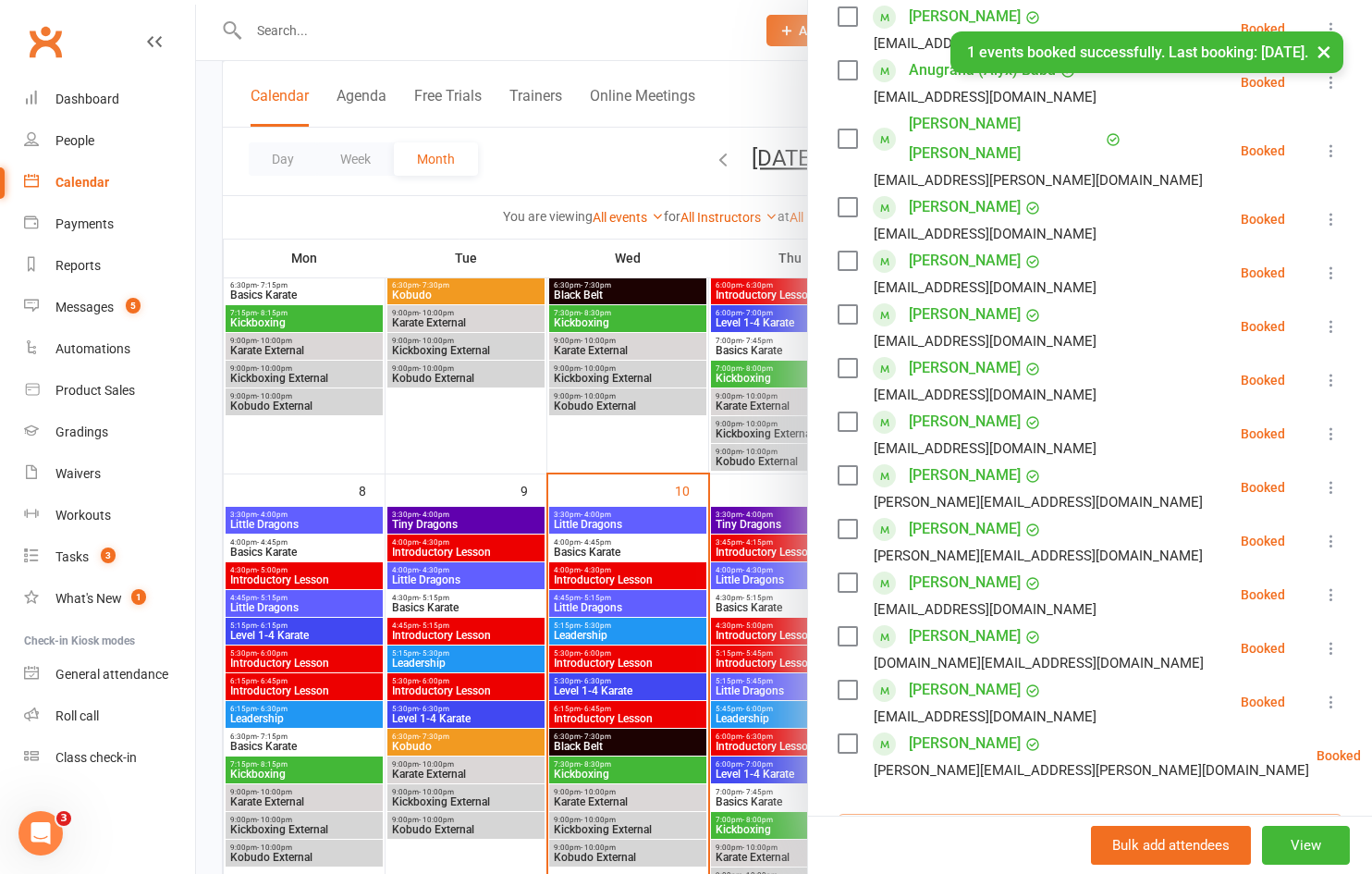
click at [932, 814] on input "search" at bounding box center [1089, 832] width 505 height 39
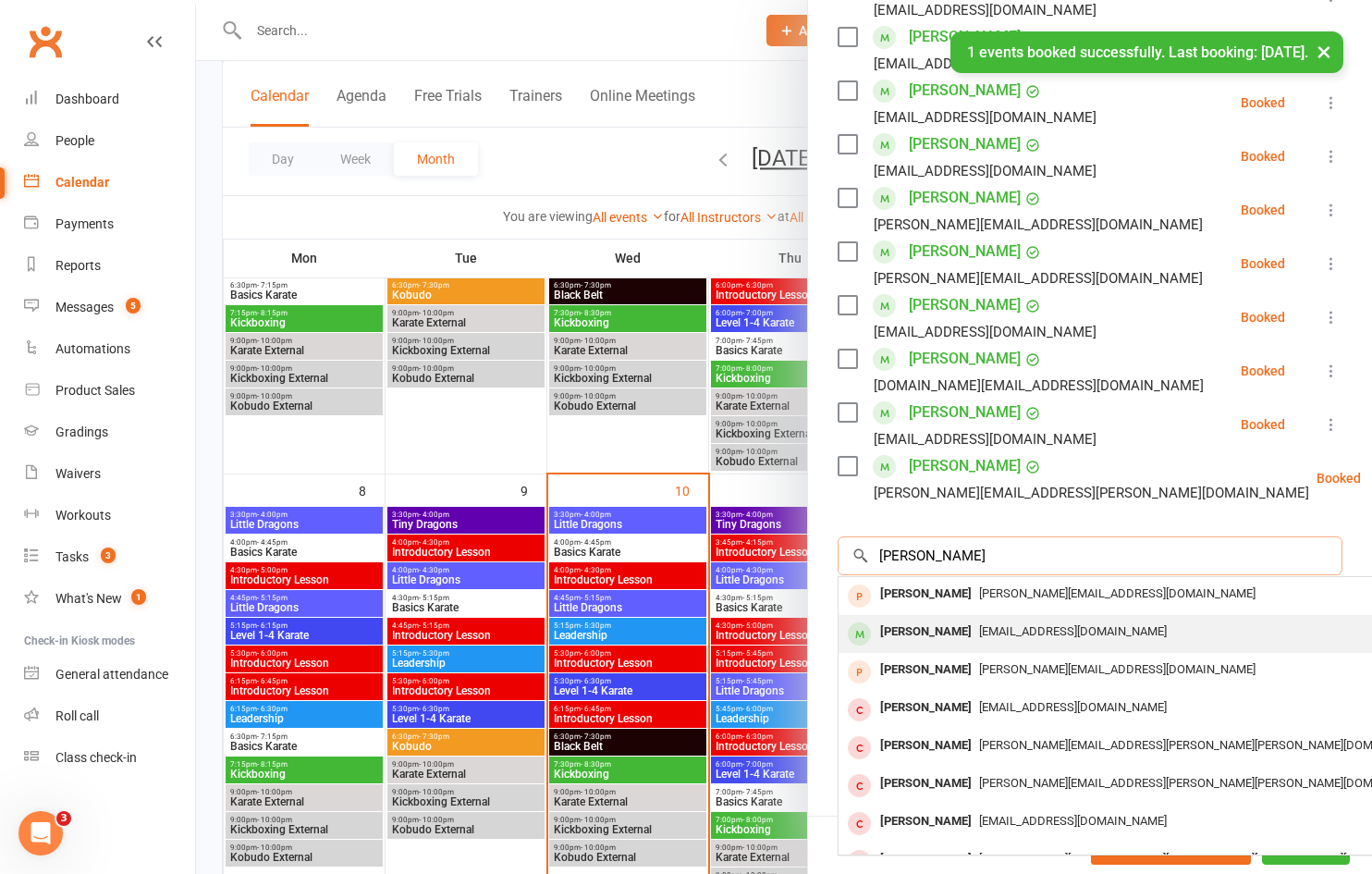
type input "[PERSON_NAME]"
click at [1000, 624] on span "[EMAIL_ADDRESS][DOMAIN_NAME]" at bounding box center [1072, 630] width 188 height 14
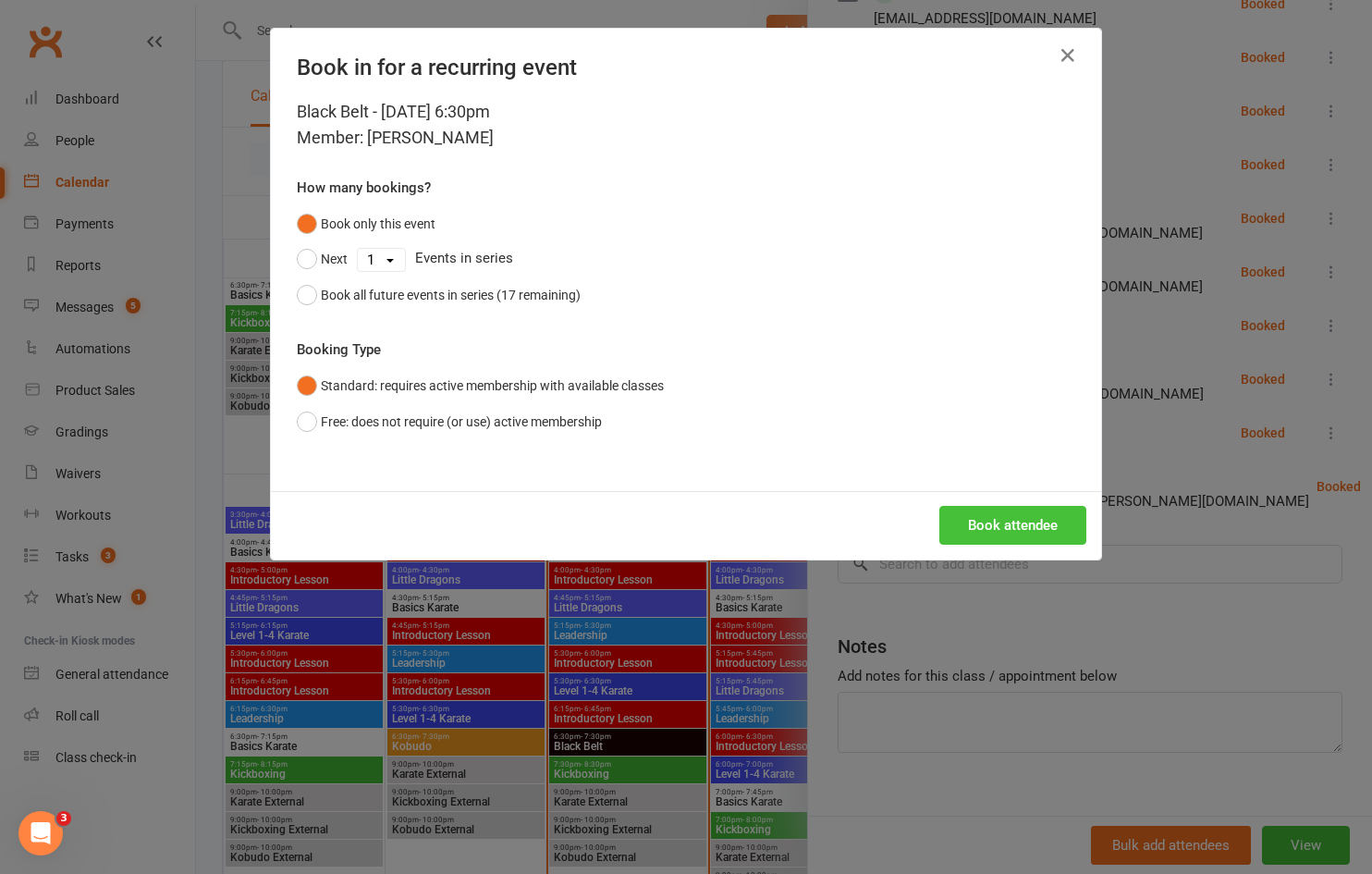
click at [1015, 529] on button "Book attendee" at bounding box center [1013, 524] width 147 height 39
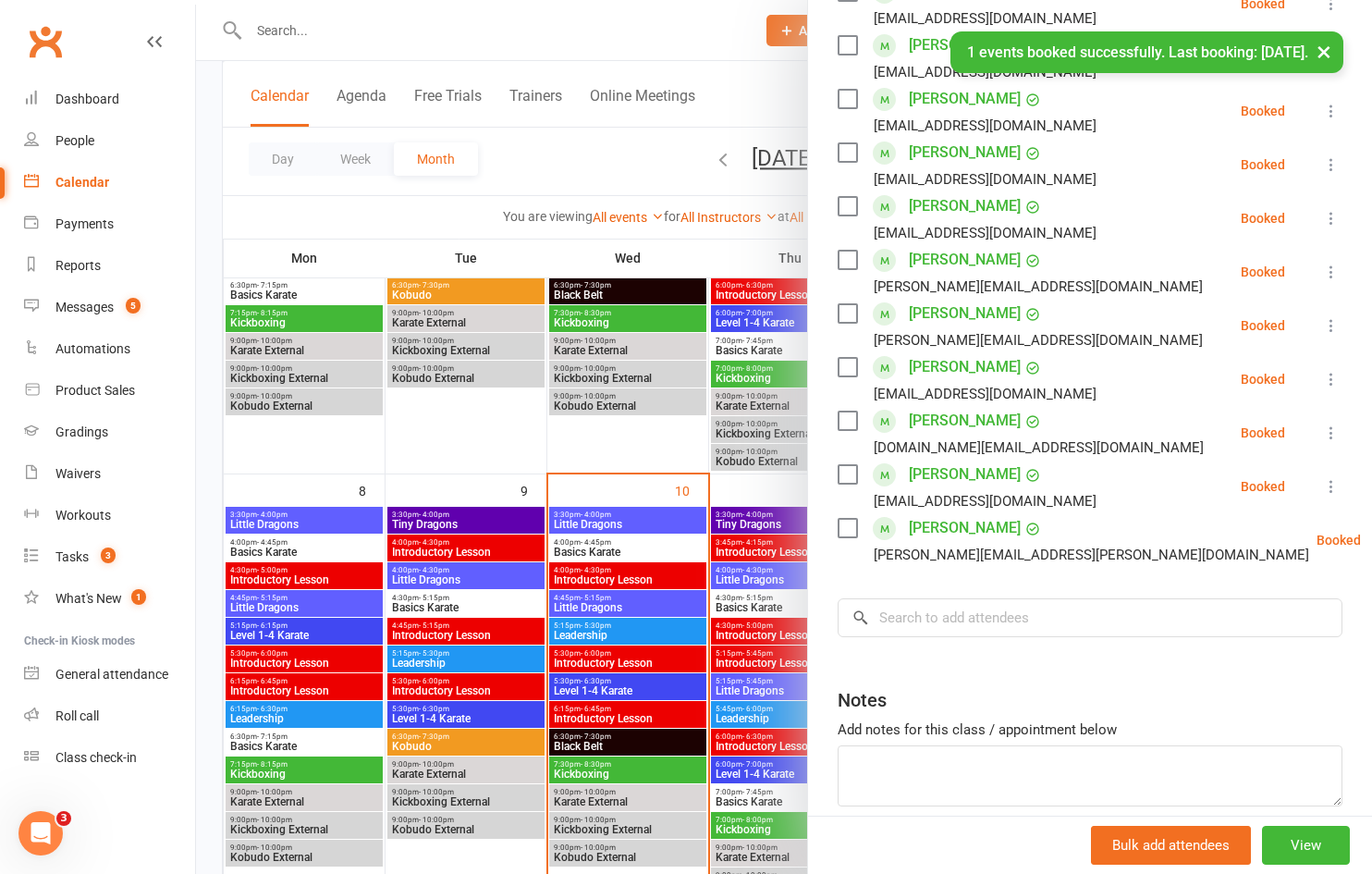
scroll to position [0, 0]
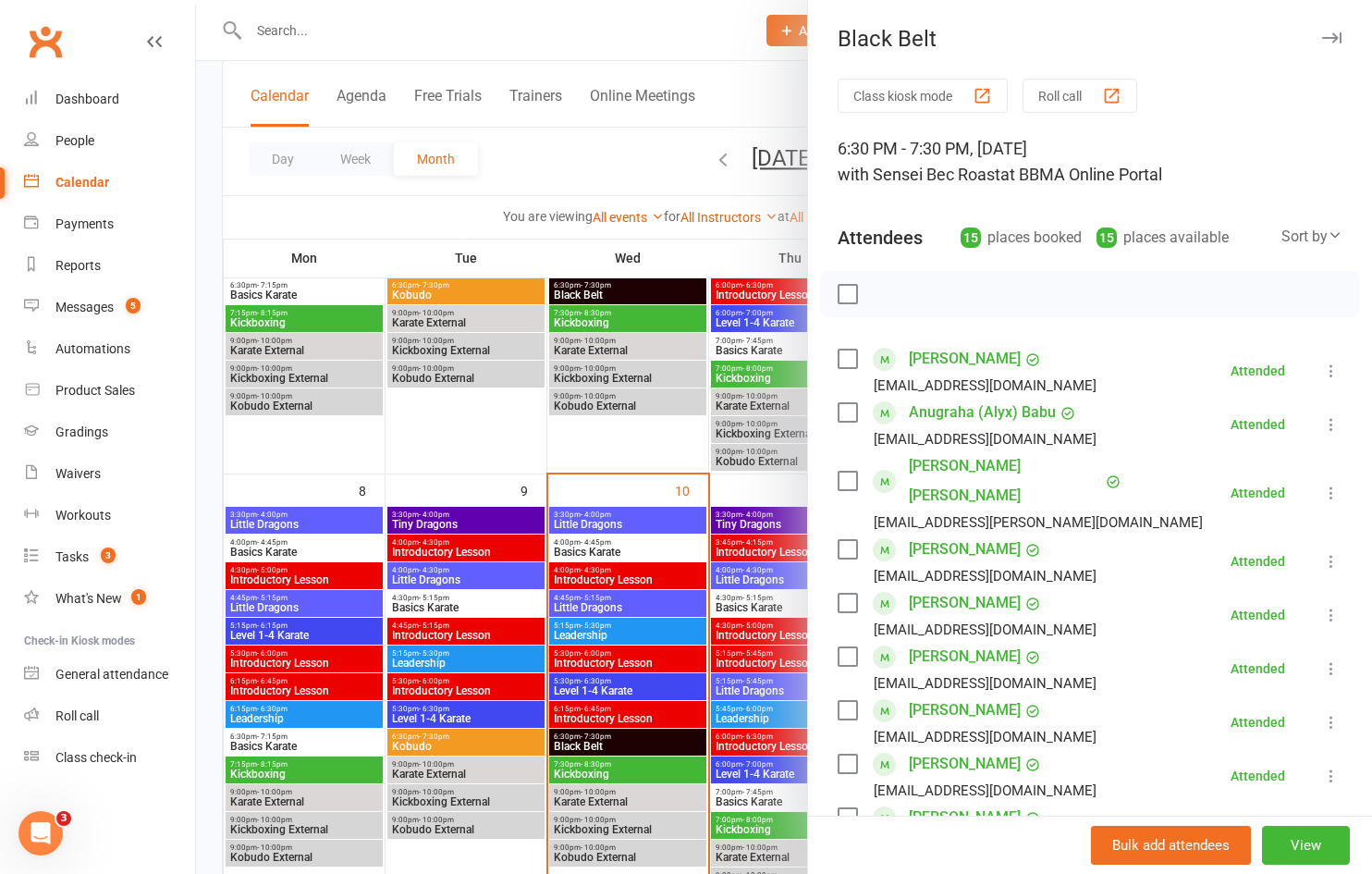
click at [671, 515] on div at bounding box center [783, 437] width 1175 height 874
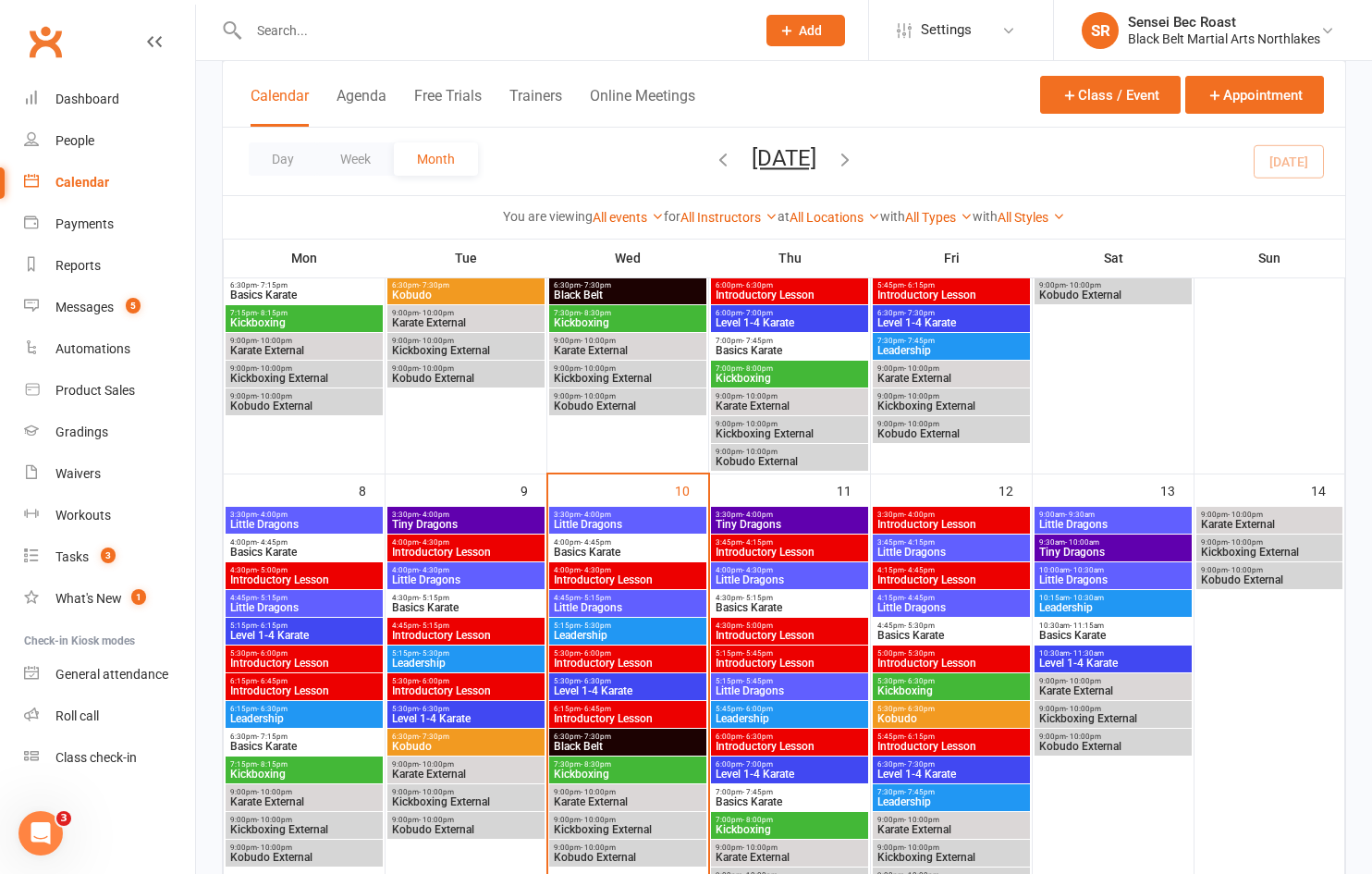
click at [609, 519] on span "Little Dragons" at bounding box center [627, 524] width 149 height 11
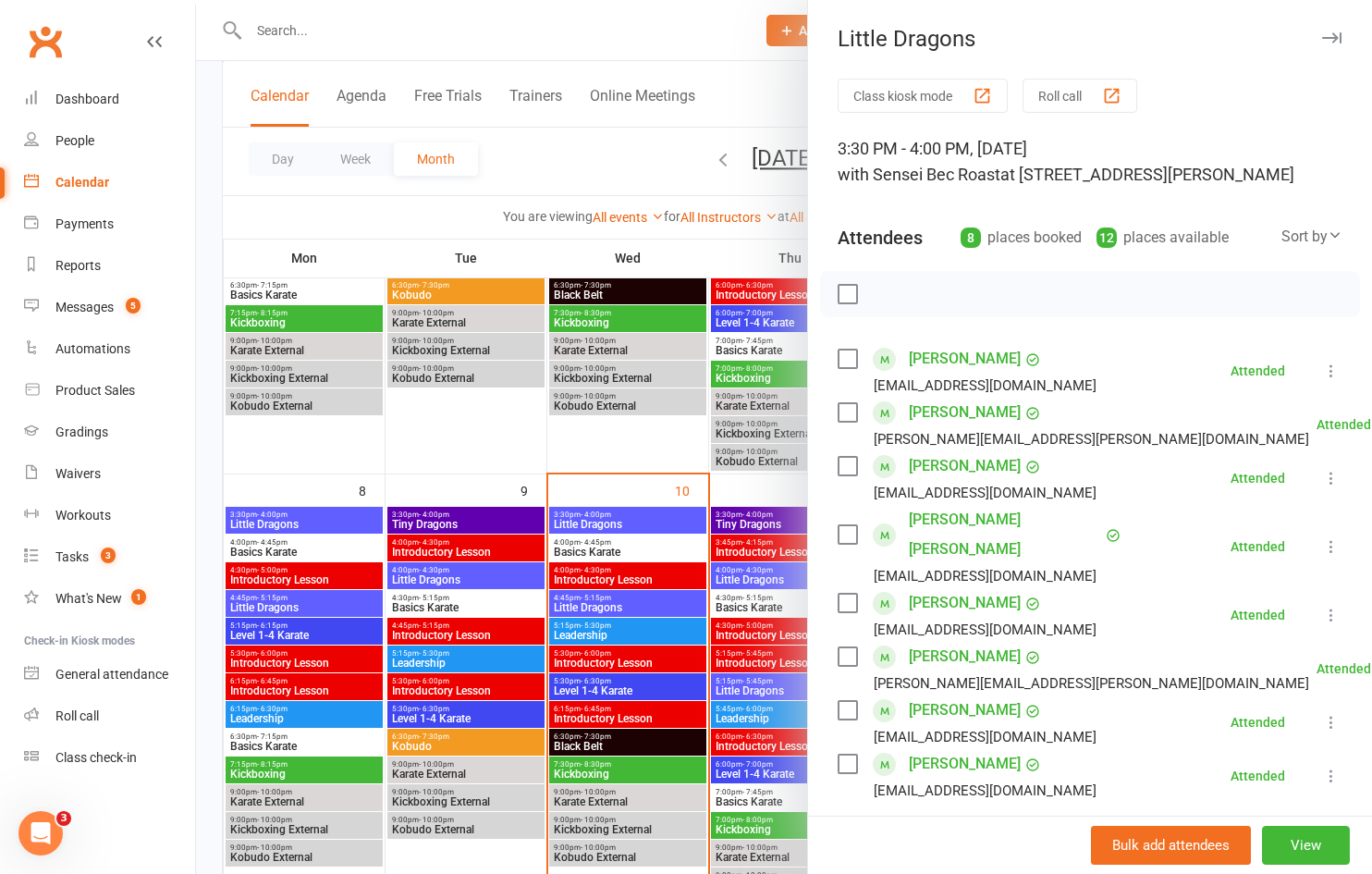
click at [597, 609] on div at bounding box center [783, 437] width 1175 height 874
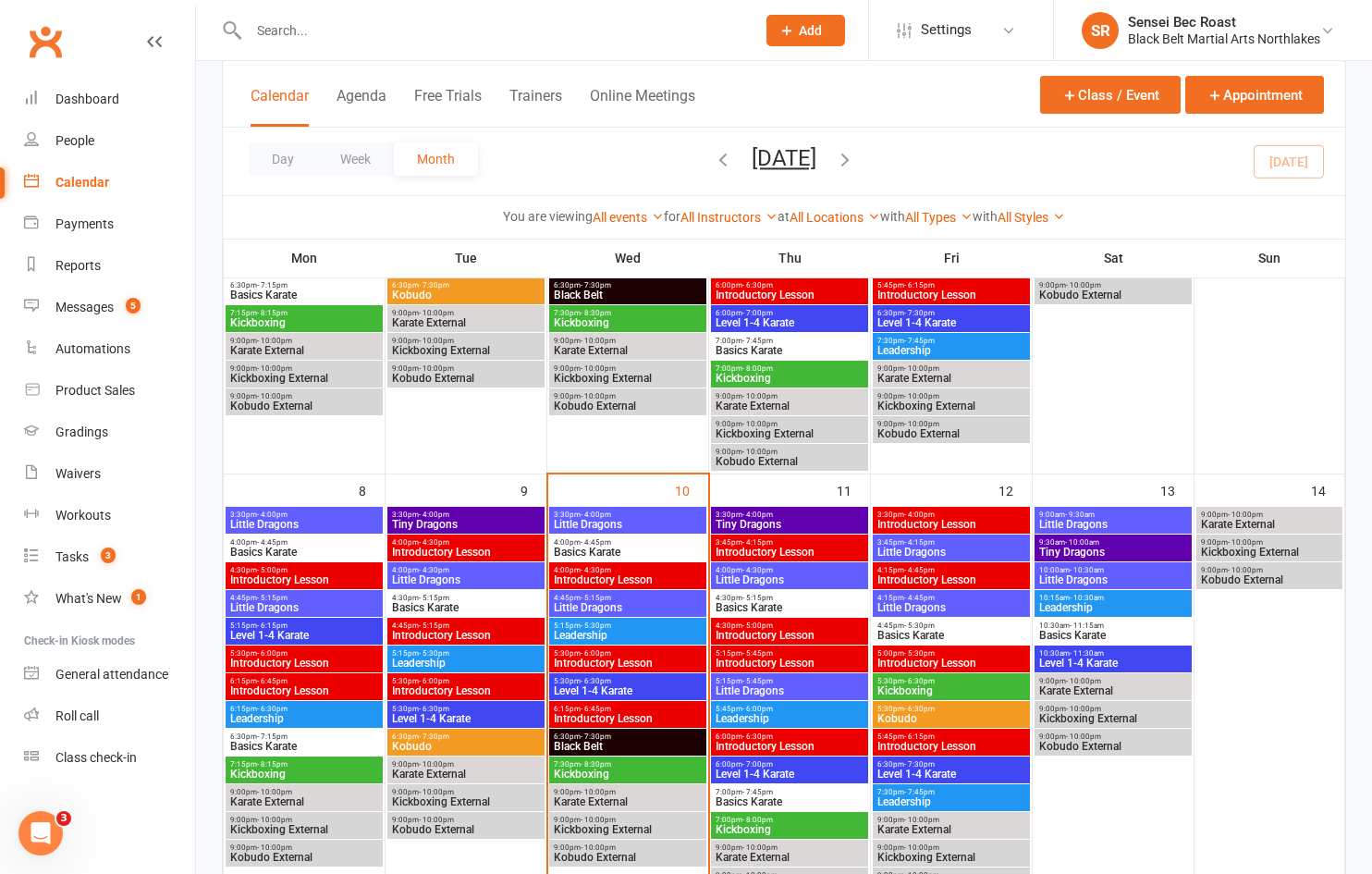
click at [598, 608] on span "Little Dragons" at bounding box center [627, 608] width 149 height 11
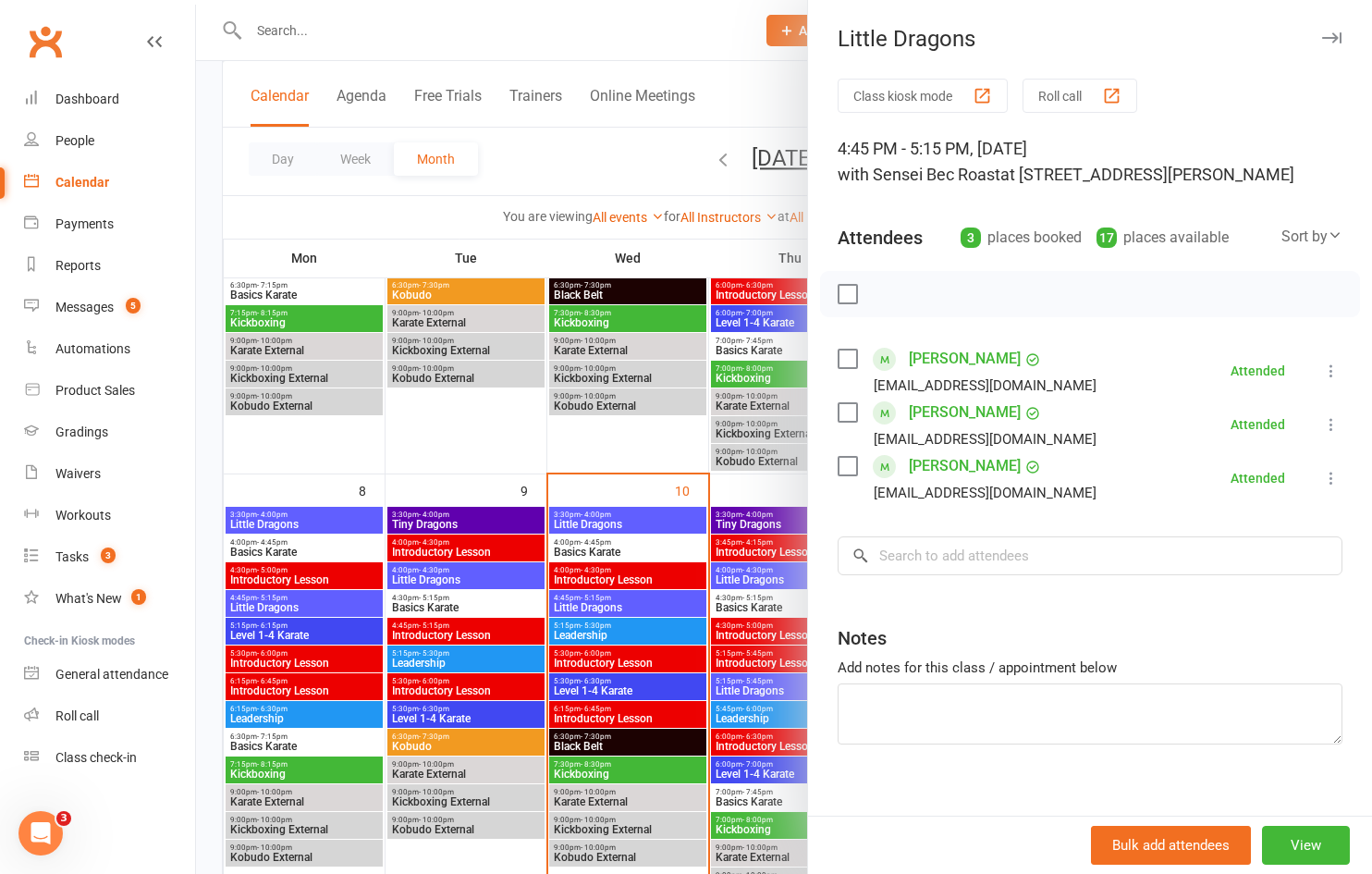
click at [634, 557] on div at bounding box center [783, 437] width 1175 height 874
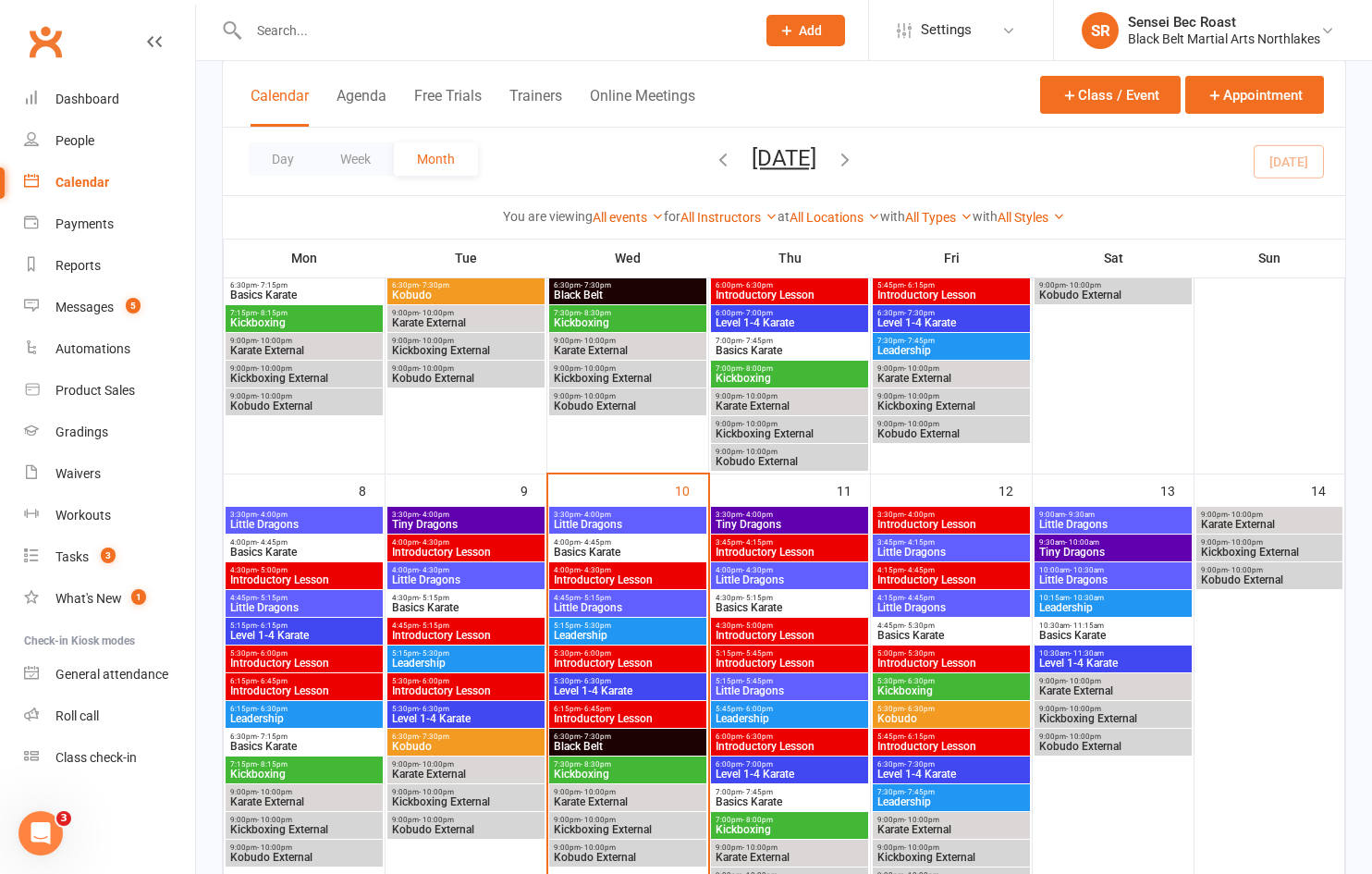
click at [640, 549] on span "Basics Karate" at bounding box center [627, 552] width 149 height 11
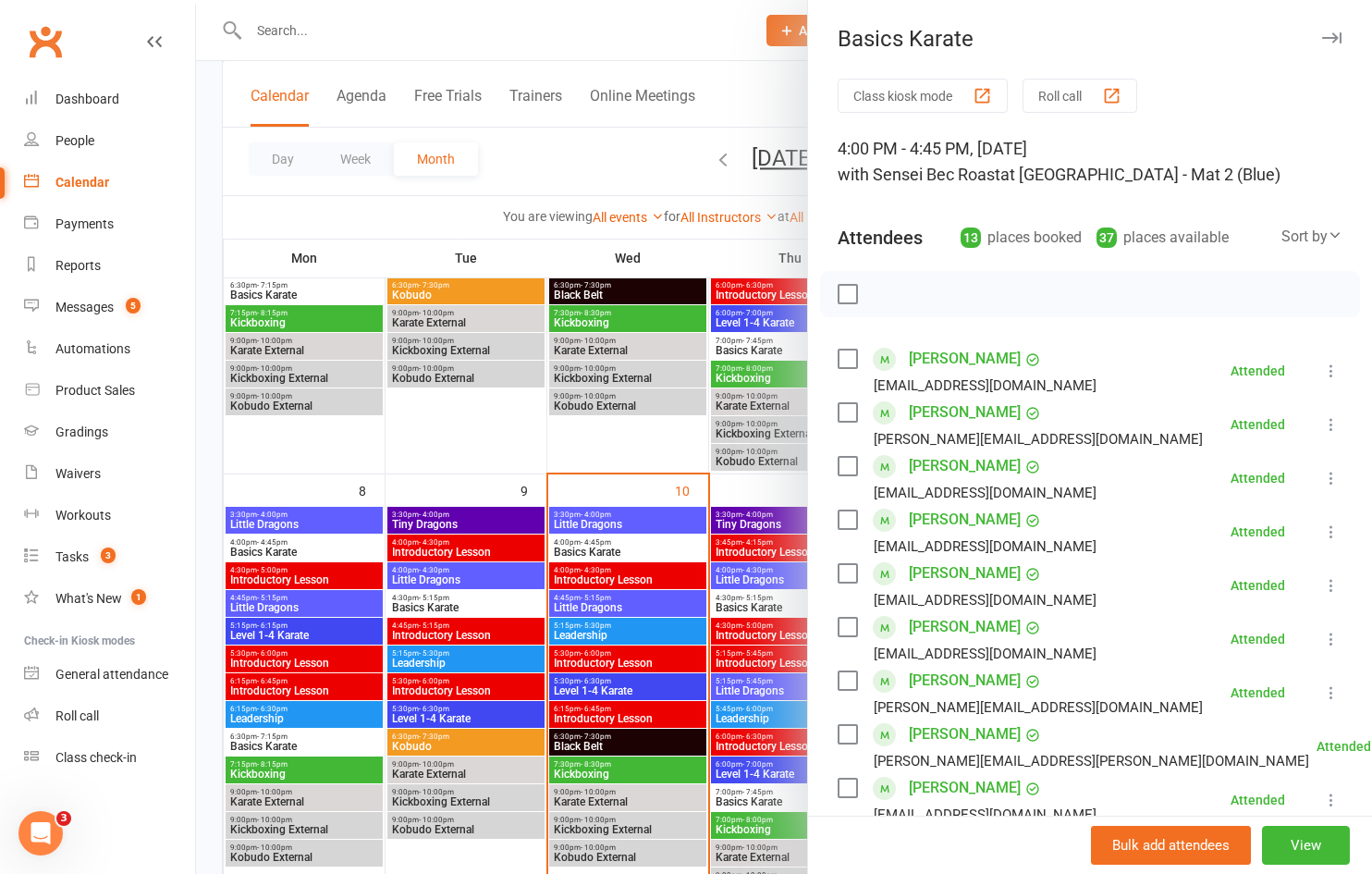
click at [619, 624] on div at bounding box center [783, 437] width 1175 height 874
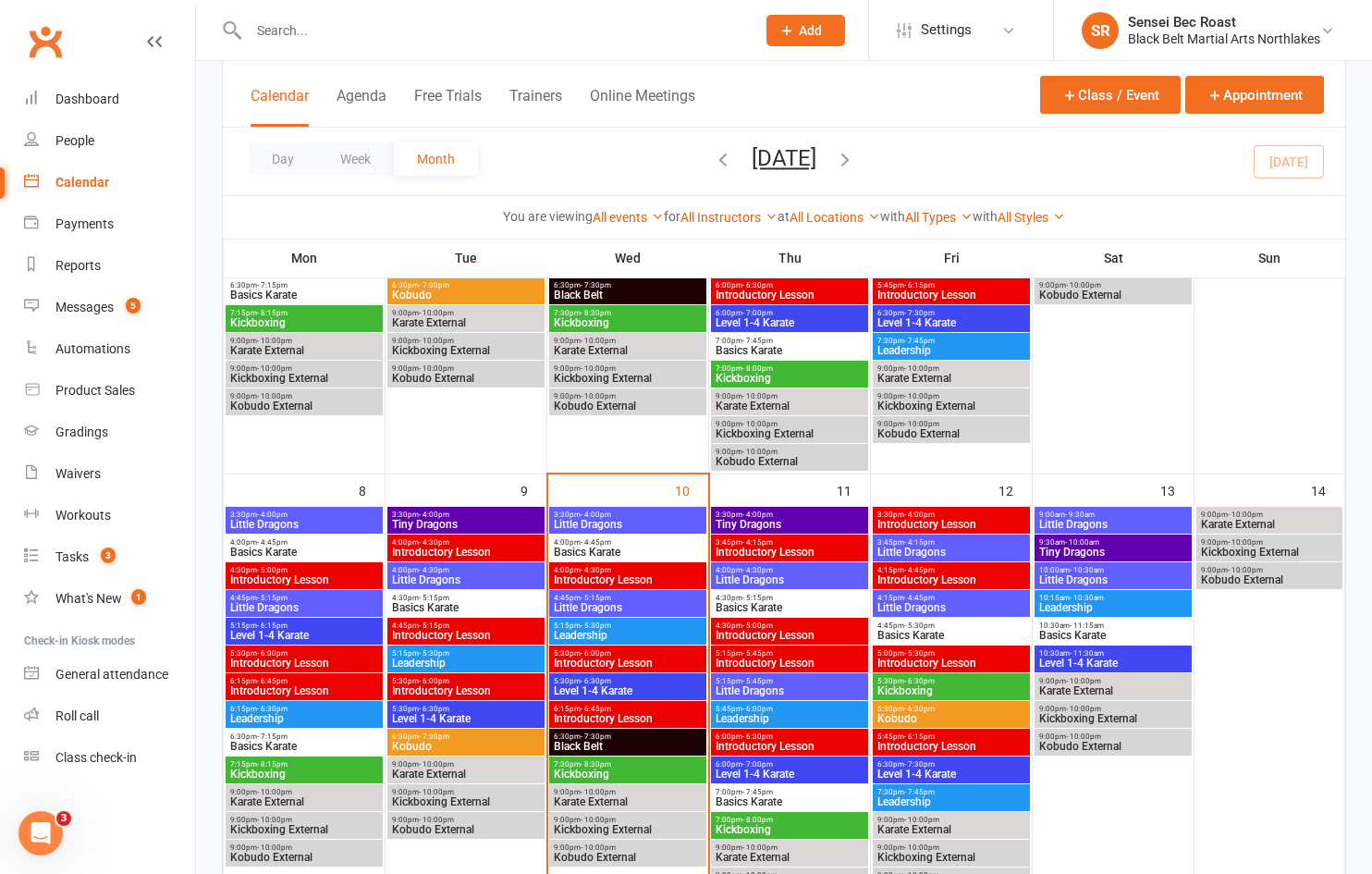
click at [619, 627] on span "5:15pm - 5:30pm" at bounding box center [627, 625] width 149 height 9
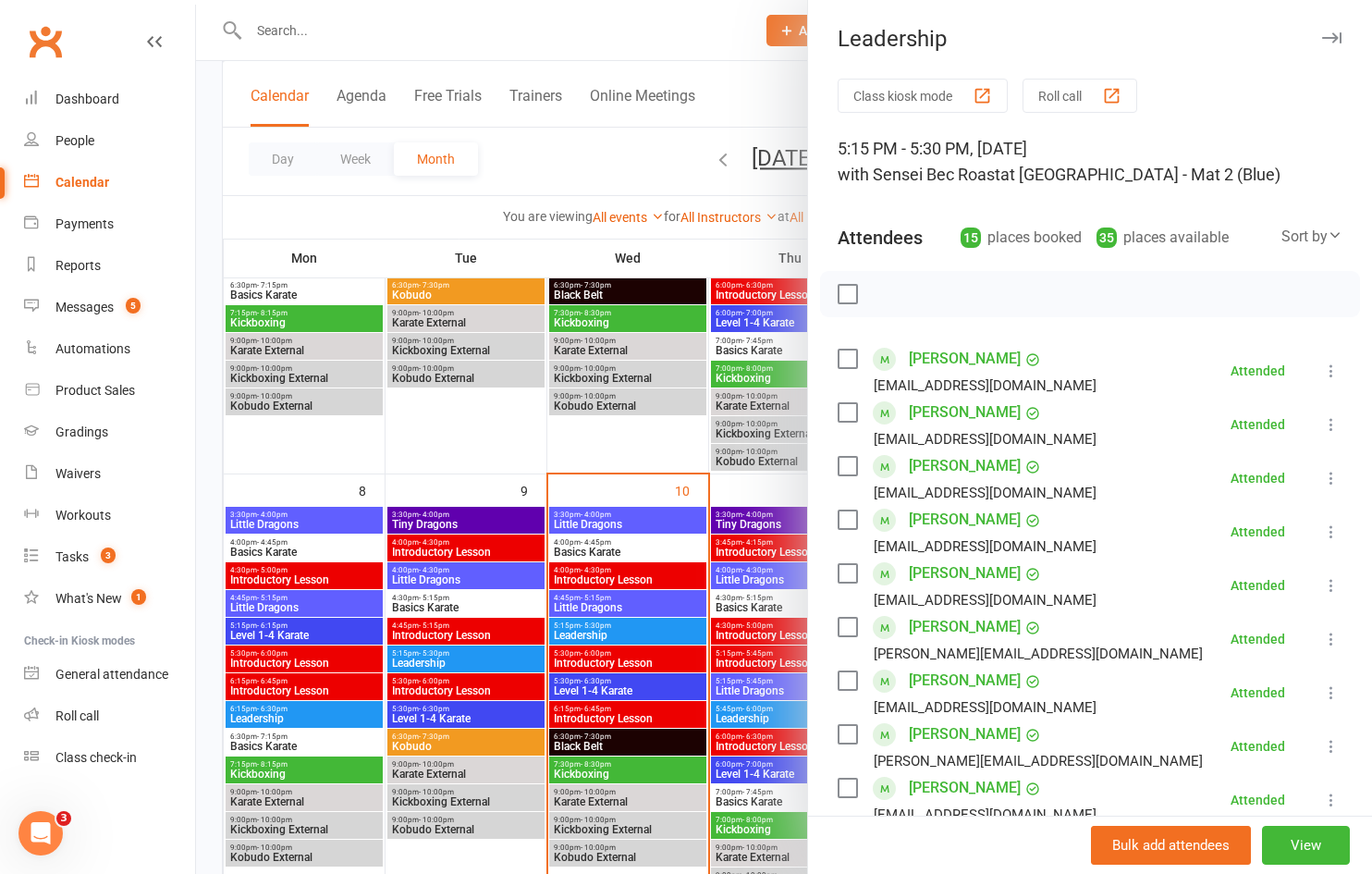
click at [623, 687] on div at bounding box center [783, 437] width 1175 height 874
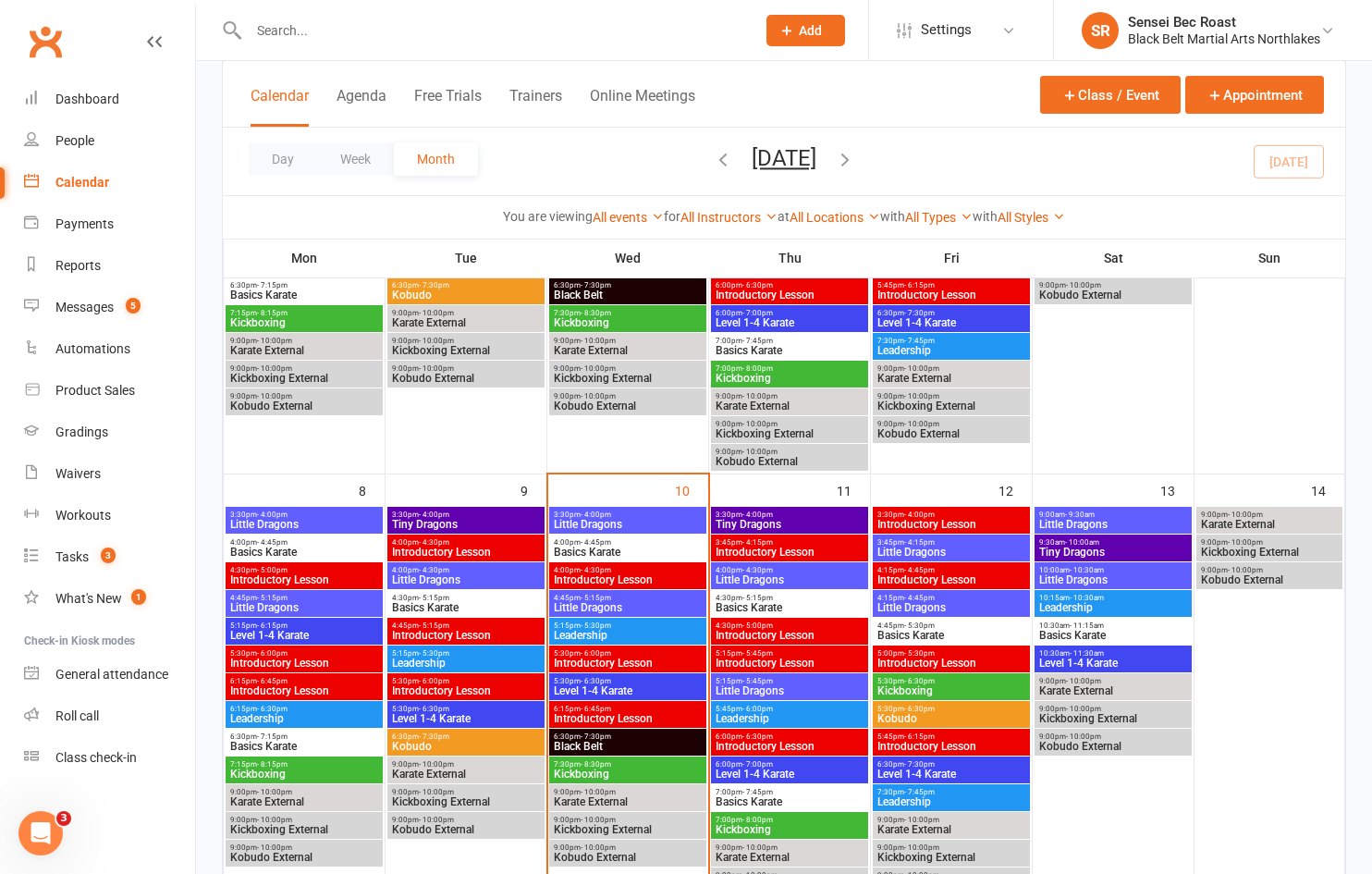
click at [616, 679] on span "5:30pm - 6:30pm" at bounding box center [627, 680] width 149 height 9
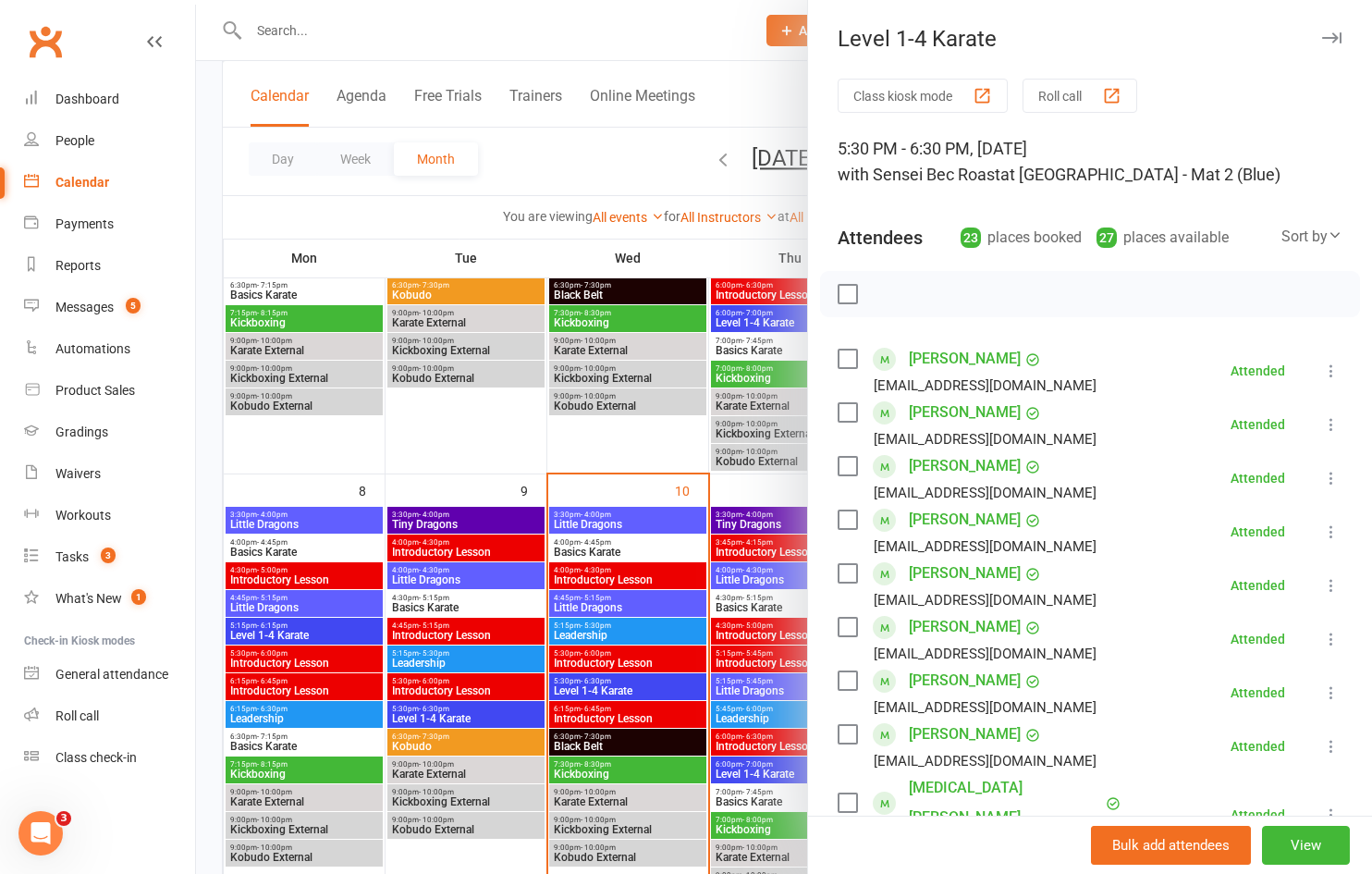
click at [614, 766] on div at bounding box center [783, 437] width 1175 height 874
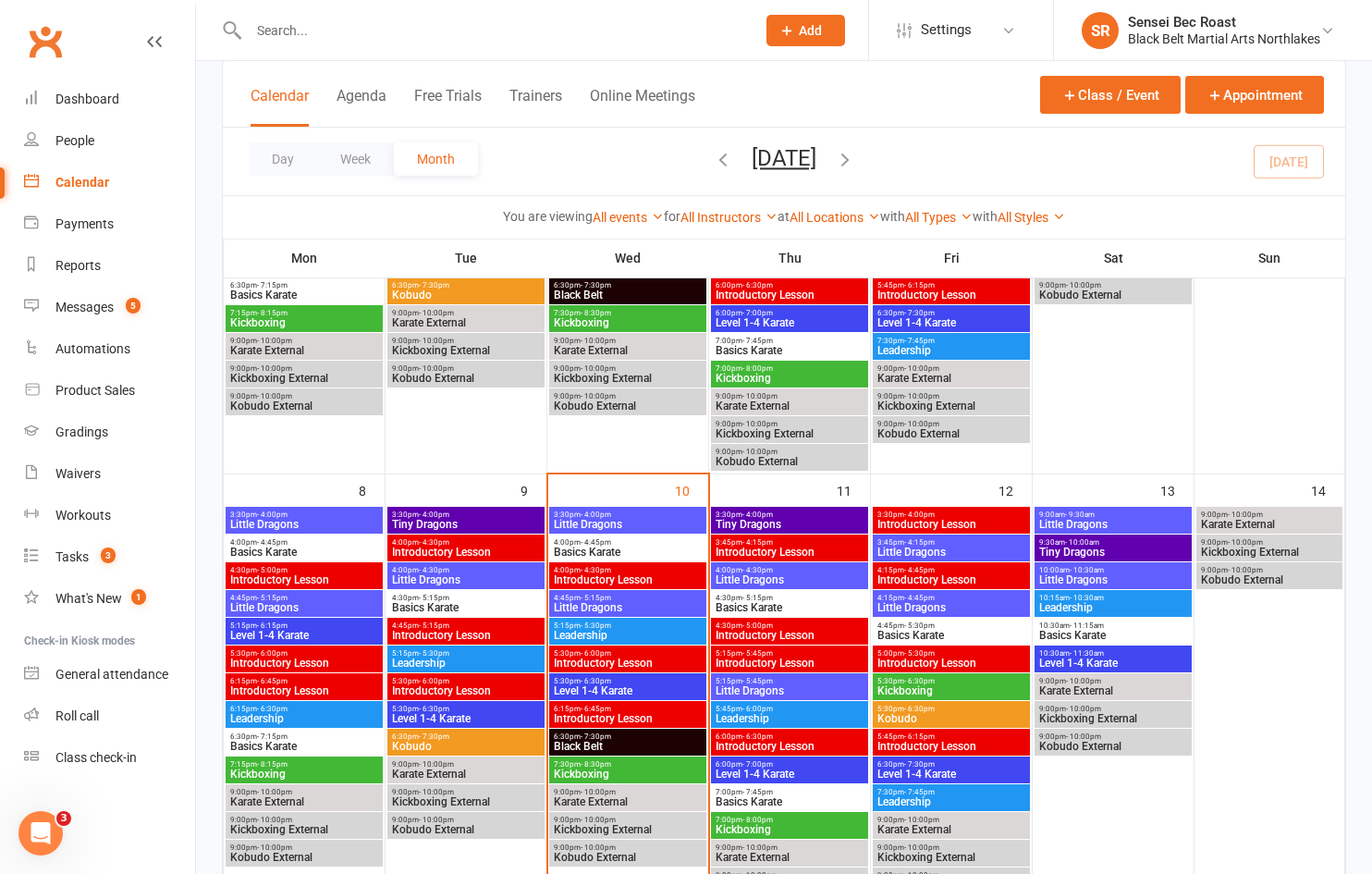
click at [324, 32] on input "text" at bounding box center [492, 30] width 499 height 26
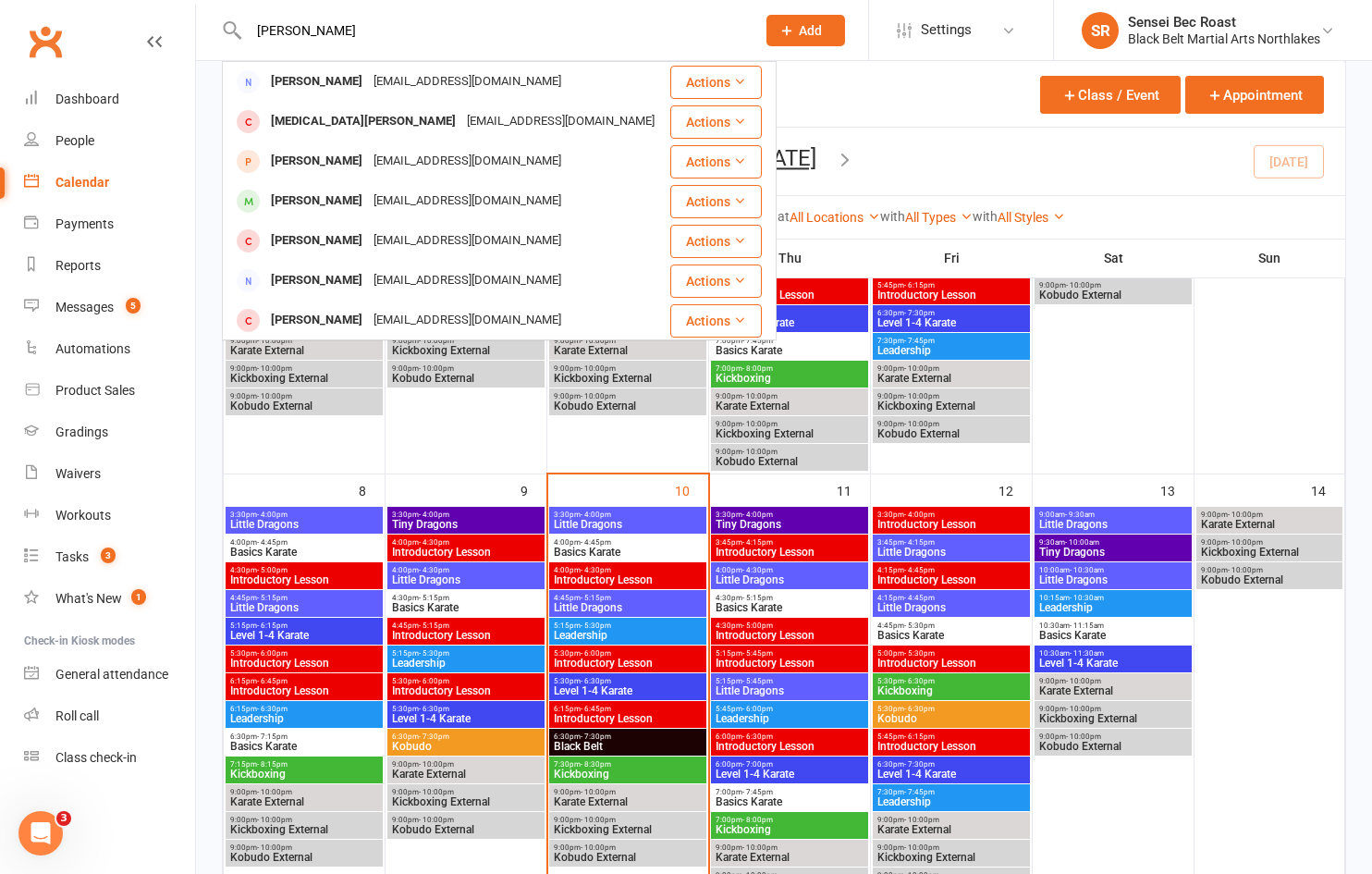
type input "[PERSON_NAME]"
